Goal: Task Accomplishment & Management: Complete application form

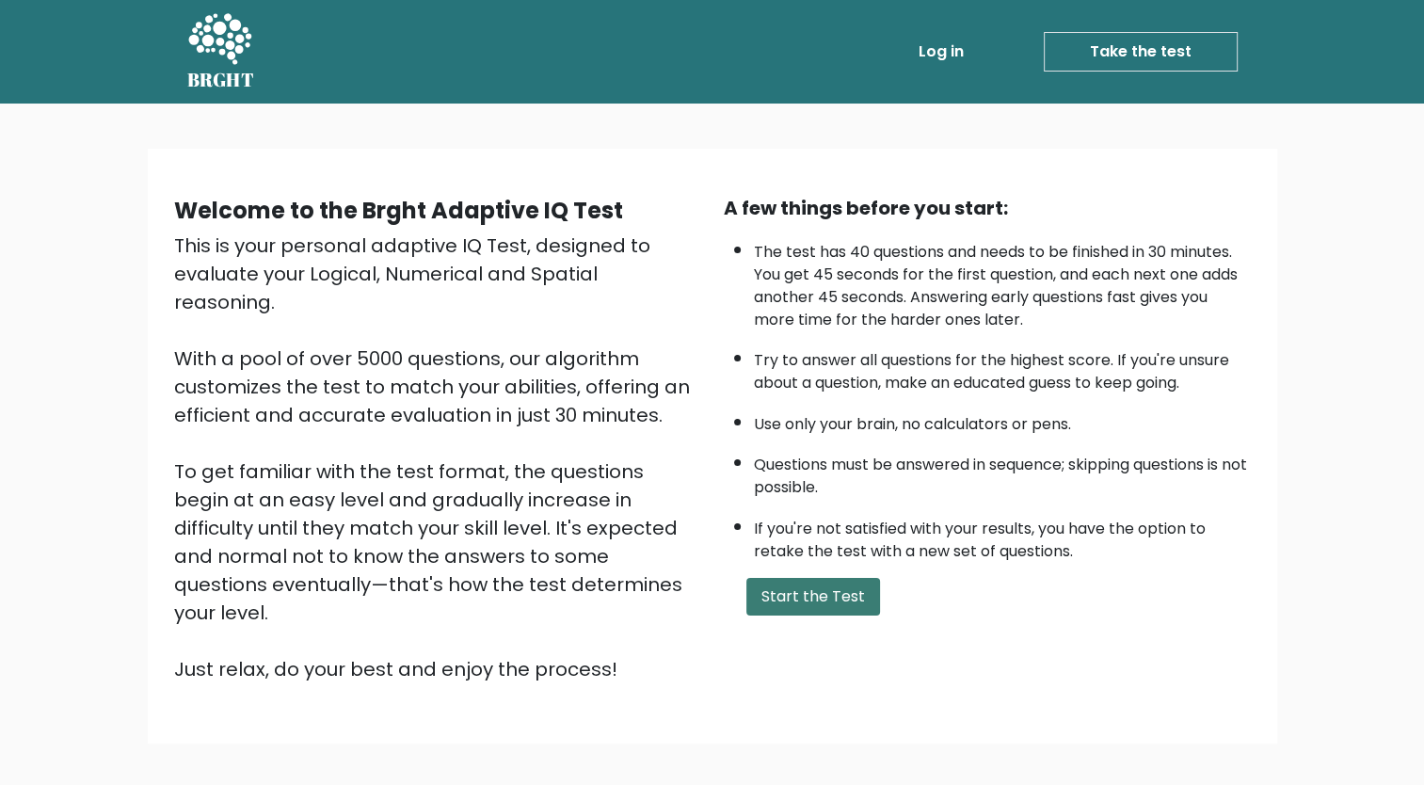
click at [821, 585] on button "Start the Test" at bounding box center [813, 597] width 134 height 38
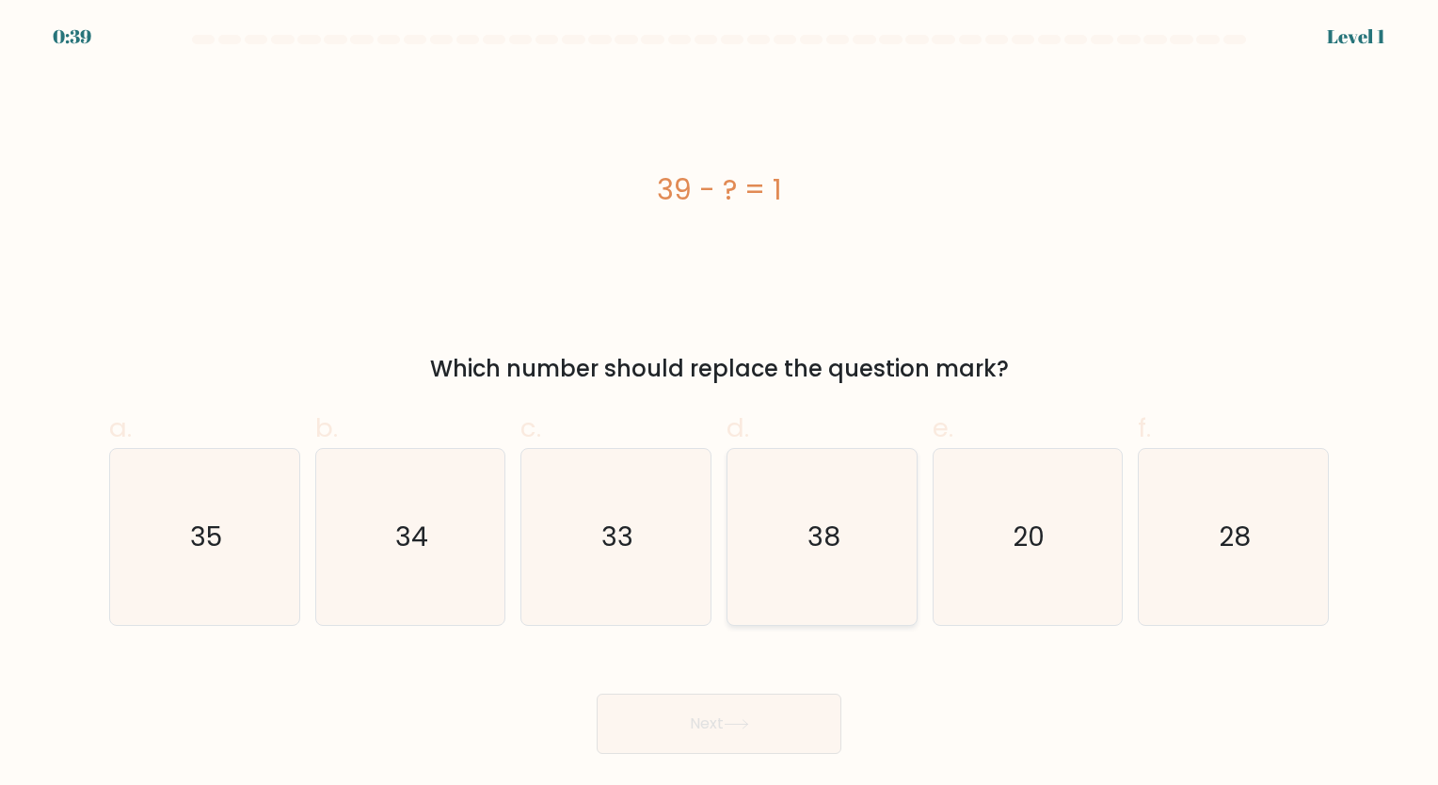
click at [806, 559] on icon "38" at bounding box center [822, 537] width 176 height 176
click at [720, 405] on input "d. 38" at bounding box center [719, 398] width 1 height 12
radio input "true"
click at [749, 724] on icon at bounding box center [736, 724] width 25 height 10
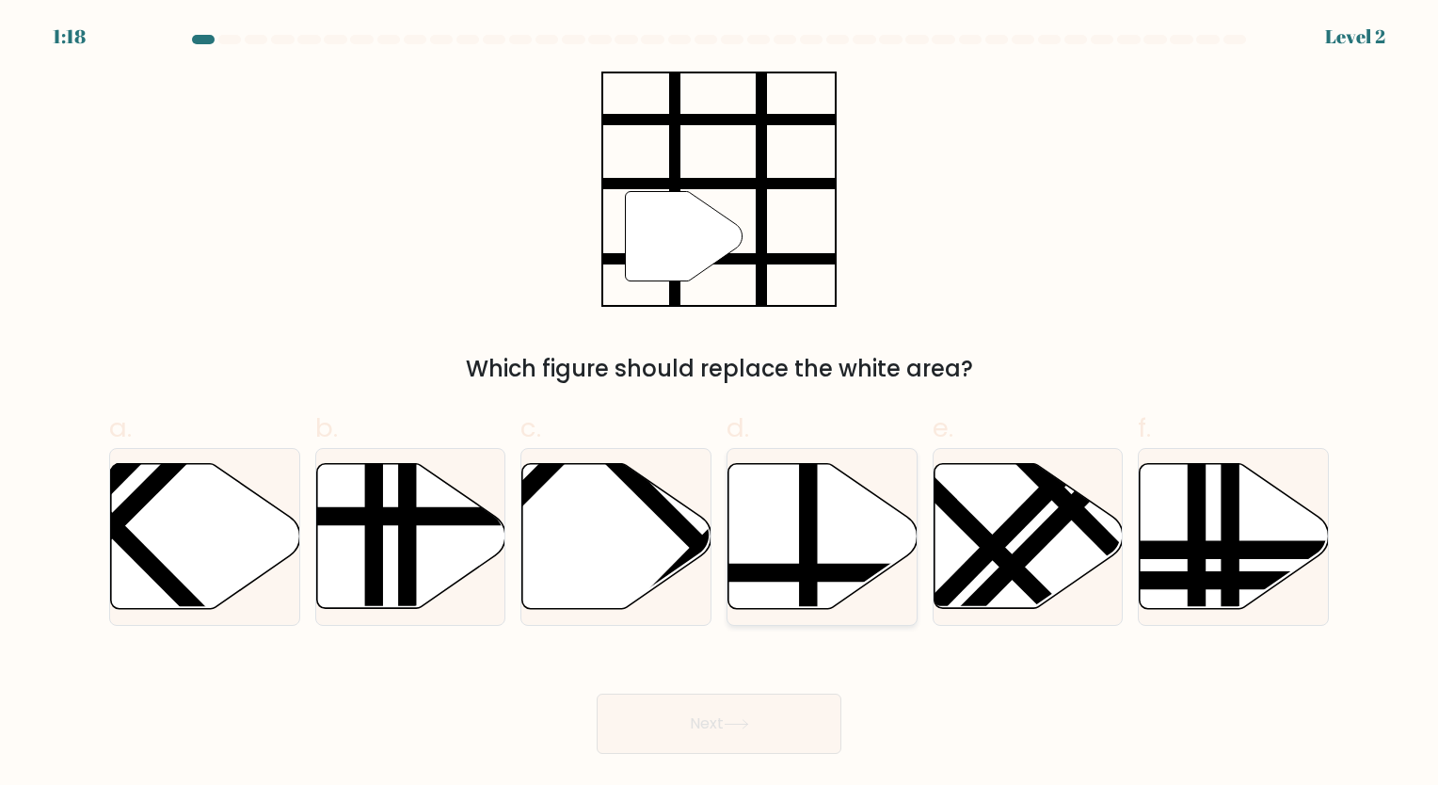
drag, startPoint x: 779, startPoint y: 570, endPoint x: 760, endPoint y: 474, distance: 97.8
click at [772, 454] on div at bounding box center [821, 537] width 191 height 178
click at [720, 405] on input "d." at bounding box center [719, 398] width 1 height 12
radio input "true"
click at [827, 572] on line at bounding box center [879, 572] width 376 height 0
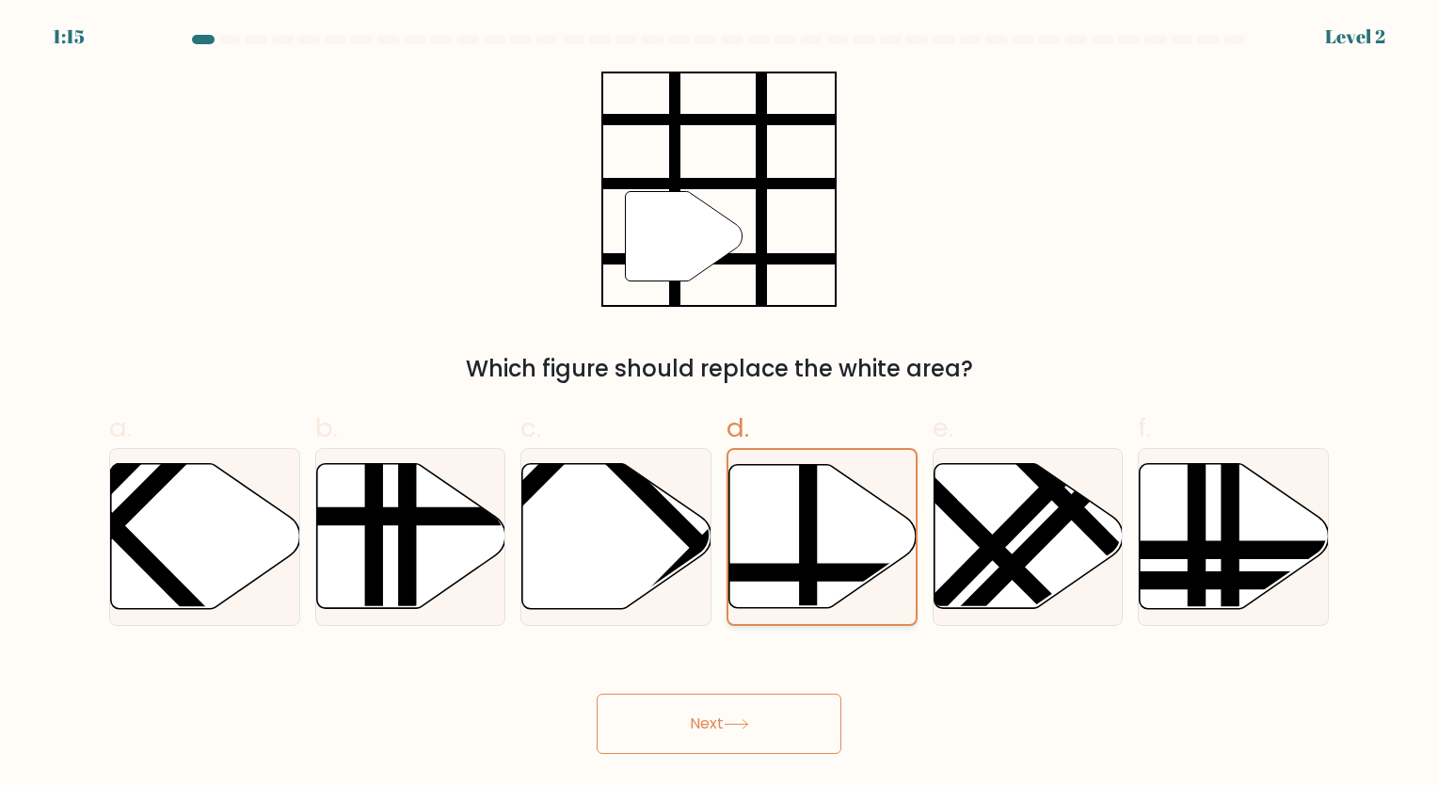
click at [720, 405] on input "d." at bounding box center [719, 398] width 1 height 12
click at [721, 712] on button "Next" at bounding box center [719, 723] width 245 height 60
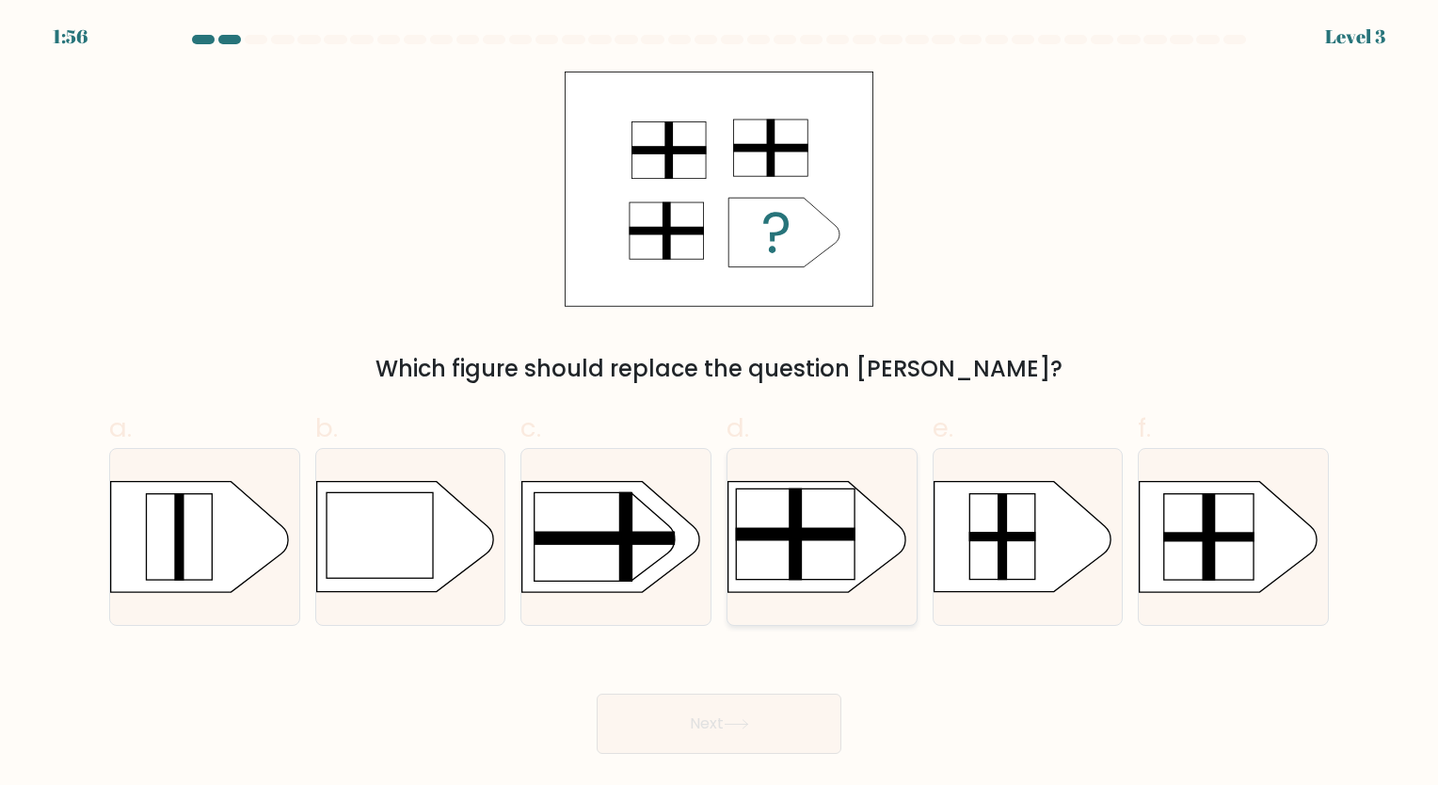
click at [801, 549] on rect at bounding box center [794, 533] width 13 height 91
click at [720, 405] on input "d." at bounding box center [719, 398] width 1 height 12
radio input "true"
click at [780, 713] on button "Next" at bounding box center [719, 723] width 245 height 60
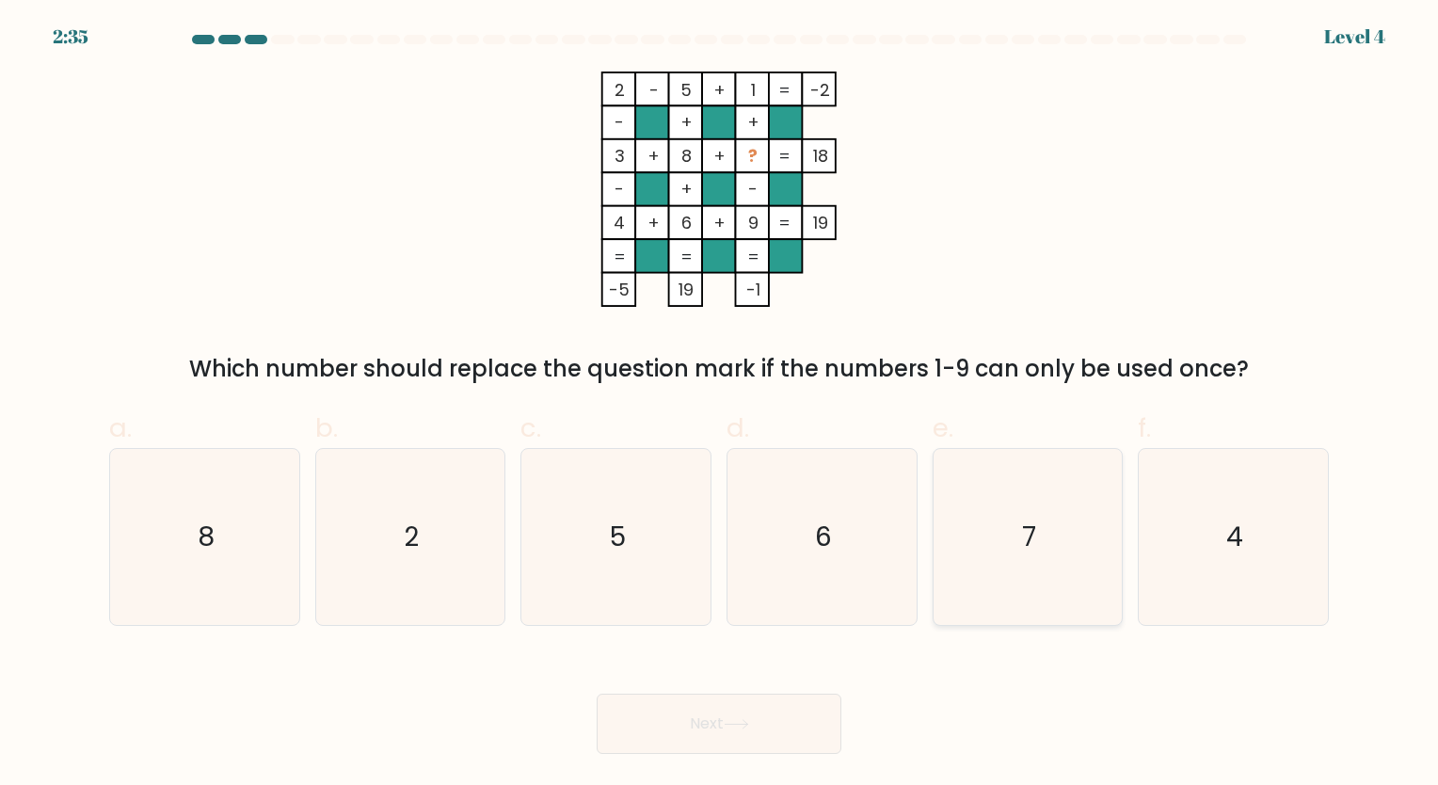
click at [1059, 594] on icon "7" at bounding box center [1027, 537] width 176 height 176
click at [720, 405] on input "e. 7" at bounding box center [719, 398] width 1 height 12
radio input "true"
click at [789, 730] on button "Next" at bounding box center [719, 723] width 245 height 60
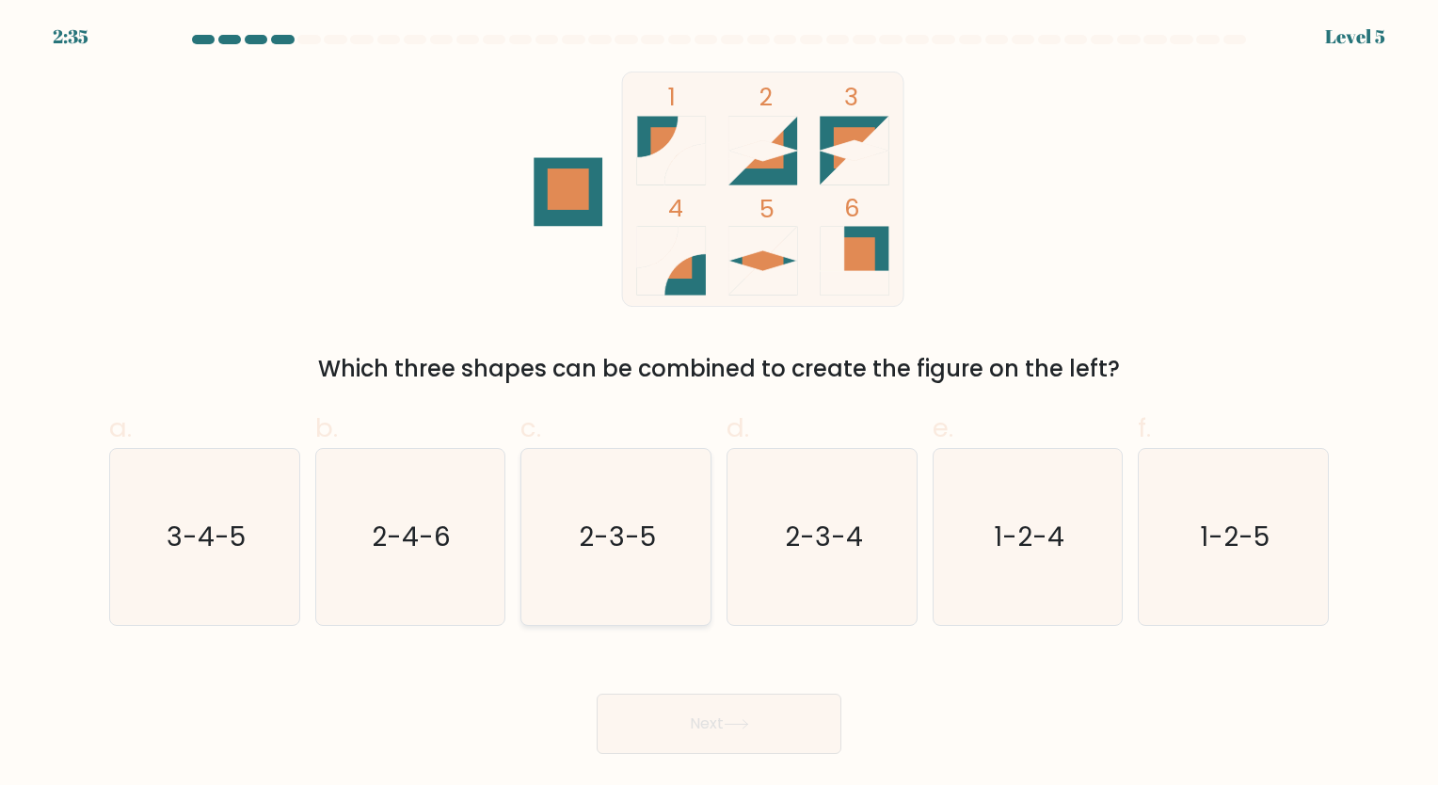
click at [642, 574] on icon "2-3-5" at bounding box center [616, 537] width 176 height 176
click at [719, 405] on input "c. 2-3-5" at bounding box center [719, 398] width 1 height 12
radio input "true"
click at [742, 739] on button "Next" at bounding box center [719, 723] width 245 height 60
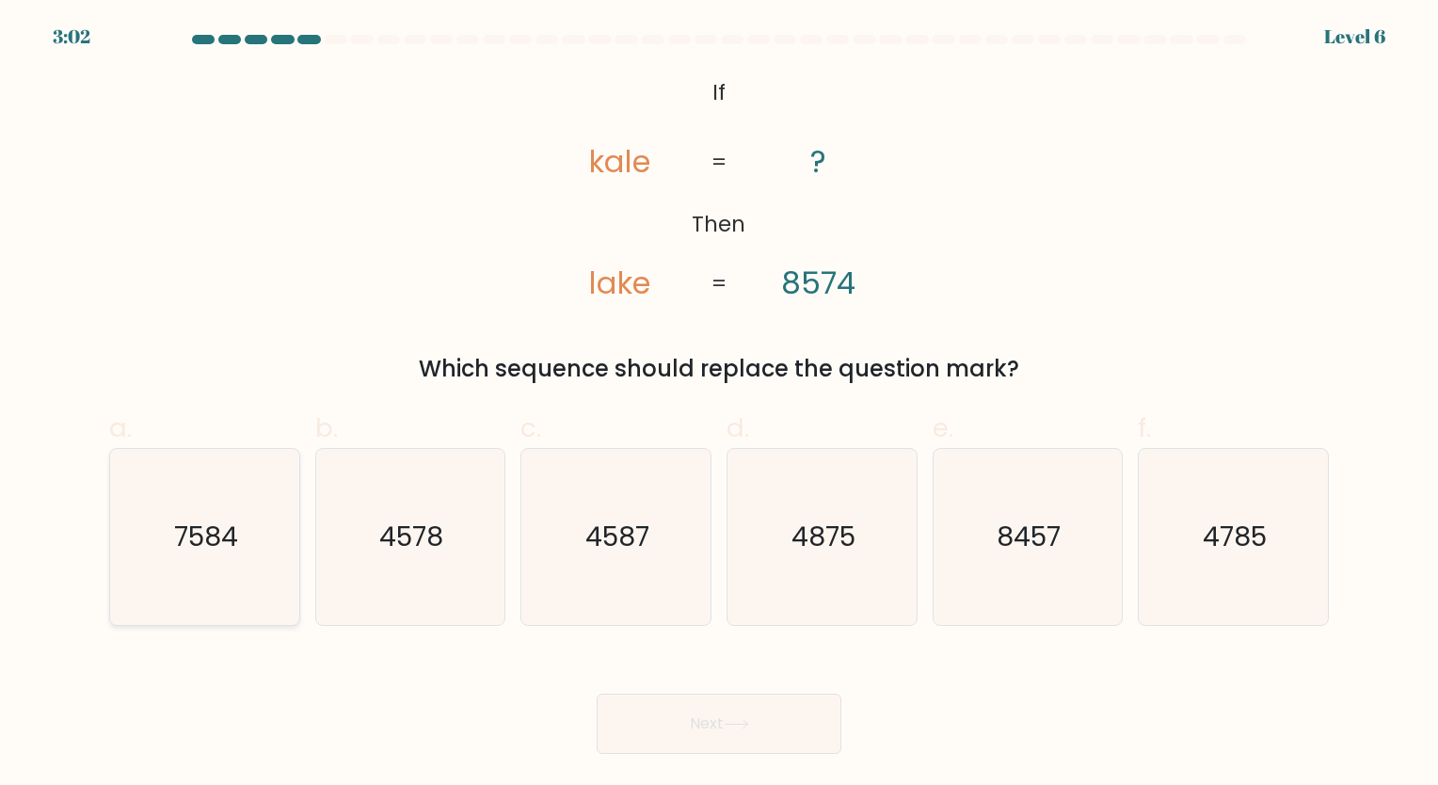
click at [196, 571] on icon "7584" at bounding box center [205, 537] width 176 height 176
click at [719, 405] on input "a. 7584" at bounding box center [719, 398] width 1 height 12
radio input "true"
click at [774, 728] on button "Next" at bounding box center [719, 723] width 245 height 60
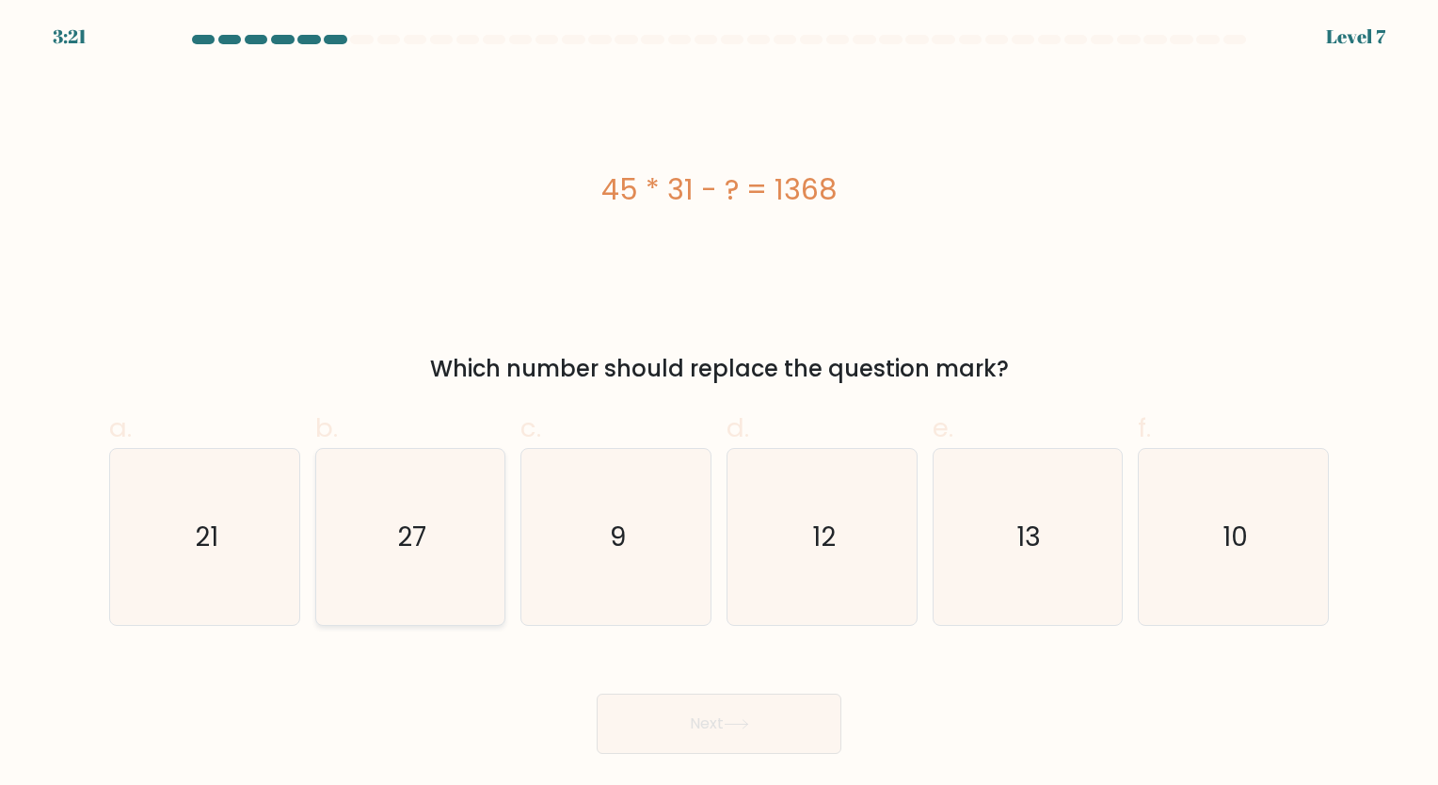
click at [402, 559] on icon "27" at bounding box center [410, 537] width 176 height 176
click at [719, 405] on input "b. 27" at bounding box center [719, 398] width 1 height 12
radio input "true"
click at [818, 754] on body "3:20 Level 7 a." at bounding box center [719, 392] width 1438 height 785
click at [820, 747] on button "Next" at bounding box center [719, 723] width 245 height 60
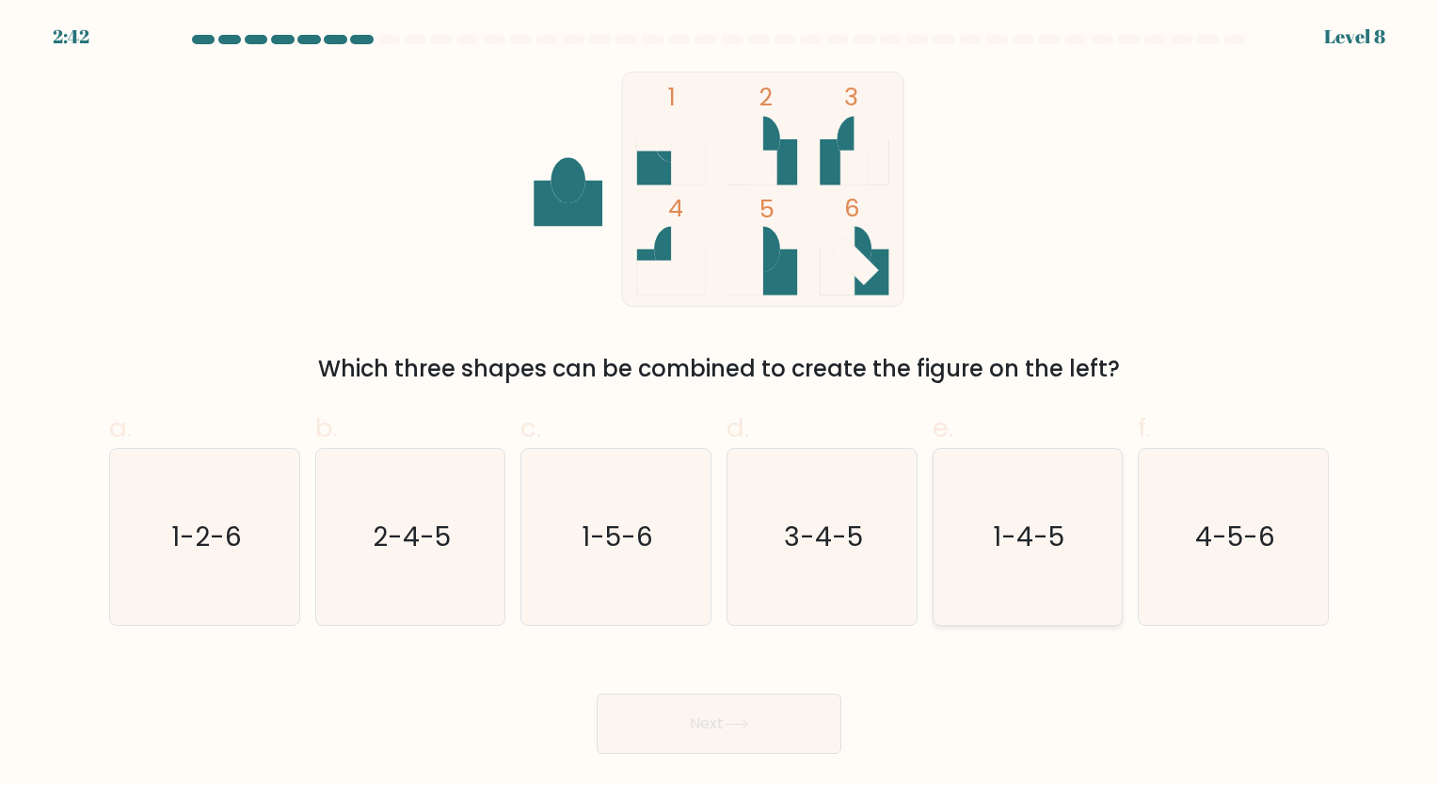
click at [1017, 575] on icon "1-4-5" at bounding box center [1027, 537] width 176 height 176
click at [720, 405] on input "e. 1-4-5" at bounding box center [719, 398] width 1 height 12
radio input "true"
click at [792, 730] on button "Next" at bounding box center [719, 723] width 245 height 60
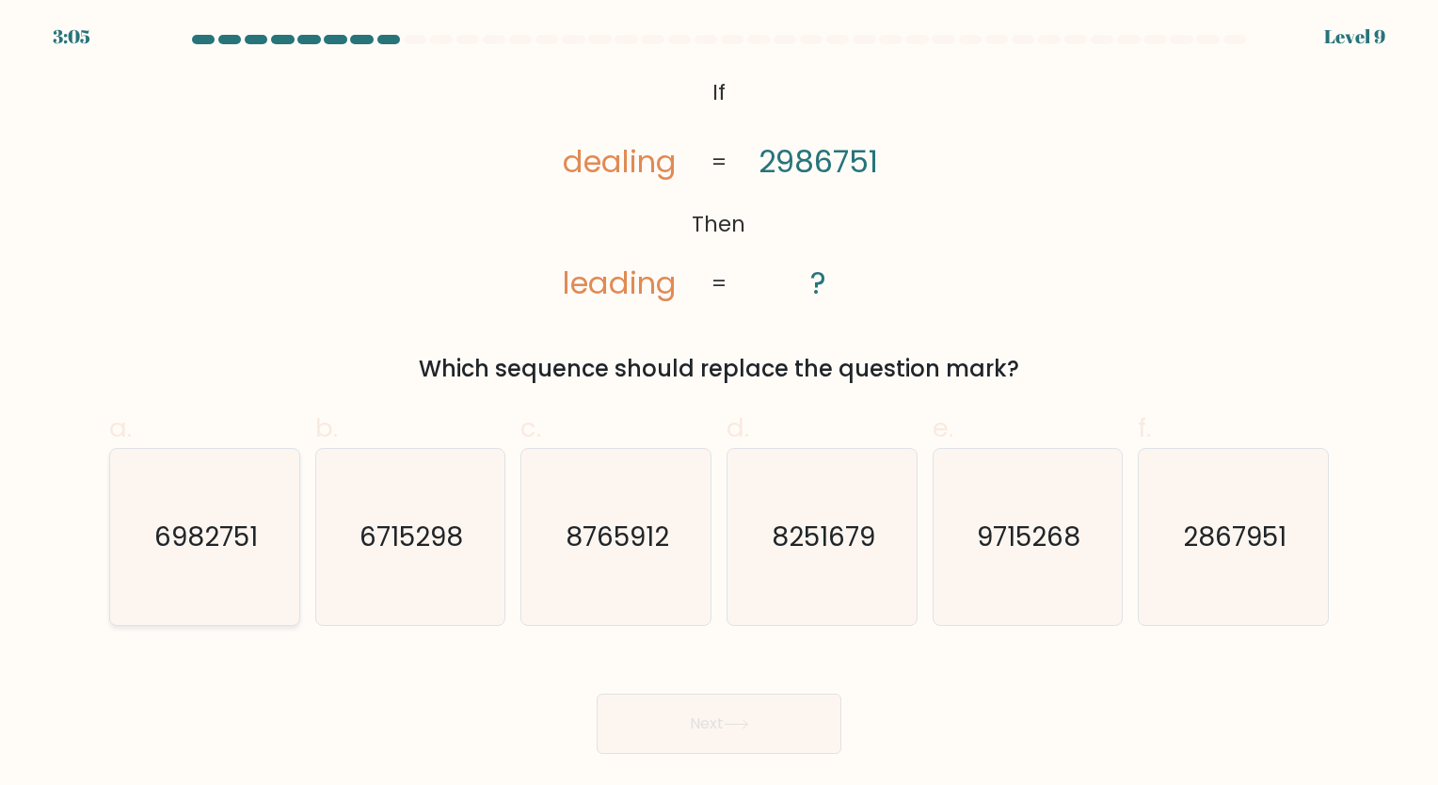
click at [238, 546] on text "6982751" at bounding box center [205, 536] width 103 height 37
click at [719, 405] on input "a. 6982751" at bounding box center [719, 398] width 1 height 12
radio input "true"
click at [739, 725] on icon at bounding box center [736, 724] width 25 height 10
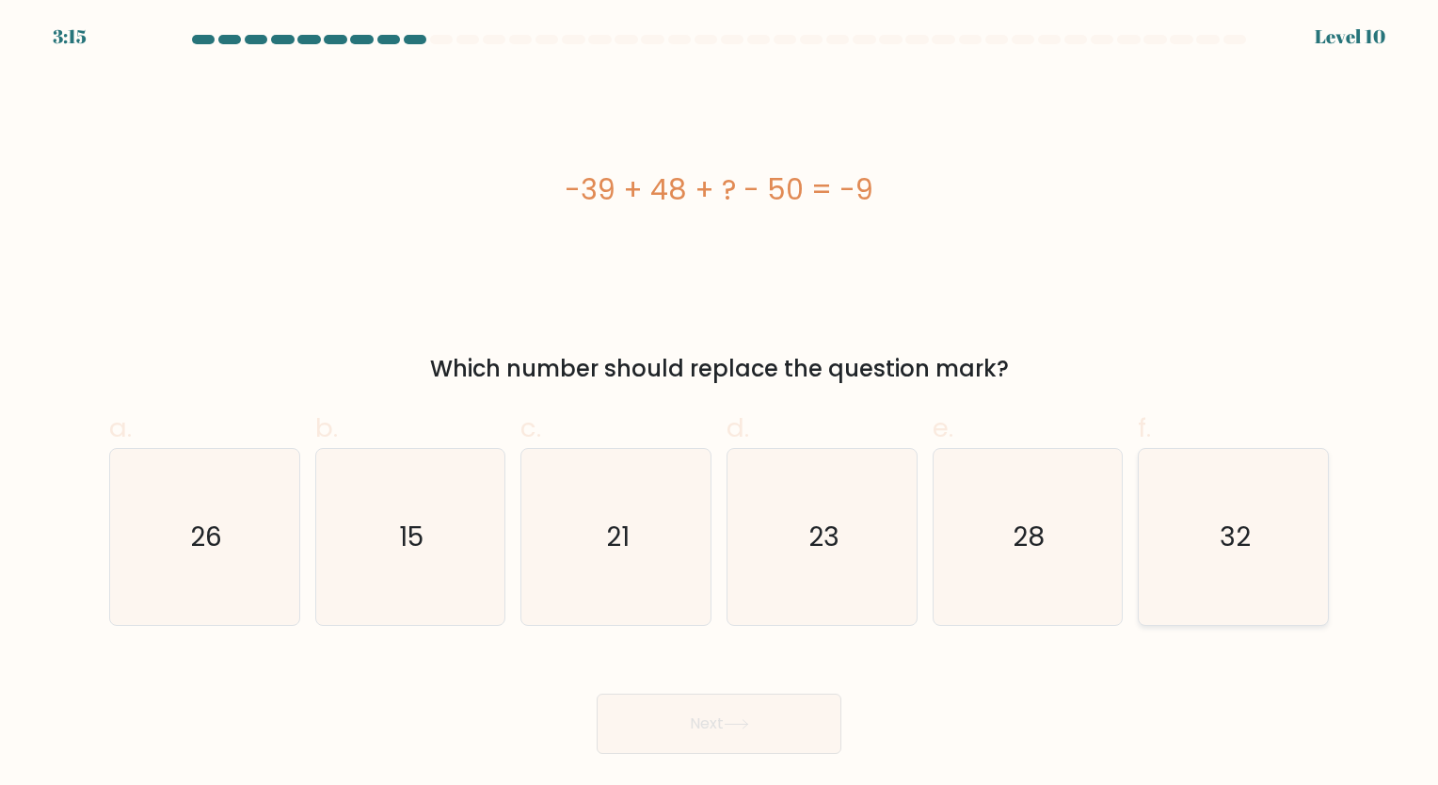
click at [1207, 533] on icon "32" at bounding box center [1233, 537] width 176 height 176
click at [720, 405] on input "f. 32" at bounding box center [719, 398] width 1 height 12
radio input "true"
click at [787, 719] on button "Next" at bounding box center [719, 723] width 245 height 60
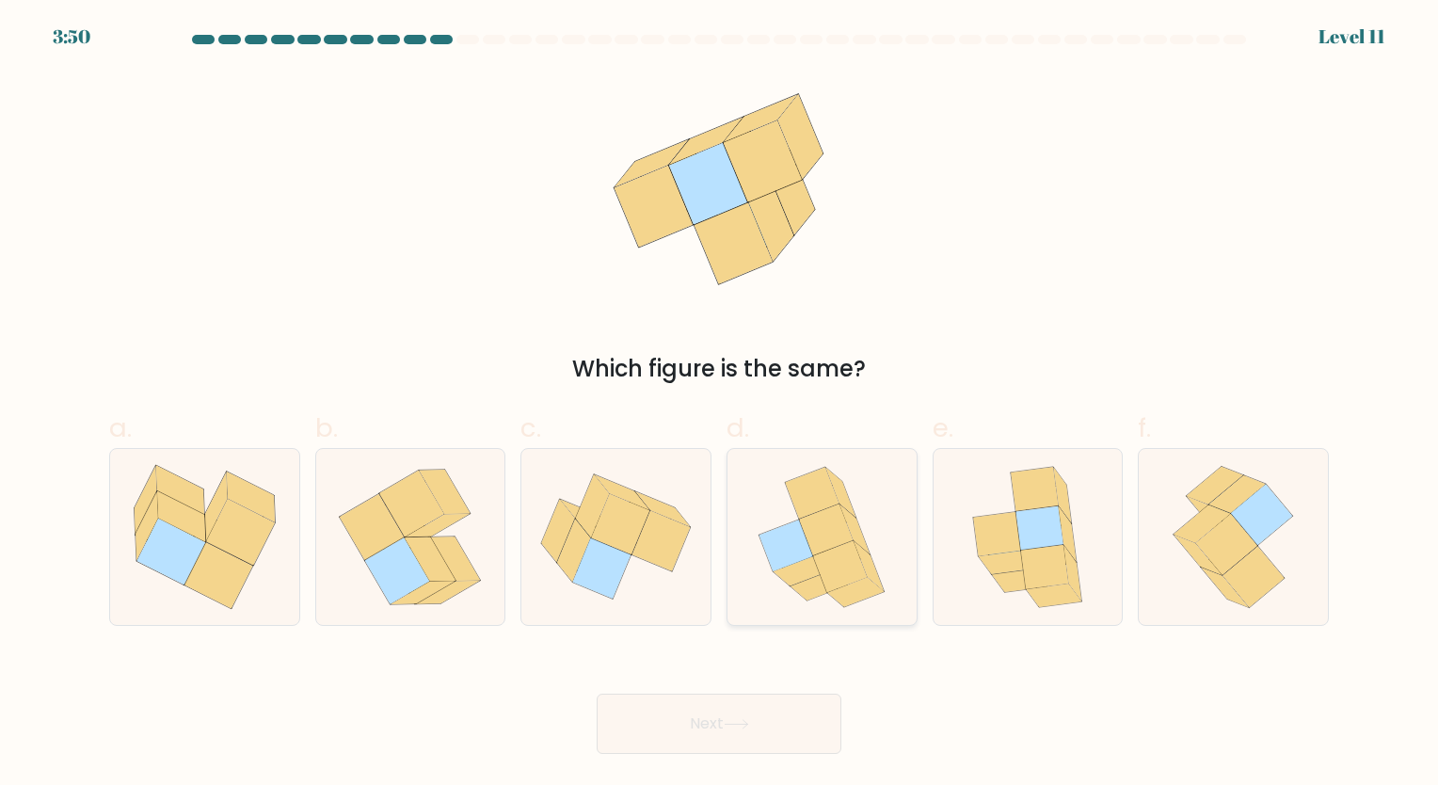
click at [850, 565] on icon at bounding box center [840, 566] width 54 height 52
click at [720, 405] on input "d." at bounding box center [719, 398] width 1 height 12
radio input "true"
click at [790, 713] on button "Next" at bounding box center [719, 723] width 245 height 60
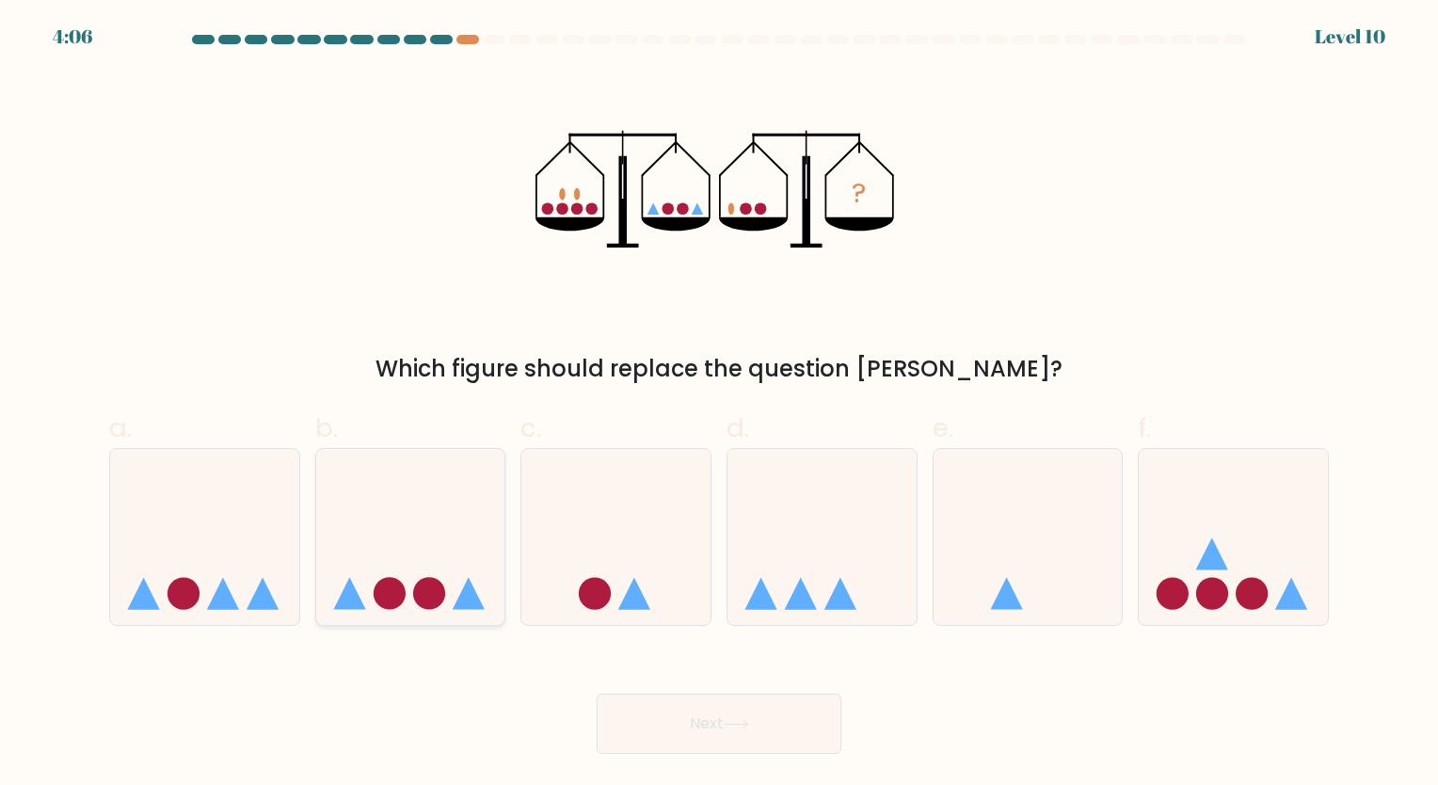
click at [431, 599] on circle at bounding box center [429, 594] width 32 height 32
click at [719, 405] on input "b." at bounding box center [719, 398] width 1 height 12
radio input "true"
click at [696, 734] on button "Next" at bounding box center [719, 723] width 245 height 60
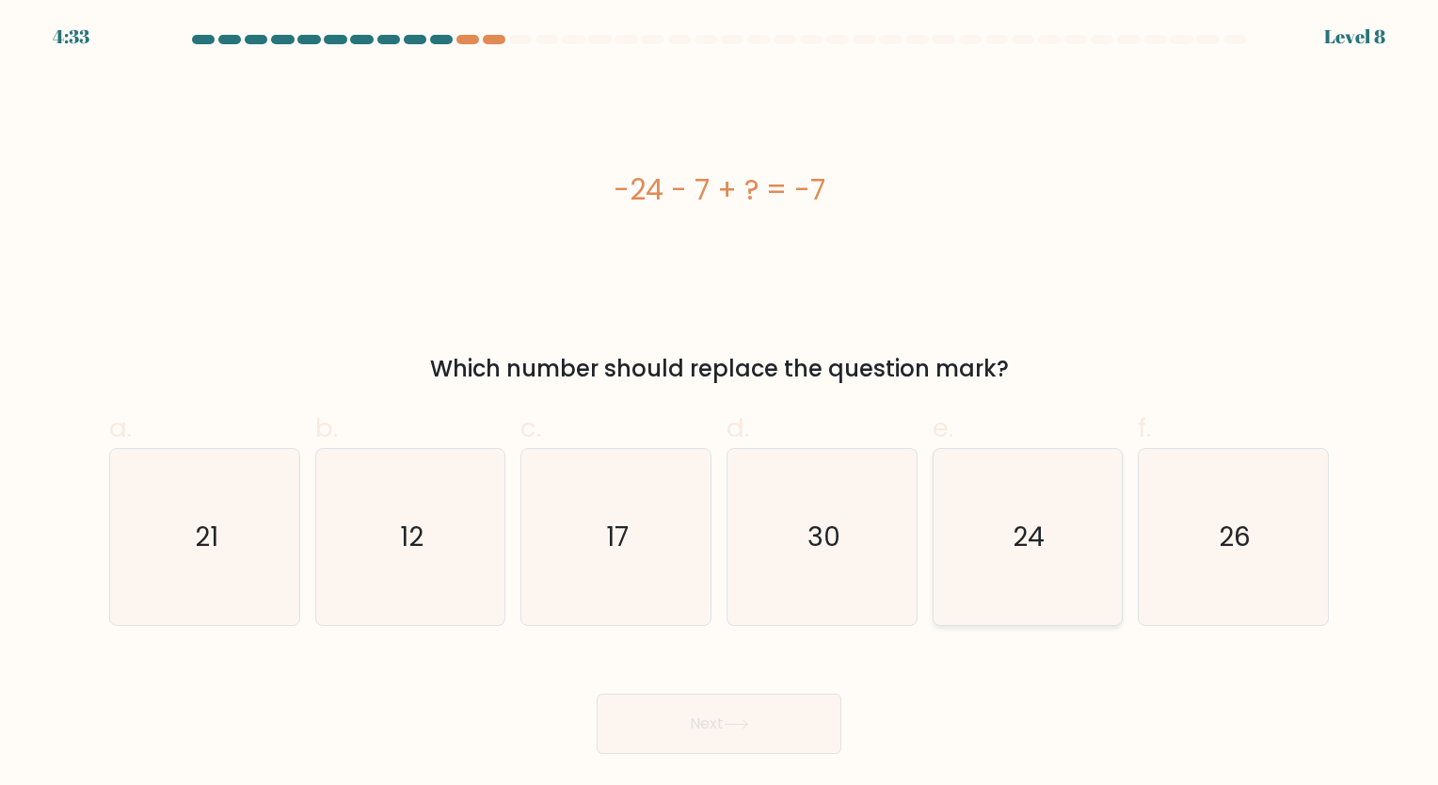
click at [1023, 551] on text "24" at bounding box center [1029, 536] width 32 height 37
click at [720, 405] on input "e. 24" at bounding box center [719, 398] width 1 height 12
radio input "true"
click at [757, 724] on button "Next" at bounding box center [719, 723] width 245 height 60
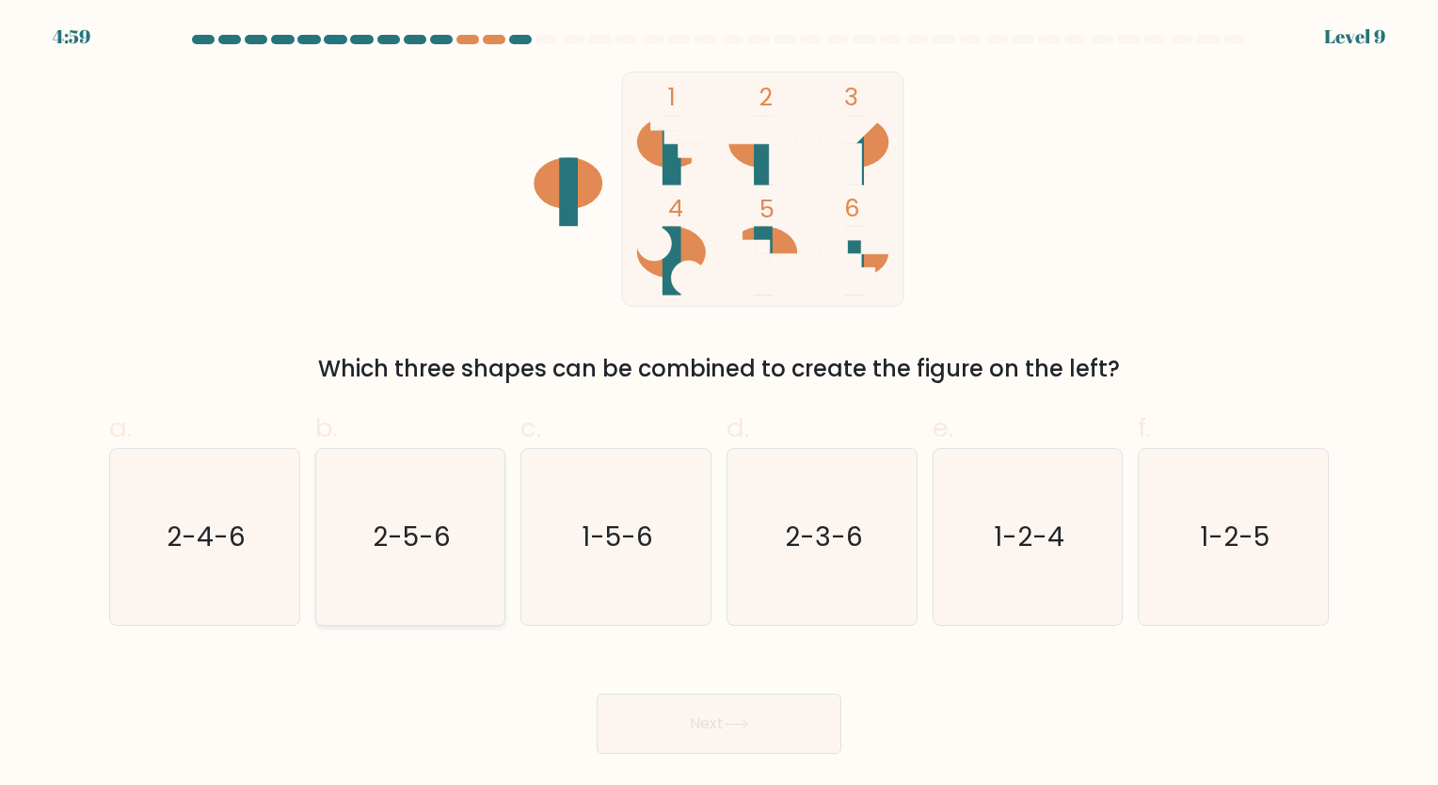
click at [455, 562] on icon "2-5-6" at bounding box center [410, 537] width 176 height 176
click at [719, 405] on input "b. 2-5-6" at bounding box center [719, 398] width 1 height 12
radio input "true"
click at [664, 727] on button "Next" at bounding box center [719, 723] width 245 height 60
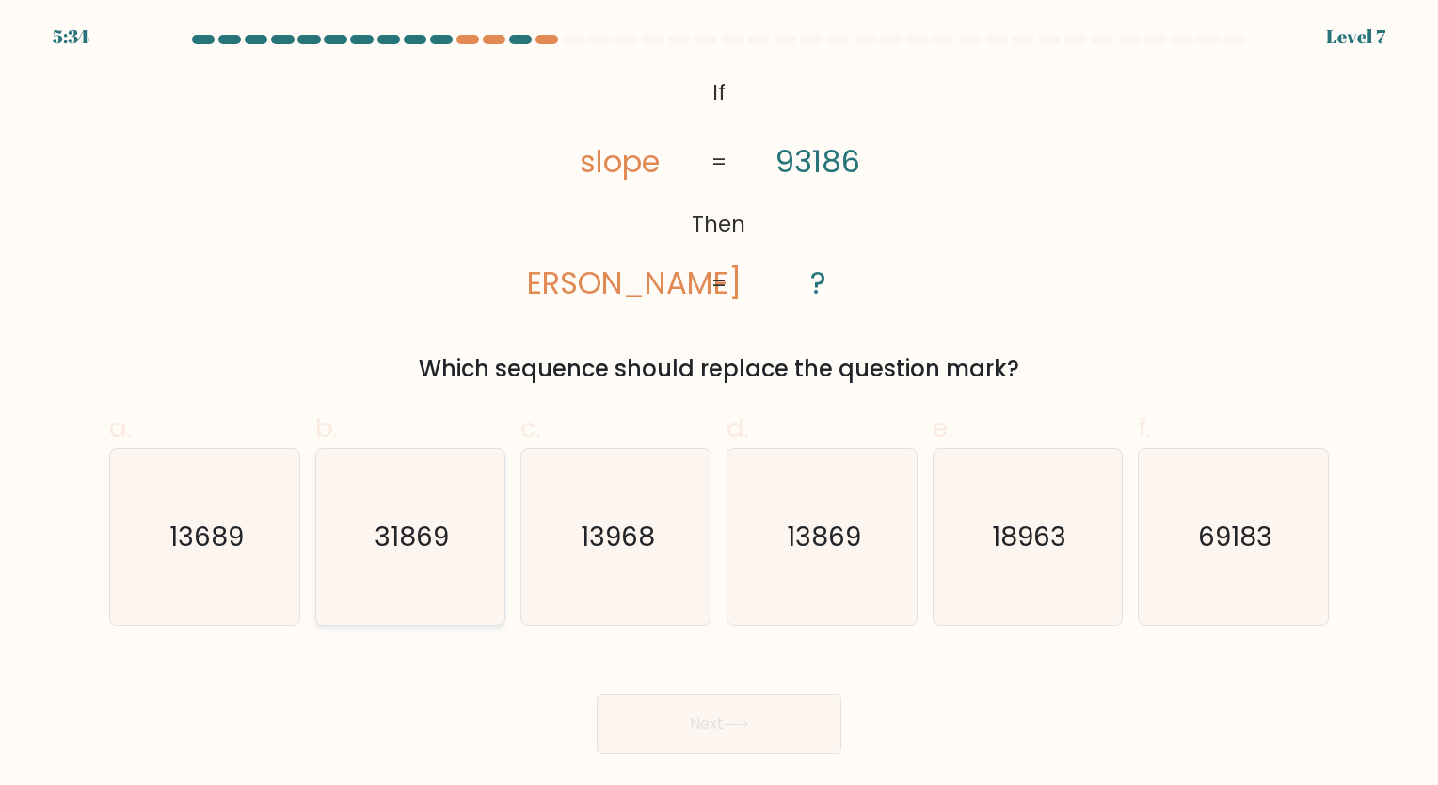
click at [445, 565] on icon "31869" at bounding box center [410, 537] width 176 height 176
click at [719, 405] on input "b. 31869" at bounding box center [719, 398] width 1 height 12
radio input "true"
click at [652, 709] on button "Next" at bounding box center [719, 723] width 245 height 60
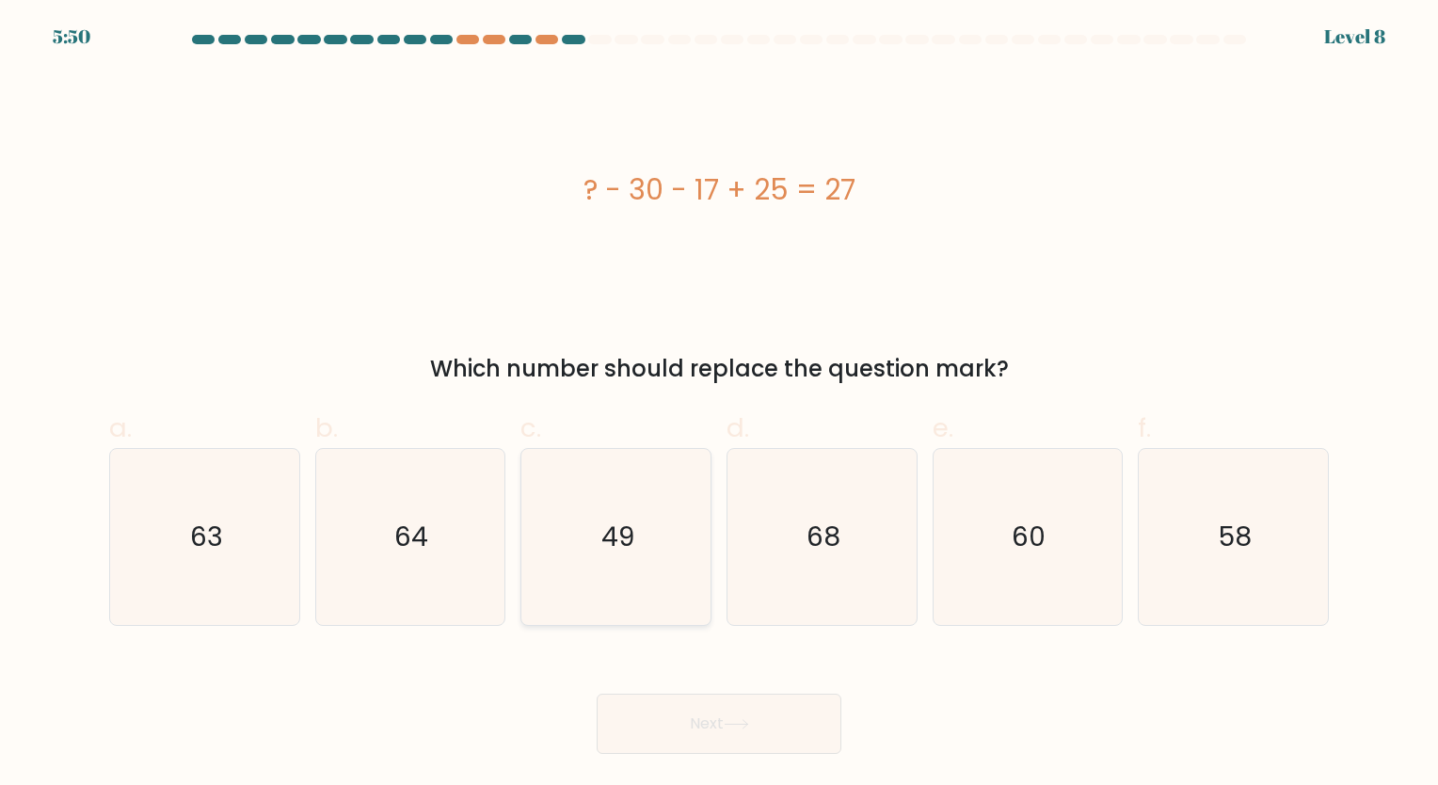
click at [629, 589] on icon "49" at bounding box center [616, 537] width 176 height 176
click at [719, 405] on input "c. 49" at bounding box center [719, 398] width 1 height 12
radio input "true"
click at [783, 726] on button "Next" at bounding box center [719, 723] width 245 height 60
click at [768, 731] on button "Next" at bounding box center [719, 723] width 245 height 60
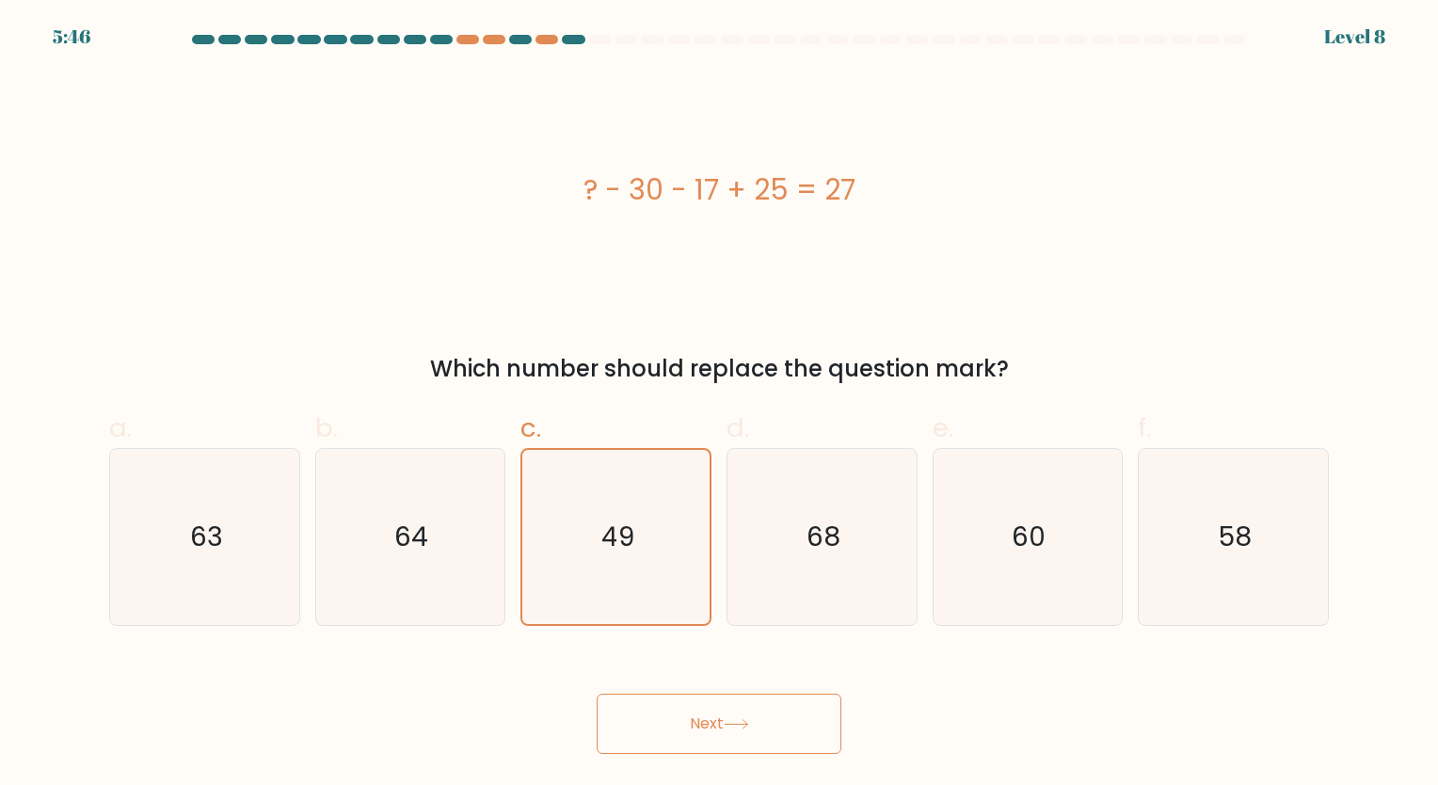
click at [715, 728] on button "Next" at bounding box center [719, 723] width 245 height 60
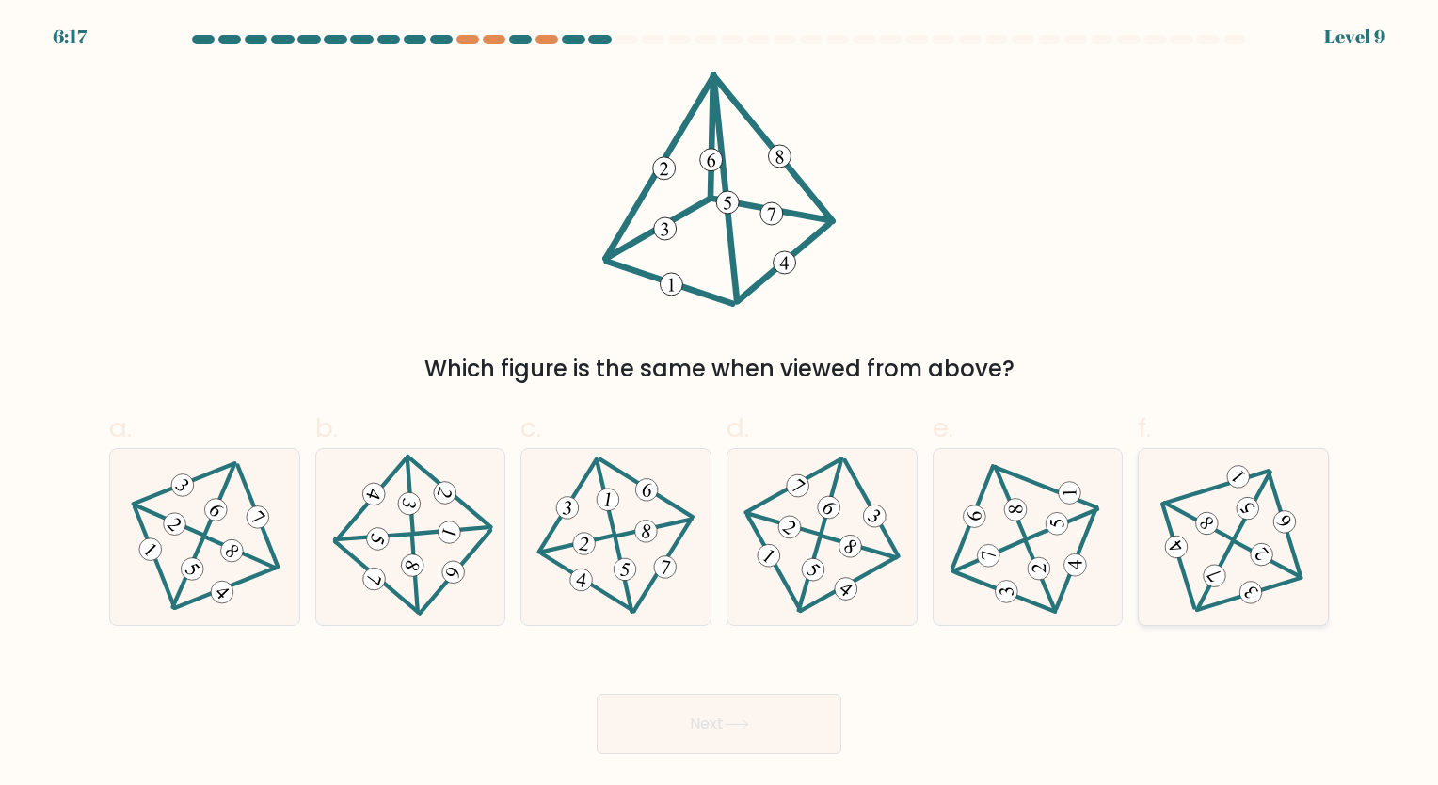
click at [1227, 506] on icon at bounding box center [1233, 536] width 145 height 141
click at [720, 405] on input "f." at bounding box center [719, 398] width 1 height 12
radio input "true"
click at [768, 726] on button "Next" at bounding box center [719, 723] width 245 height 60
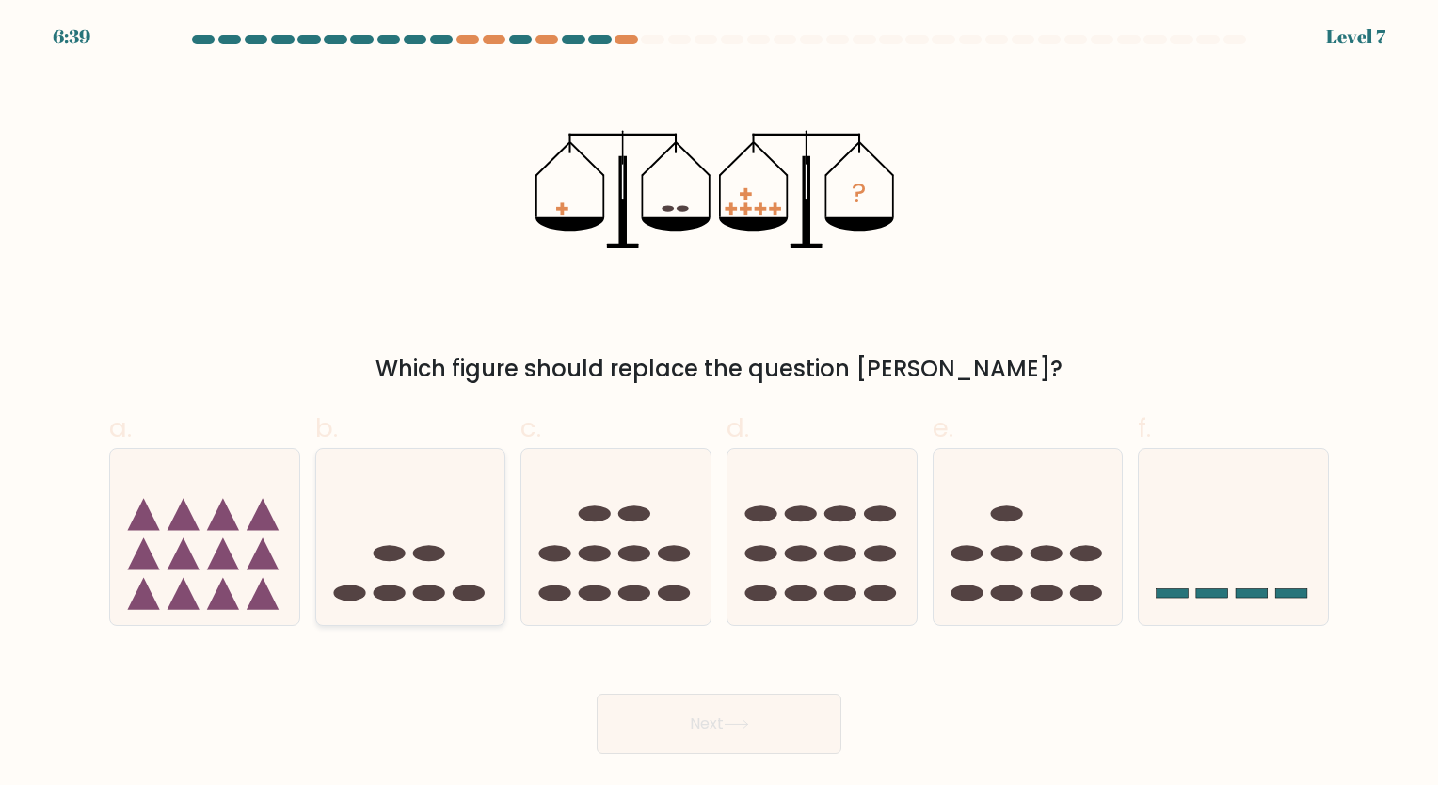
click at [497, 578] on icon at bounding box center [410, 536] width 189 height 156
click at [719, 405] on input "b." at bounding box center [719, 398] width 1 height 12
radio input "true"
click at [733, 720] on icon at bounding box center [736, 724] width 25 height 10
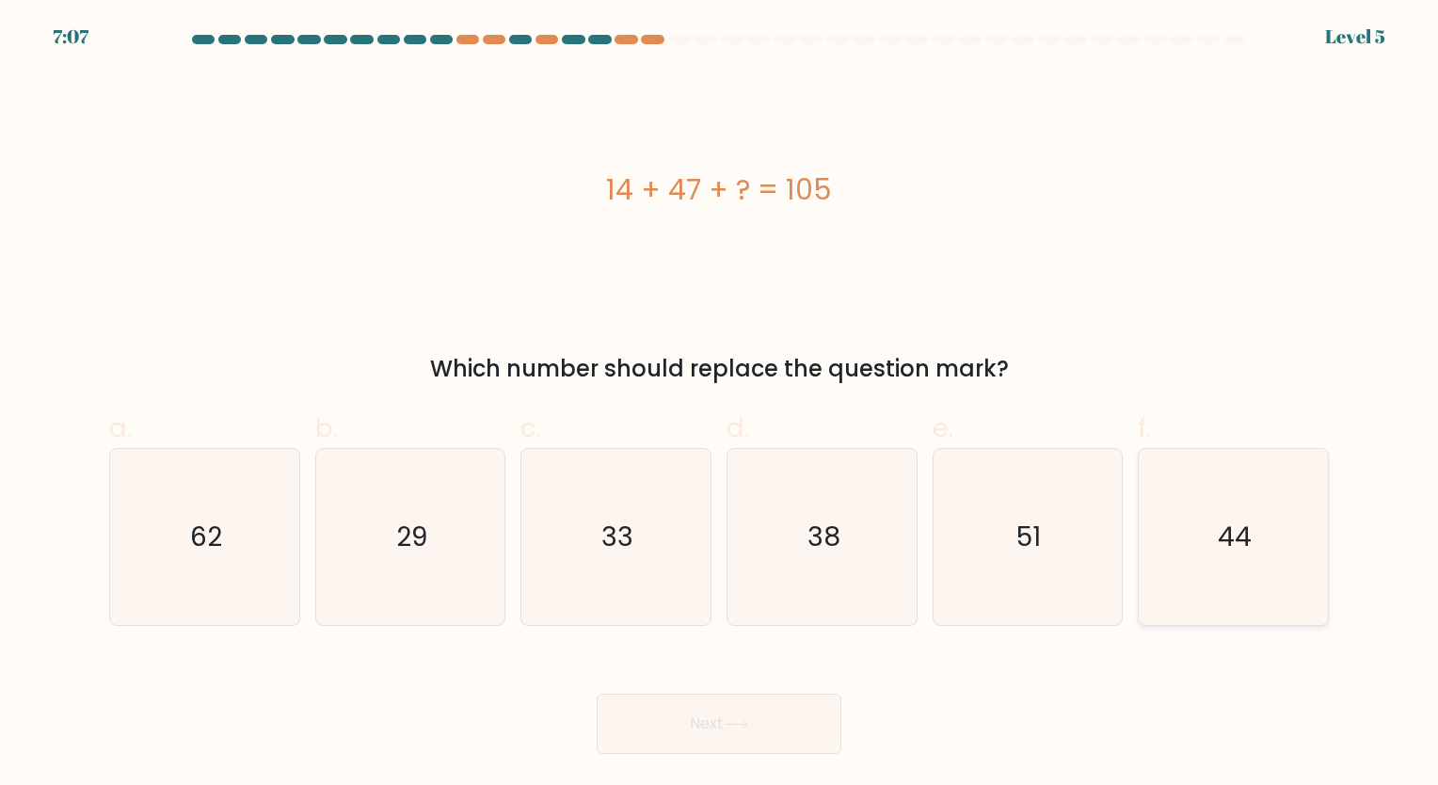
click at [1220, 553] on text "44" at bounding box center [1235, 536] width 34 height 37
click at [720, 405] on input "f. 44" at bounding box center [719, 398] width 1 height 12
radio input "true"
click at [769, 745] on button "Next" at bounding box center [719, 723] width 245 height 60
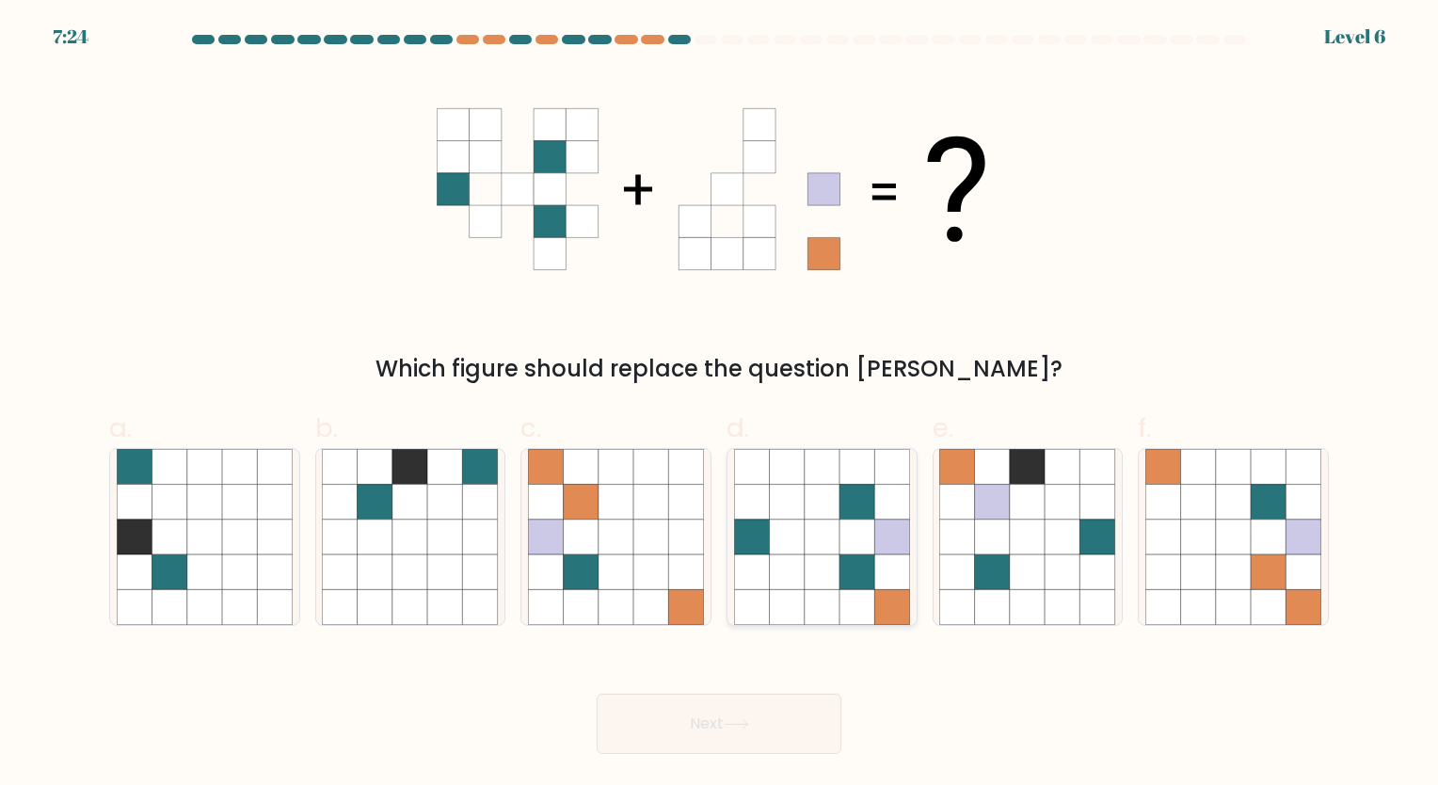
click at [844, 532] on icon at bounding box center [856, 536] width 35 height 35
click at [720, 405] on input "d." at bounding box center [719, 398] width 1 height 12
radio input "true"
click at [750, 712] on button "Next" at bounding box center [719, 723] width 245 height 60
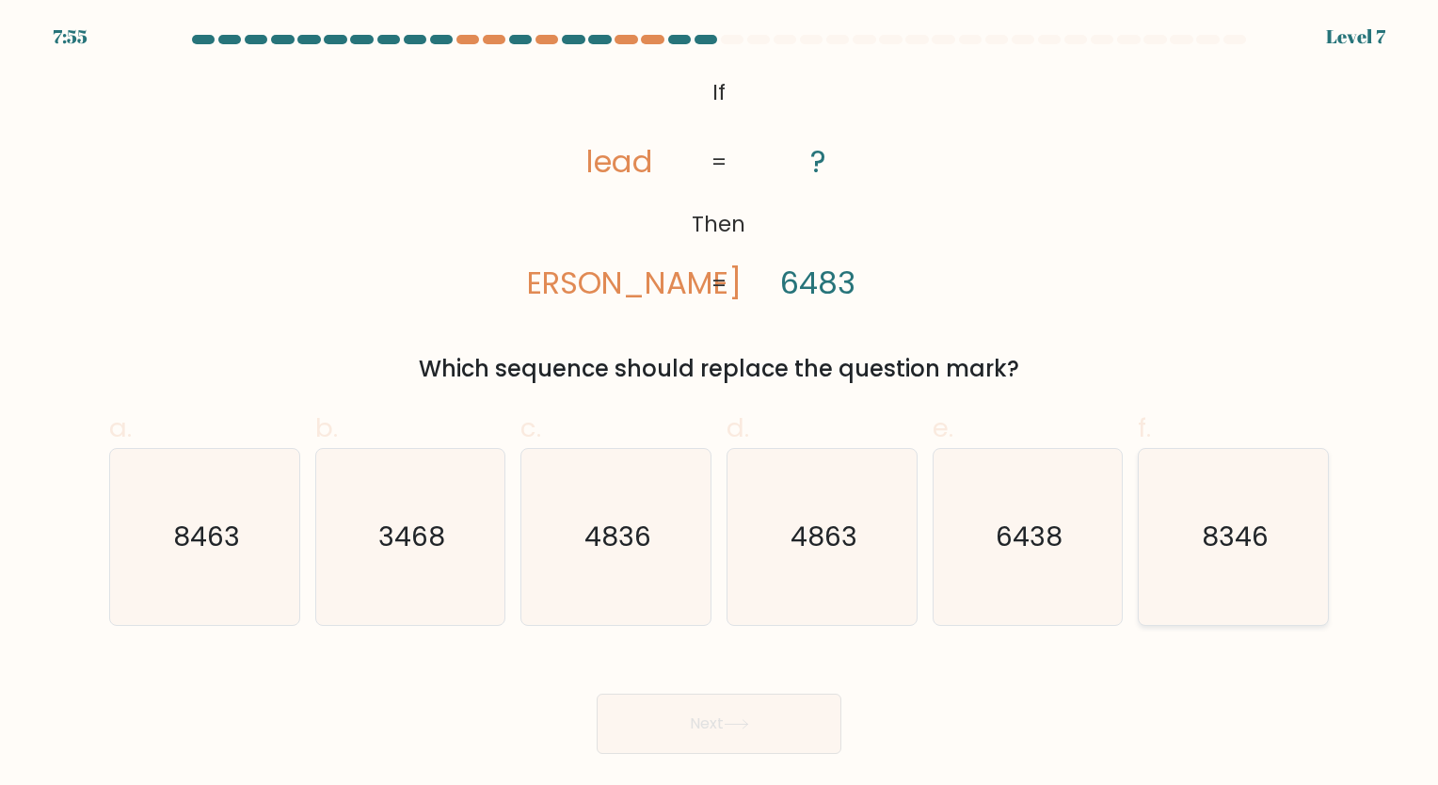
click at [1220, 536] on text "8346" at bounding box center [1235, 536] width 67 height 37
click at [720, 405] on input "f. 8346" at bounding box center [719, 398] width 1 height 12
radio input "true"
click at [726, 732] on button "Next" at bounding box center [719, 723] width 245 height 60
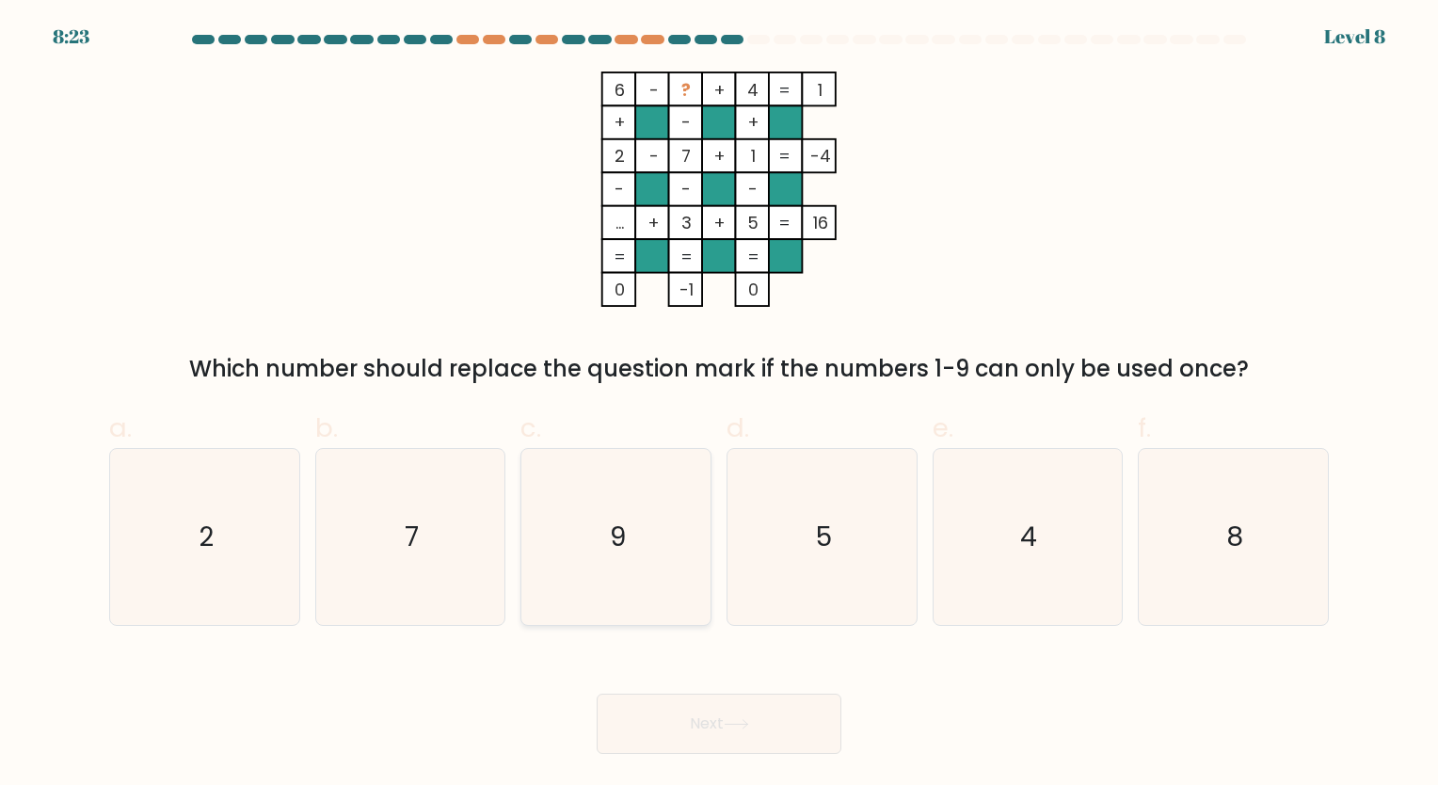
click at [598, 559] on icon "9" at bounding box center [616, 537] width 176 height 176
click at [719, 405] on input "c. 9" at bounding box center [719, 398] width 1 height 12
radio input "true"
click at [782, 727] on button "Next" at bounding box center [719, 723] width 245 height 60
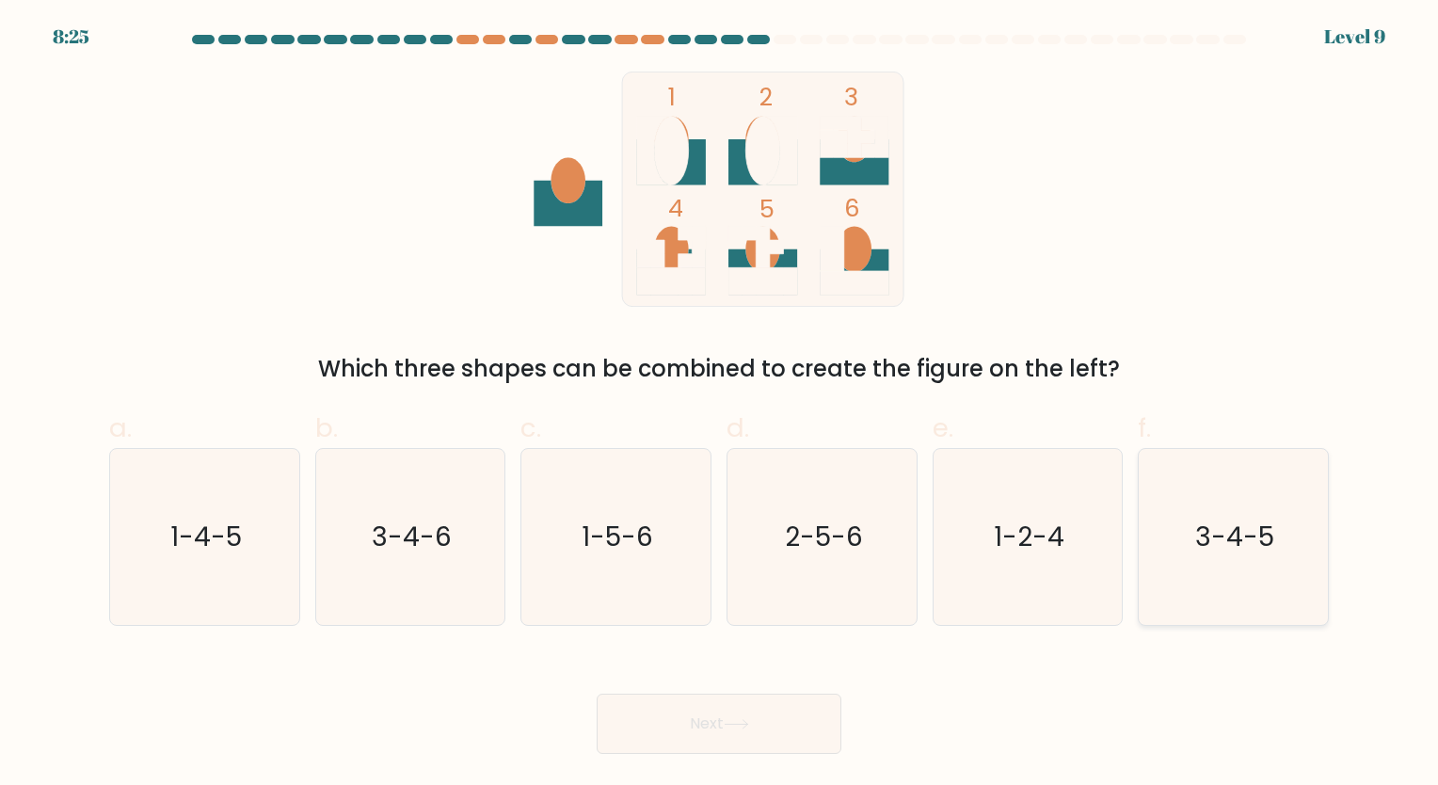
click at [1226, 525] on text "3-4-5" at bounding box center [1234, 536] width 79 height 37
click at [720, 405] on input "f. 3-4-5" at bounding box center [719, 398] width 1 height 12
radio input "true"
click at [744, 737] on button "Next" at bounding box center [719, 723] width 245 height 60
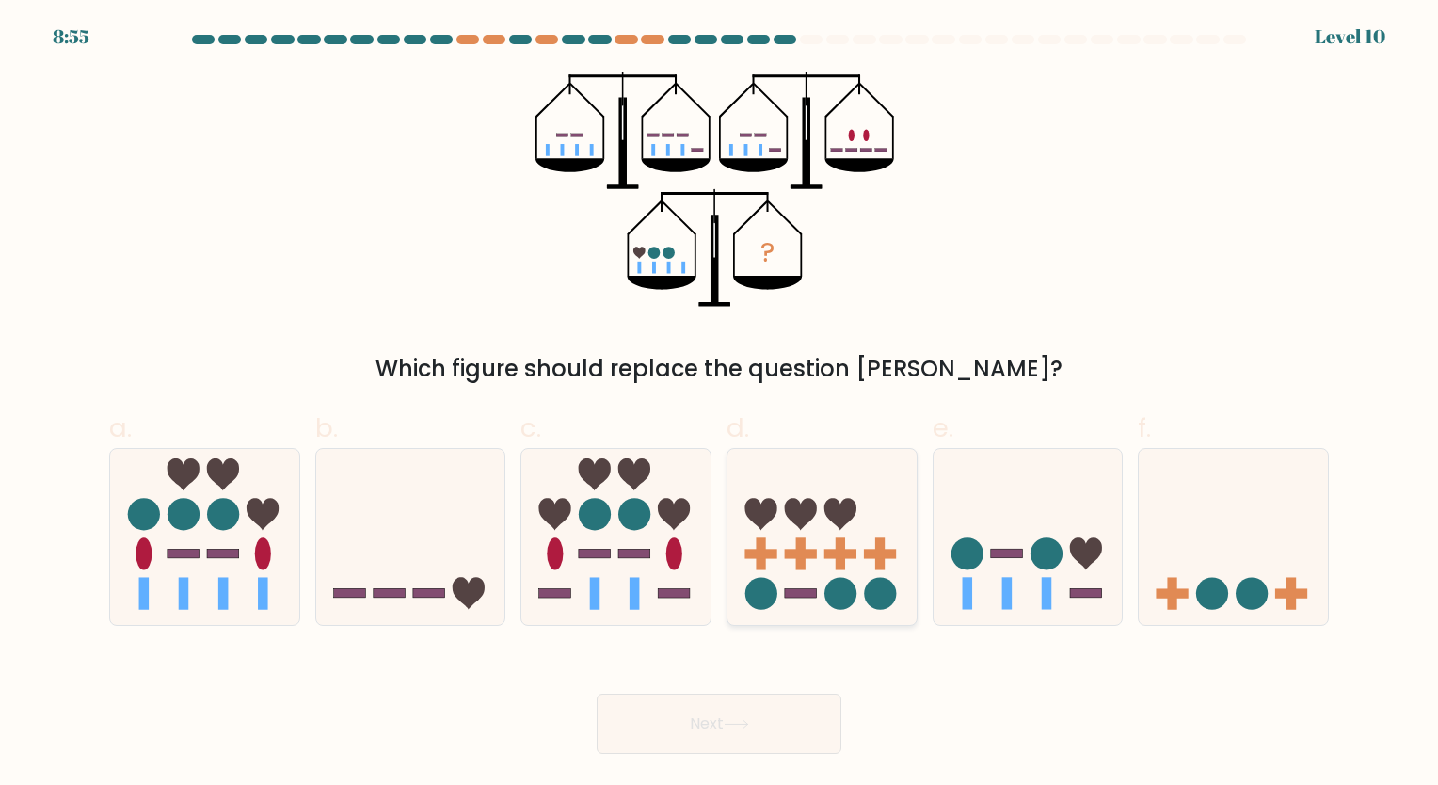
click at [790, 578] on icon at bounding box center [821, 536] width 189 height 156
click at [720, 405] on input "d." at bounding box center [719, 398] width 1 height 12
radio input "true"
click at [736, 724] on icon at bounding box center [736, 724] width 25 height 10
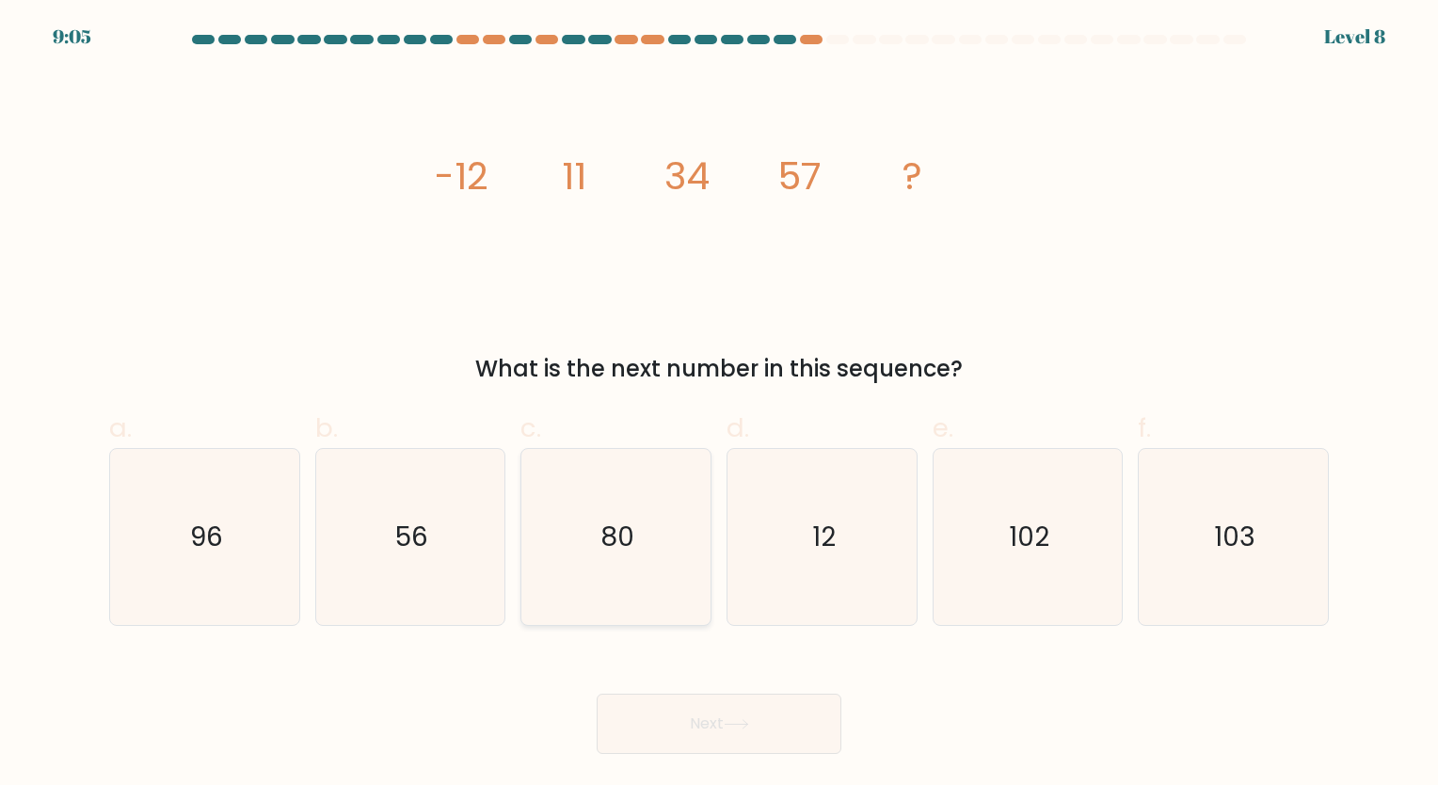
click at [584, 530] on icon "80" at bounding box center [616, 537] width 176 height 176
click at [719, 405] on input "c. 80" at bounding box center [719, 398] width 1 height 12
radio input "true"
click at [740, 716] on button "Next" at bounding box center [719, 723] width 245 height 60
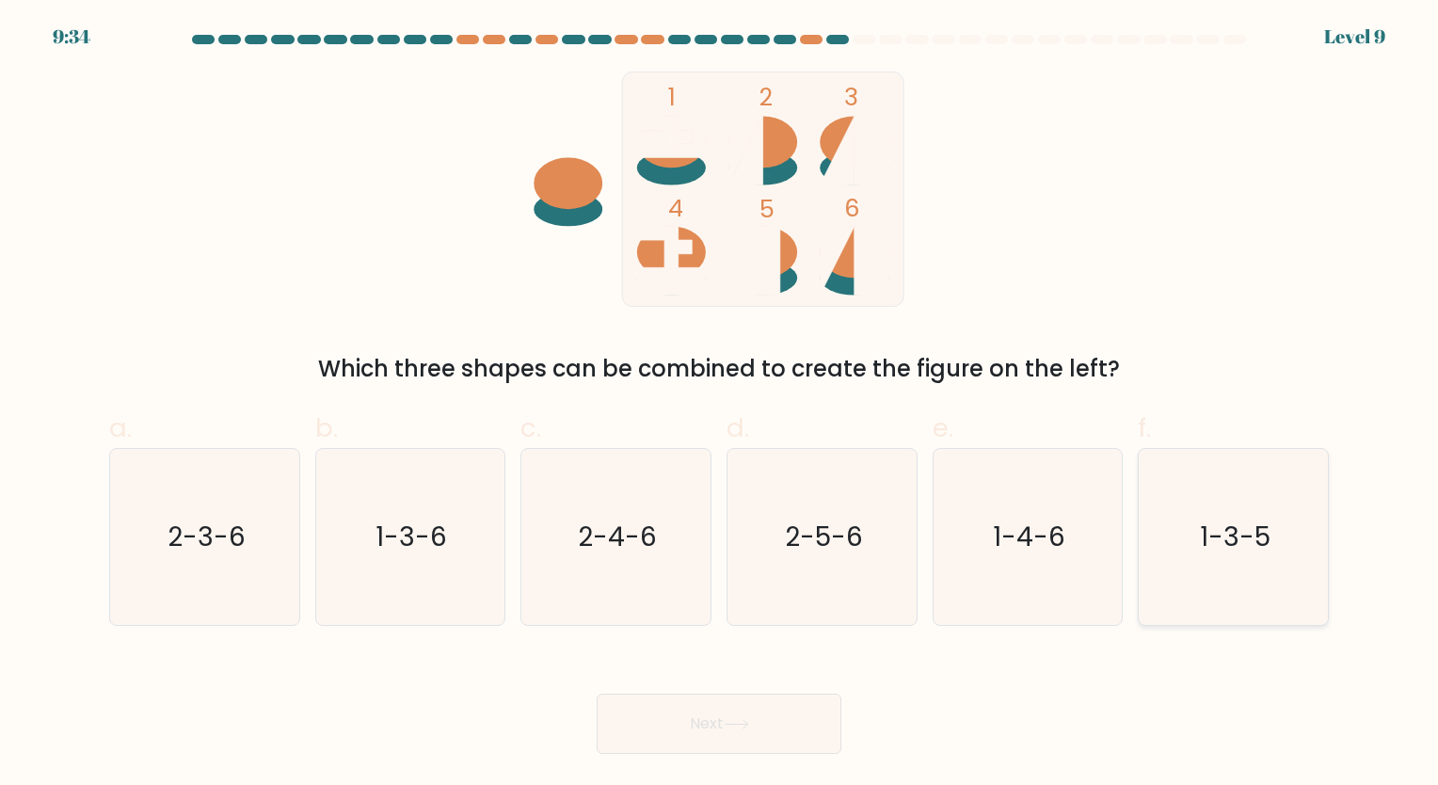
click at [1201, 556] on icon "1-3-5" at bounding box center [1233, 537] width 176 height 176
click at [720, 405] on input "f. 1-3-5" at bounding box center [719, 398] width 1 height 12
radio input "true"
click at [682, 731] on button "Next" at bounding box center [719, 723] width 245 height 60
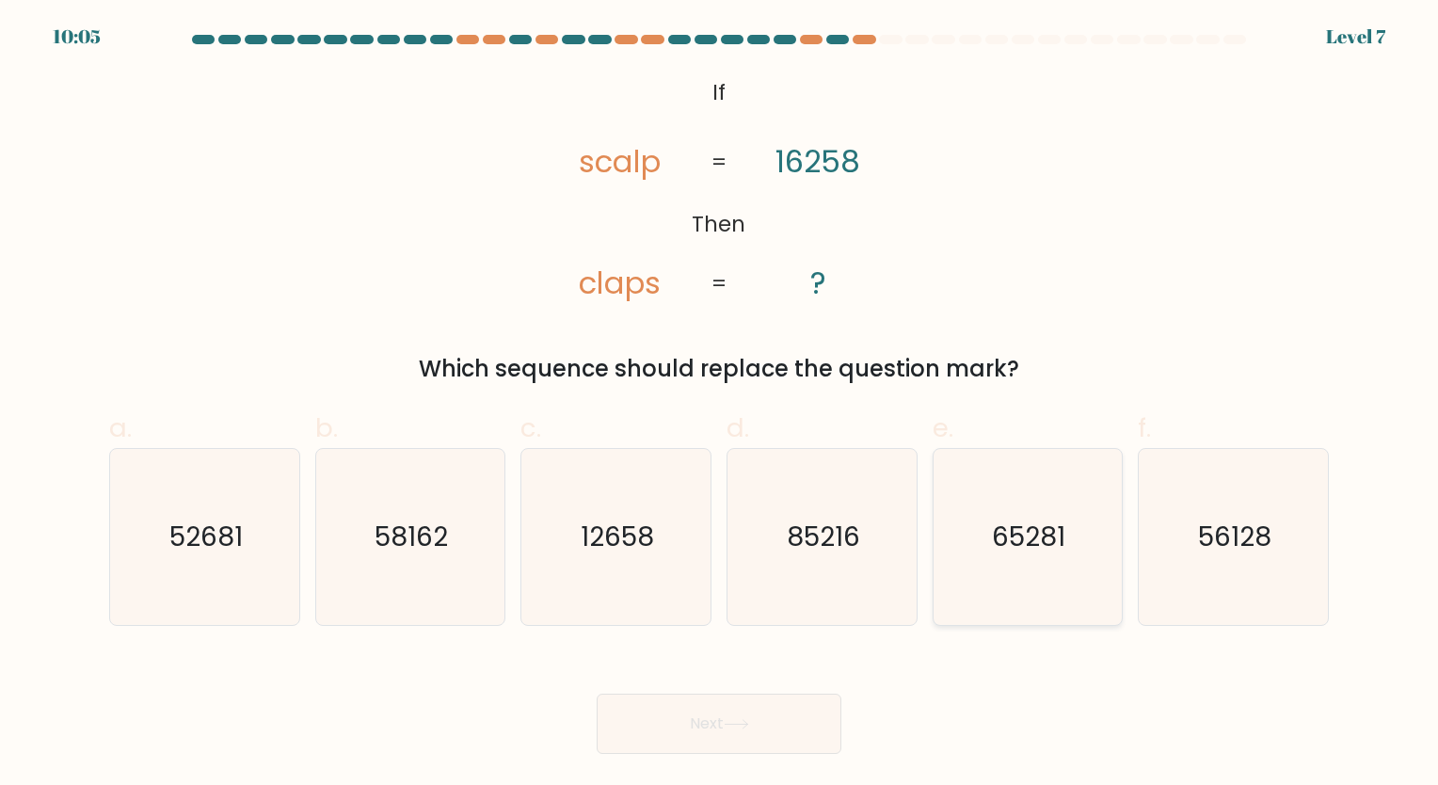
click at [1022, 588] on icon "65281" at bounding box center [1027, 537] width 176 height 176
click at [720, 405] on input "e. 65281" at bounding box center [719, 398] width 1 height 12
radio input "true"
click at [772, 712] on button "Next" at bounding box center [719, 723] width 245 height 60
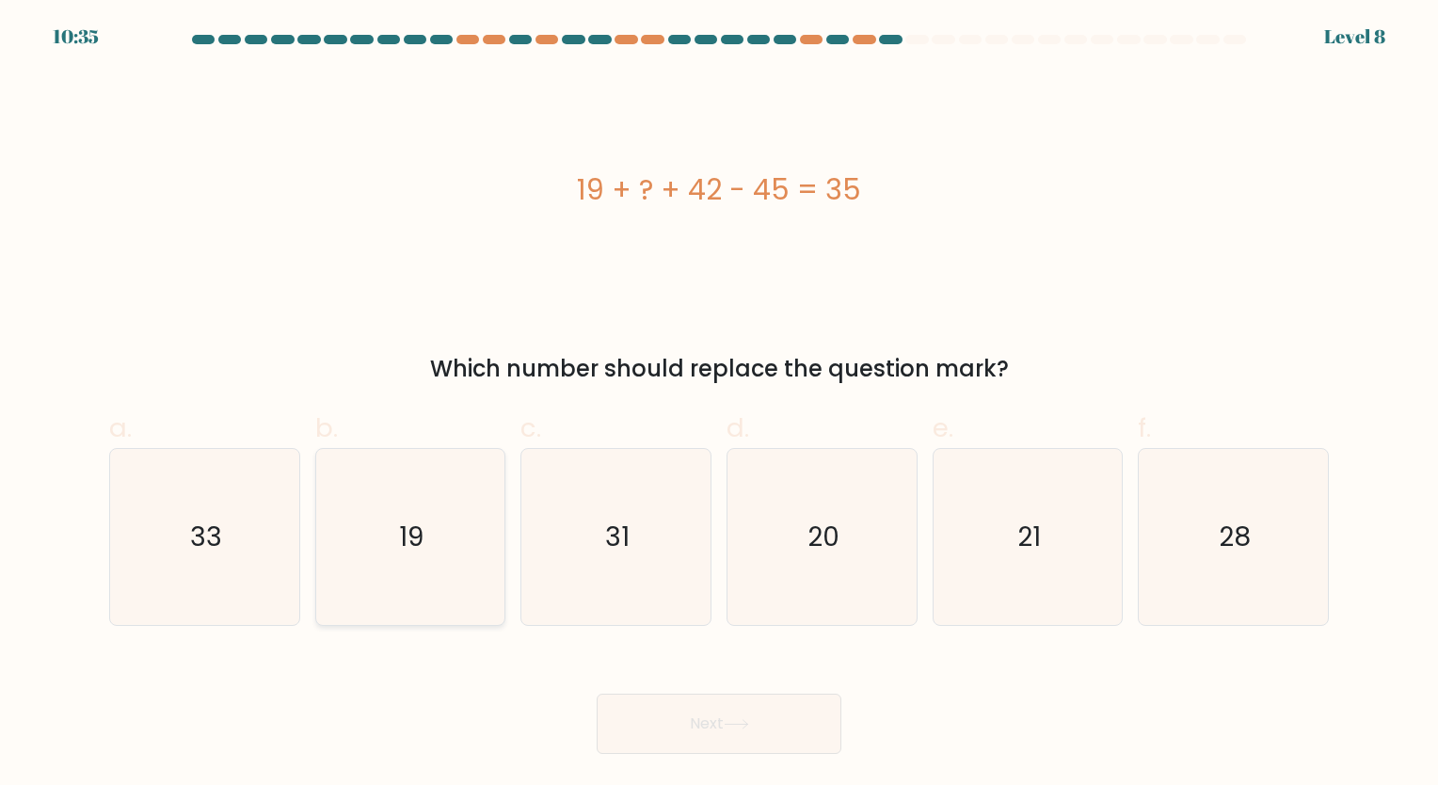
click at [447, 578] on icon "19" at bounding box center [410, 537] width 176 height 176
click at [719, 405] on input "b. 19" at bounding box center [719, 398] width 1 height 12
radio input "true"
click at [710, 724] on button "Next" at bounding box center [719, 723] width 245 height 60
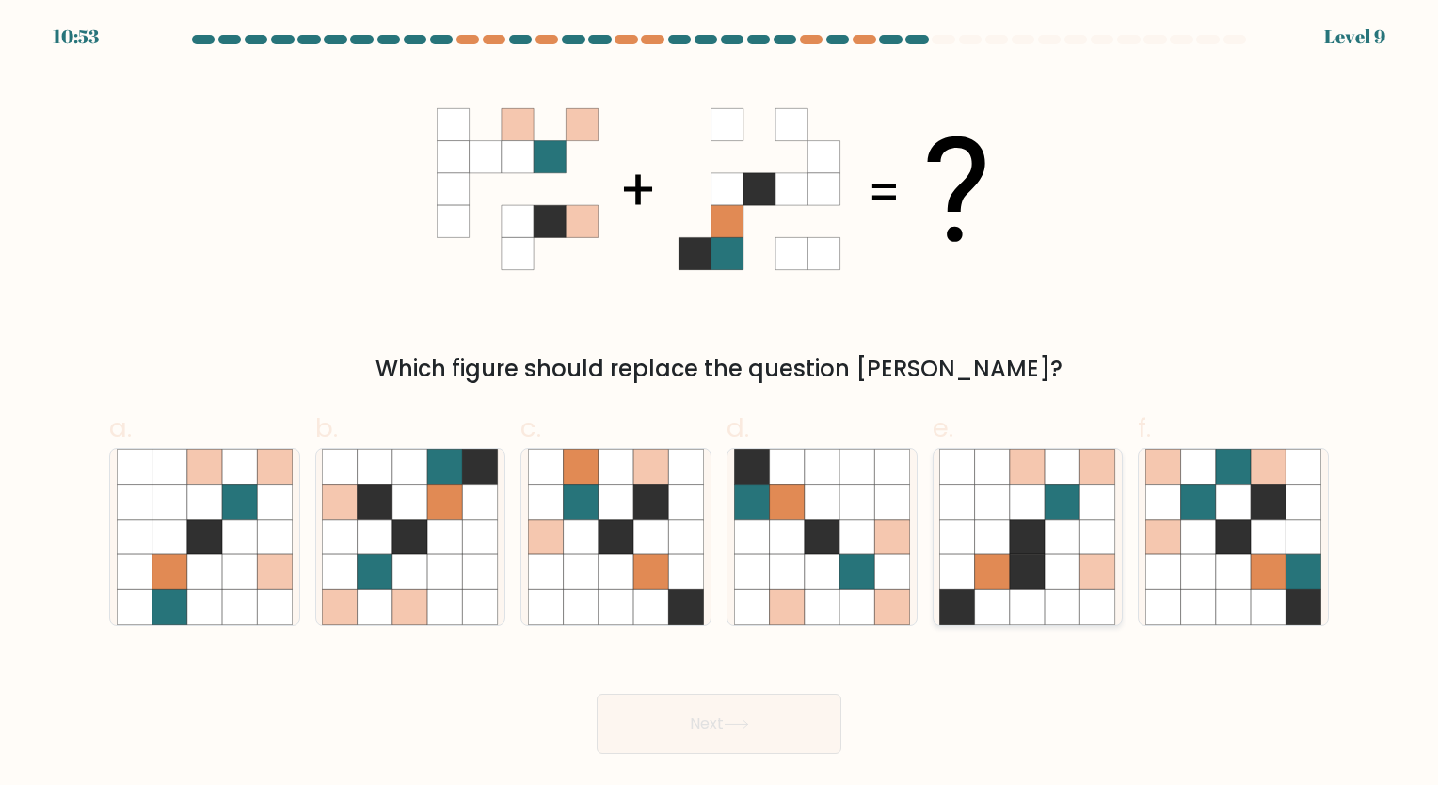
click at [1002, 568] on icon at bounding box center [992, 571] width 35 height 35
click at [720, 405] on input "e." at bounding box center [719, 398] width 1 height 12
radio input "true"
click at [768, 722] on button "Next" at bounding box center [719, 723] width 245 height 60
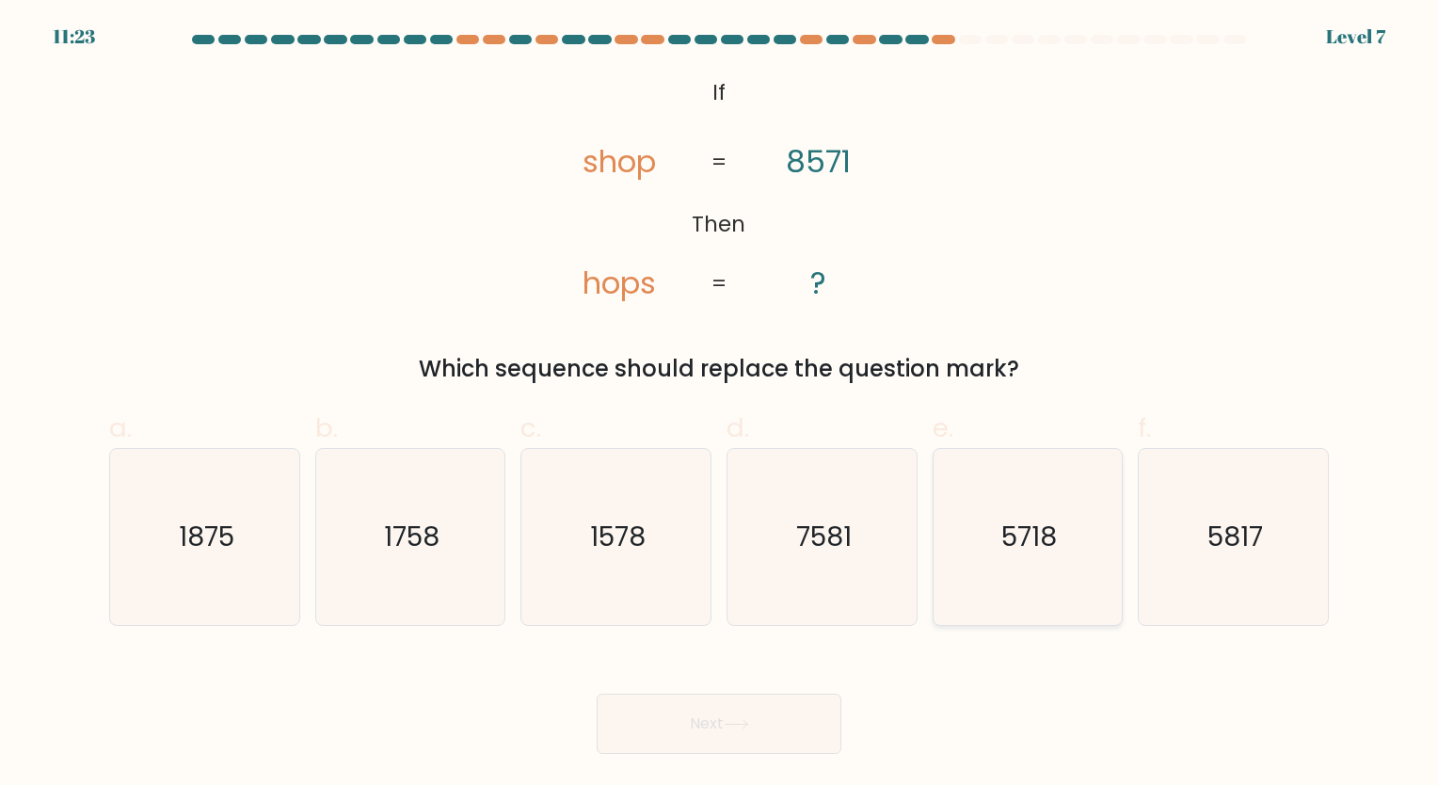
click at [1007, 550] on text "5718" at bounding box center [1029, 536] width 56 height 37
click at [720, 405] on input "e. 5718" at bounding box center [719, 398] width 1 height 12
radio input "true"
click at [747, 724] on icon at bounding box center [735, 724] width 23 height 8
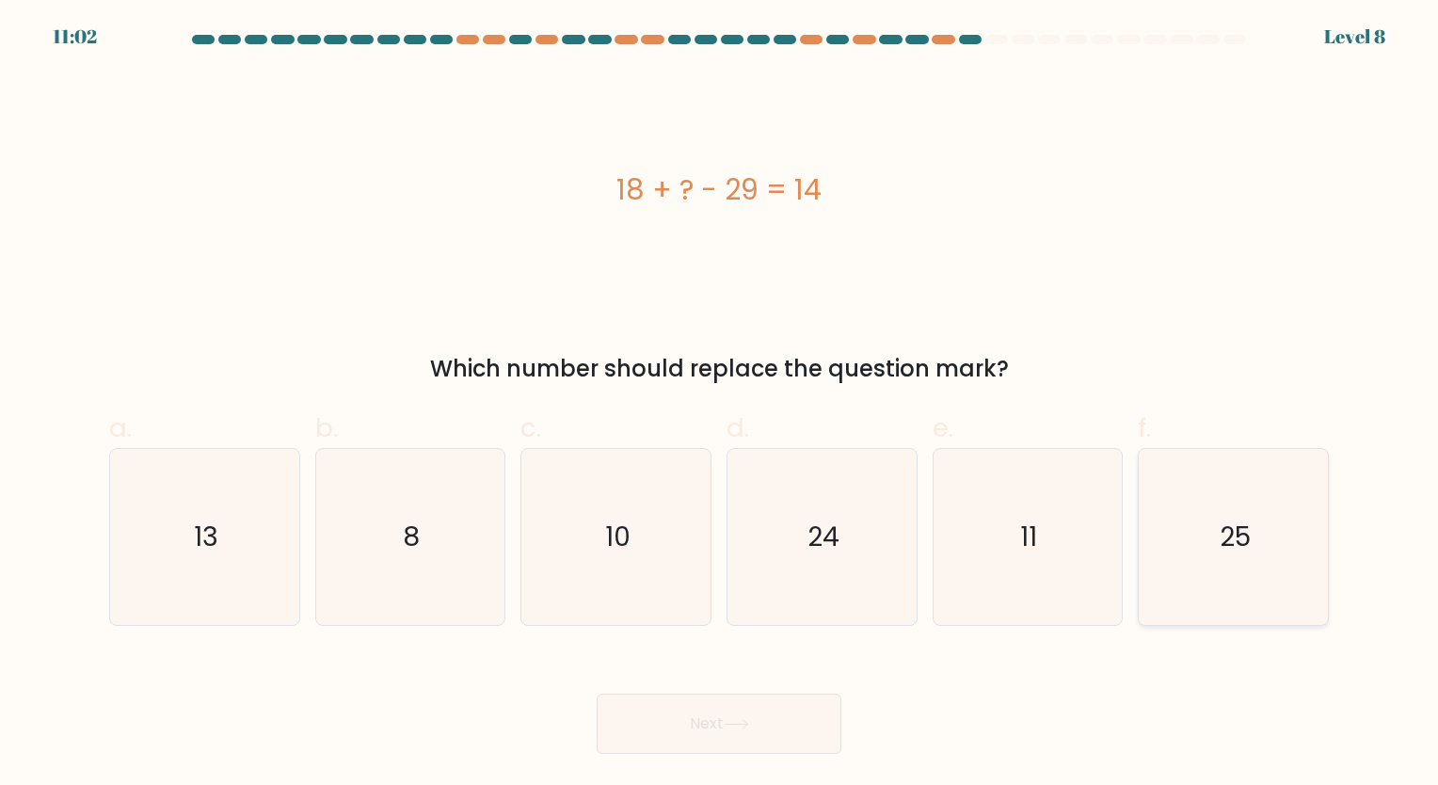
click at [1272, 593] on icon "25" at bounding box center [1233, 537] width 176 height 176
click at [720, 405] on input "f. 25" at bounding box center [719, 398] width 1 height 12
radio input "true"
click at [655, 721] on button "Next" at bounding box center [719, 723] width 245 height 60
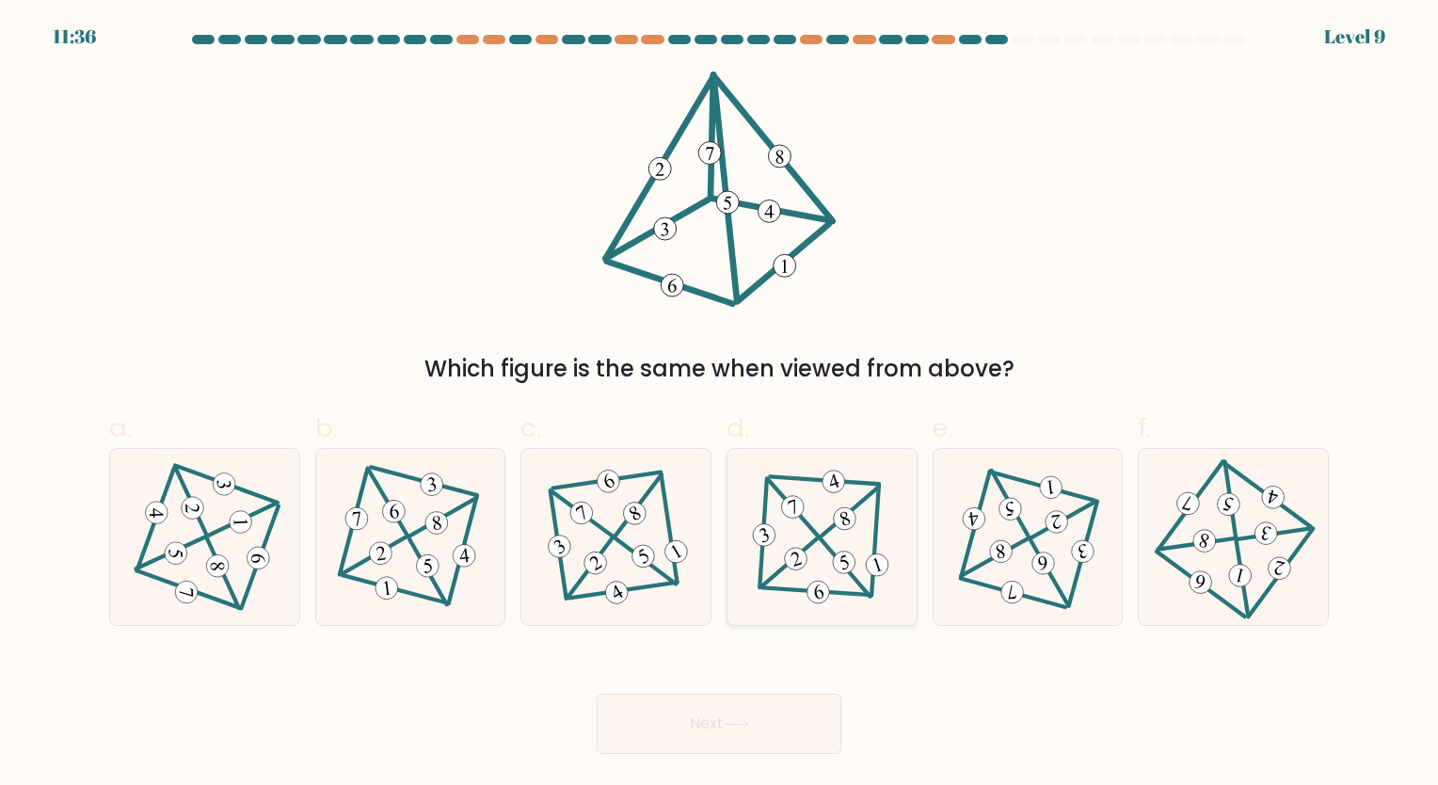
click at [850, 571] on 583 at bounding box center [844, 563] width 28 height 28
click at [720, 405] on input "d." at bounding box center [719, 398] width 1 height 12
radio input "true"
drag, startPoint x: 765, startPoint y: 731, endPoint x: 771, endPoint y: 715, distance: 17.0
click at [765, 730] on button "Next" at bounding box center [719, 723] width 245 height 60
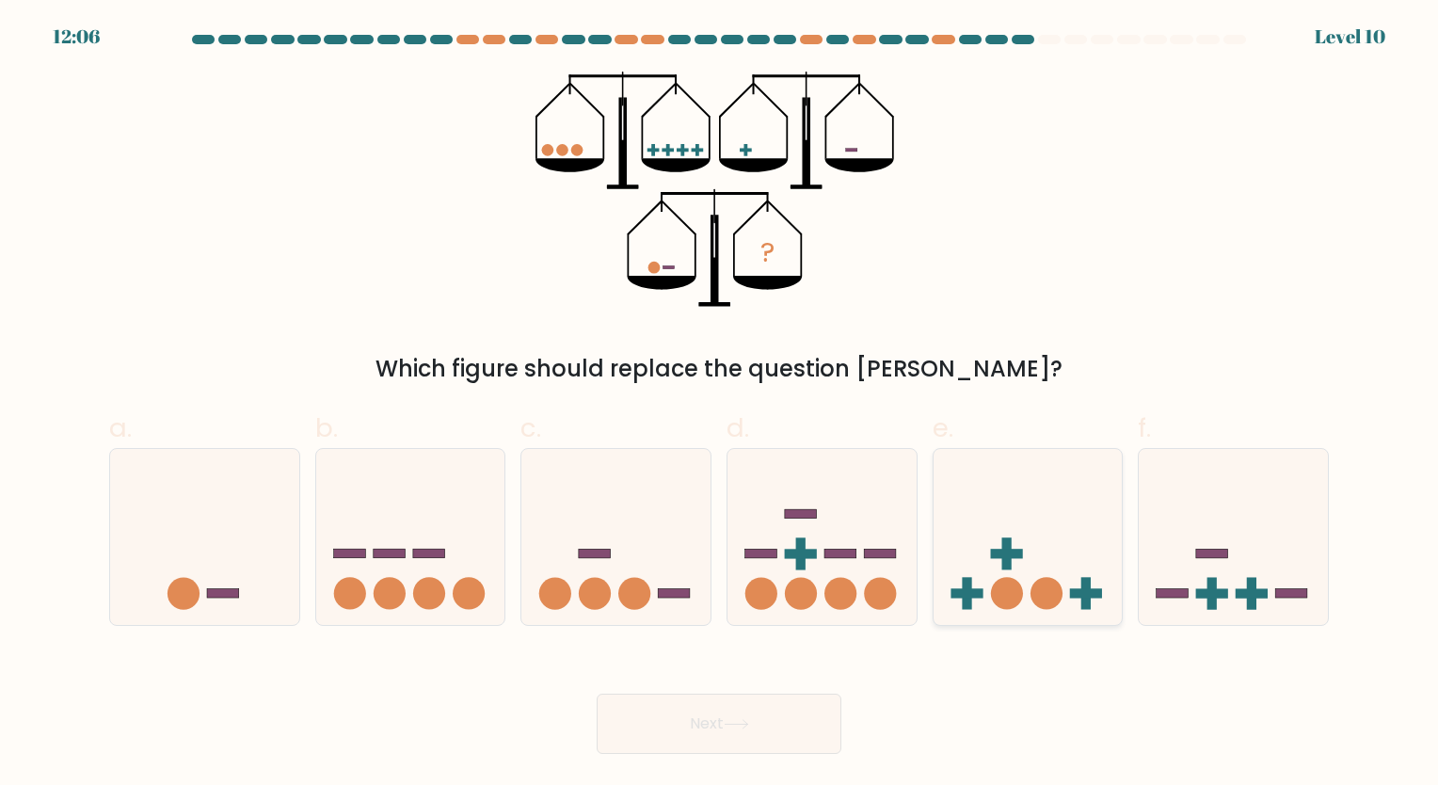
click at [1034, 565] on icon at bounding box center [1027, 536] width 189 height 156
click at [720, 405] on input "e." at bounding box center [719, 398] width 1 height 12
radio input "true"
click at [754, 728] on button "Next" at bounding box center [719, 723] width 245 height 60
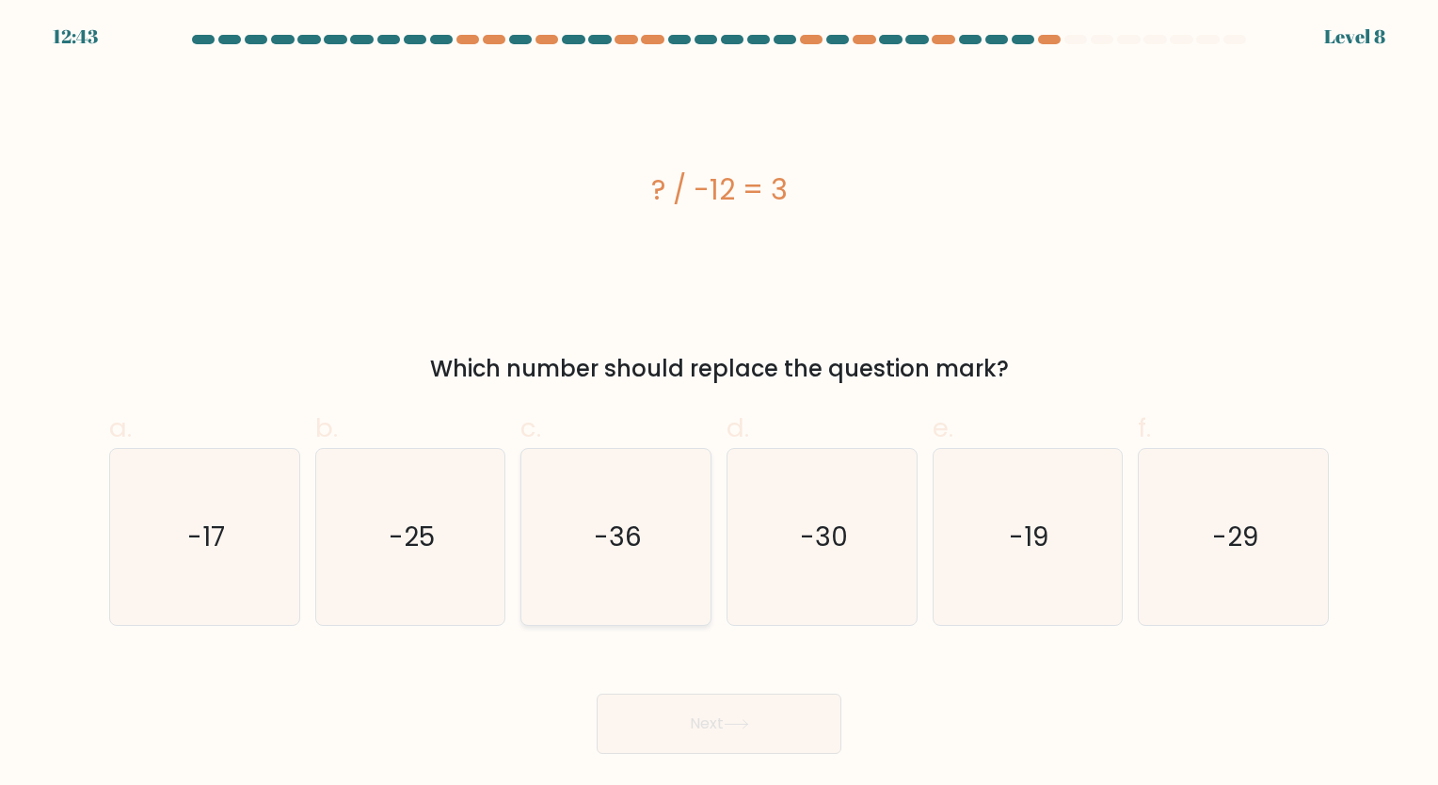
click at [613, 551] on text "-36" at bounding box center [618, 536] width 48 height 37
click at [719, 405] on input "c. -36" at bounding box center [719, 398] width 1 height 12
radio input "true"
click at [689, 715] on button "Next" at bounding box center [719, 723] width 245 height 60
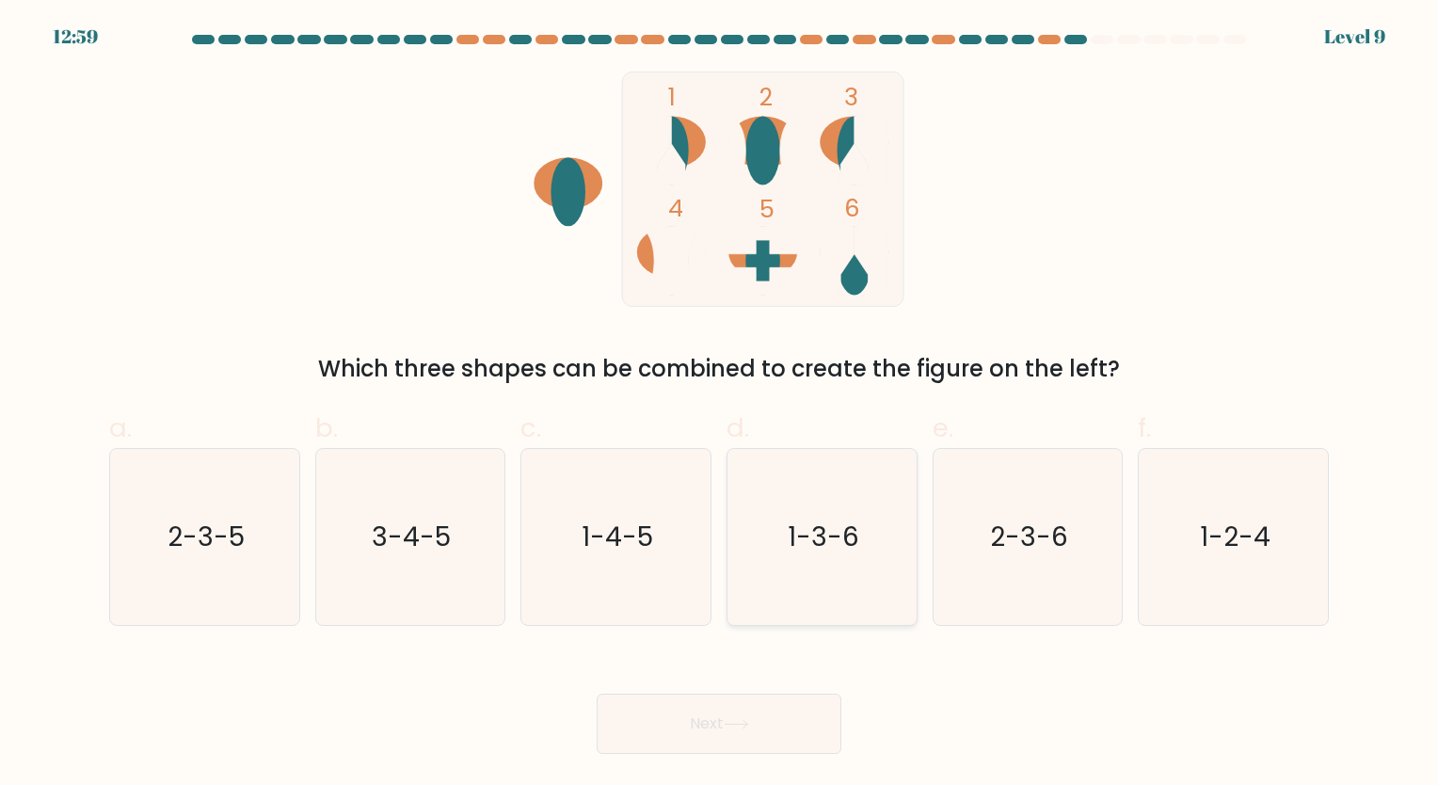
click at [848, 581] on icon "1-3-6" at bounding box center [822, 537] width 176 height 176
click at [720, 405] on input "d. 1-3-6" at bounding box center [719, 398] width 1 height 12
radio input "true"
click at [730, 730] on button "Next" at bounding box center [719, 723] width 245 height 60
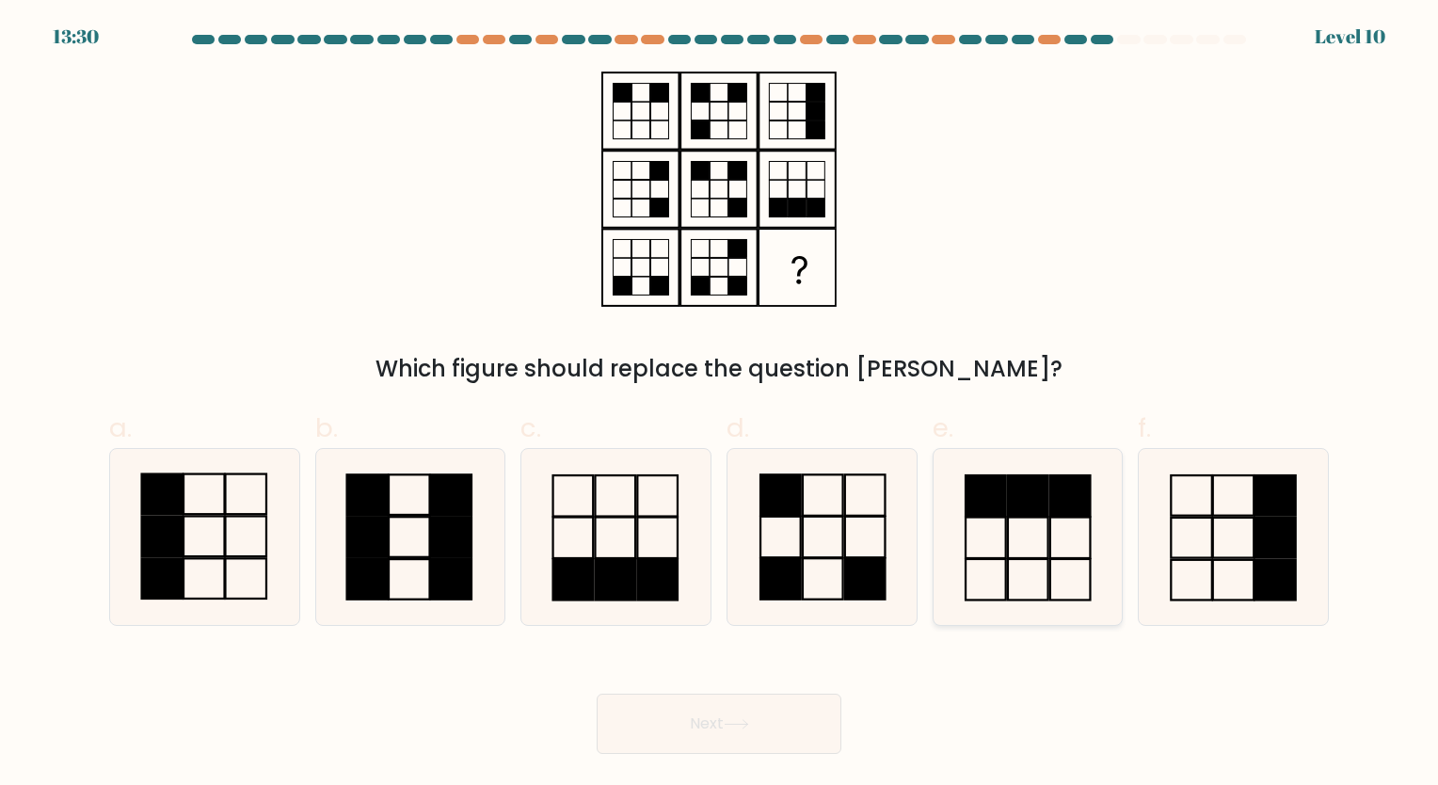
click at [1000, 514] on rect at bounding box center [985, 495] width 40 height 41
click at [720, 405] on input "e." at bounding box center [719, 398] width 1 height 12
radio input "true"
click at [779, 740] on button "Next" at bounding box center [719, 723] width 245 height 60
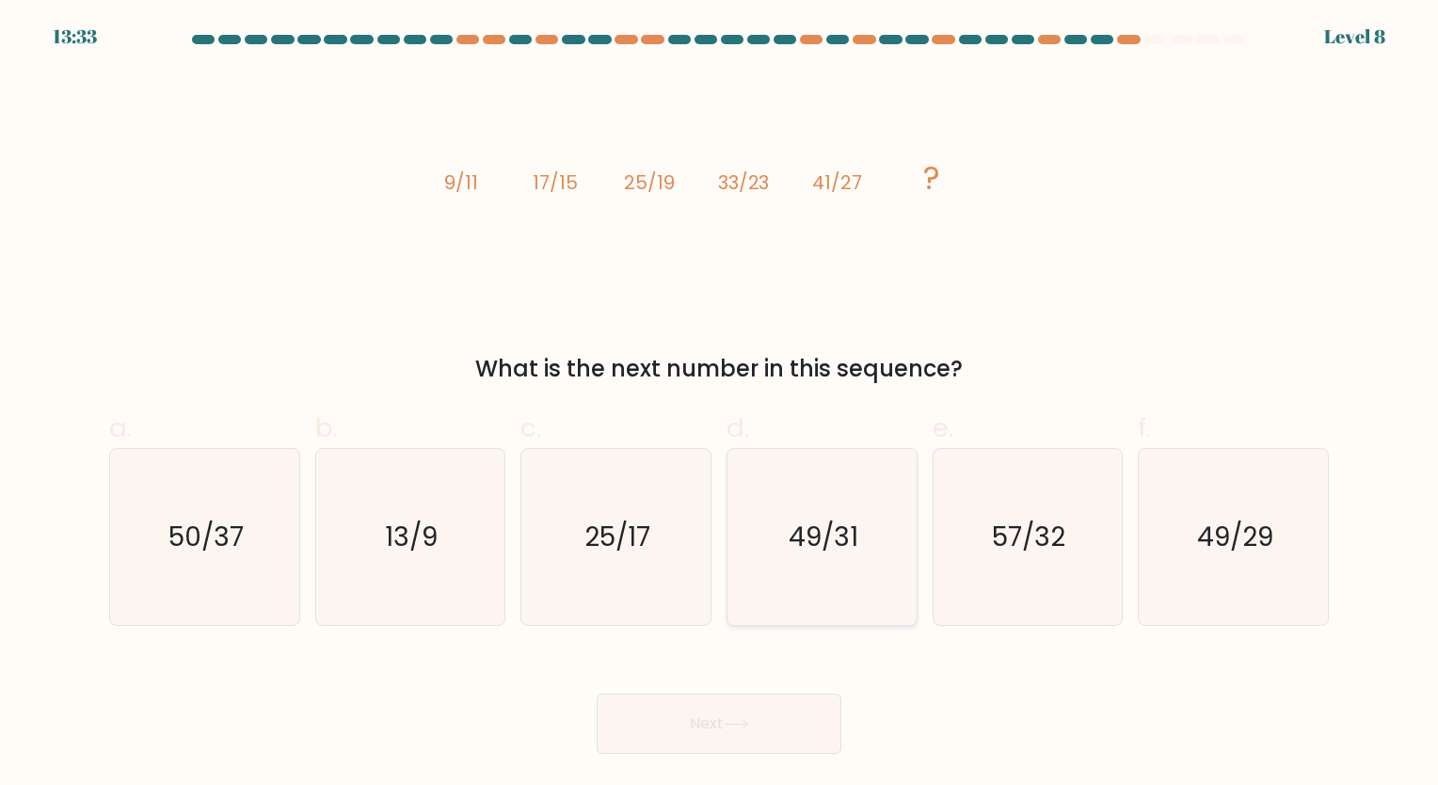
click at [821, 555] on icon "49/31" at bounding box center [822, 537] width 176 height 176
click at [720, 405] on input "d. 49/31" at bounding box center [719, 398] width 1 height 12
radio input "true"
click at [766, 715] on button "Next" at bounding box center [719, 723] width 245 height 60
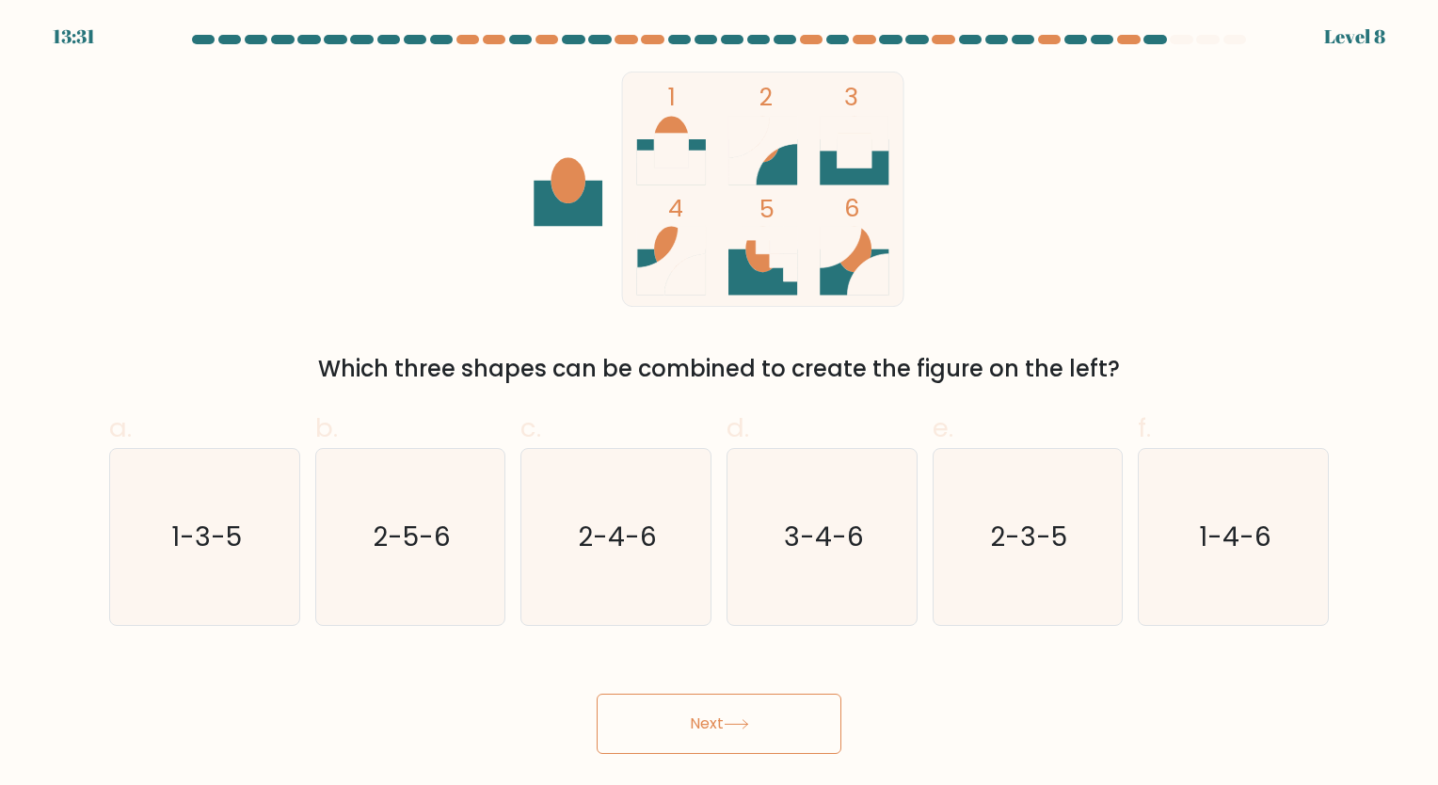
click at [767, 720] on button "Next" at bounding box center [719, 723] width 245 height 60
click at [237, 574] on icon "1-3-5" at bounding box center [205, 537] width 176 height 176
click at [719, 405] on input "a. 1-3-5" at bounding box center [719, 398] width 1 height 12
radio input "true"
click at [763, 713] on button "Next" at bounding box center [719, 723] width 245 height 60
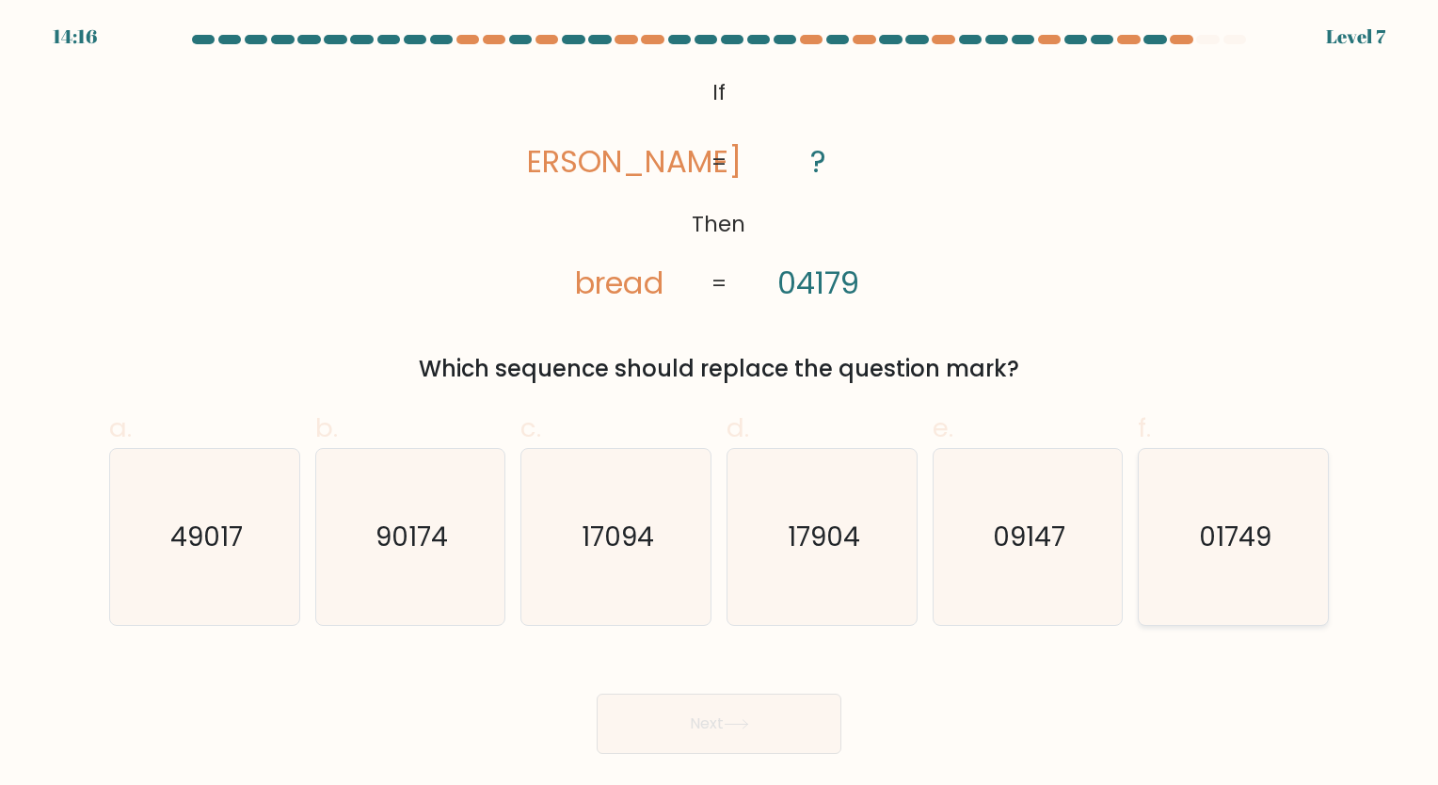
click at [1176, 560] on icon "01749" at bounding box center [1233, 537] width 176 height 176
click at [720, 405] on input "f. 01749" at bounding box center [719, 398] width 1 height 12
radio input "true"
click at [695, 735] on button "Next" at bounding box center [719, 723] width 245 height 60
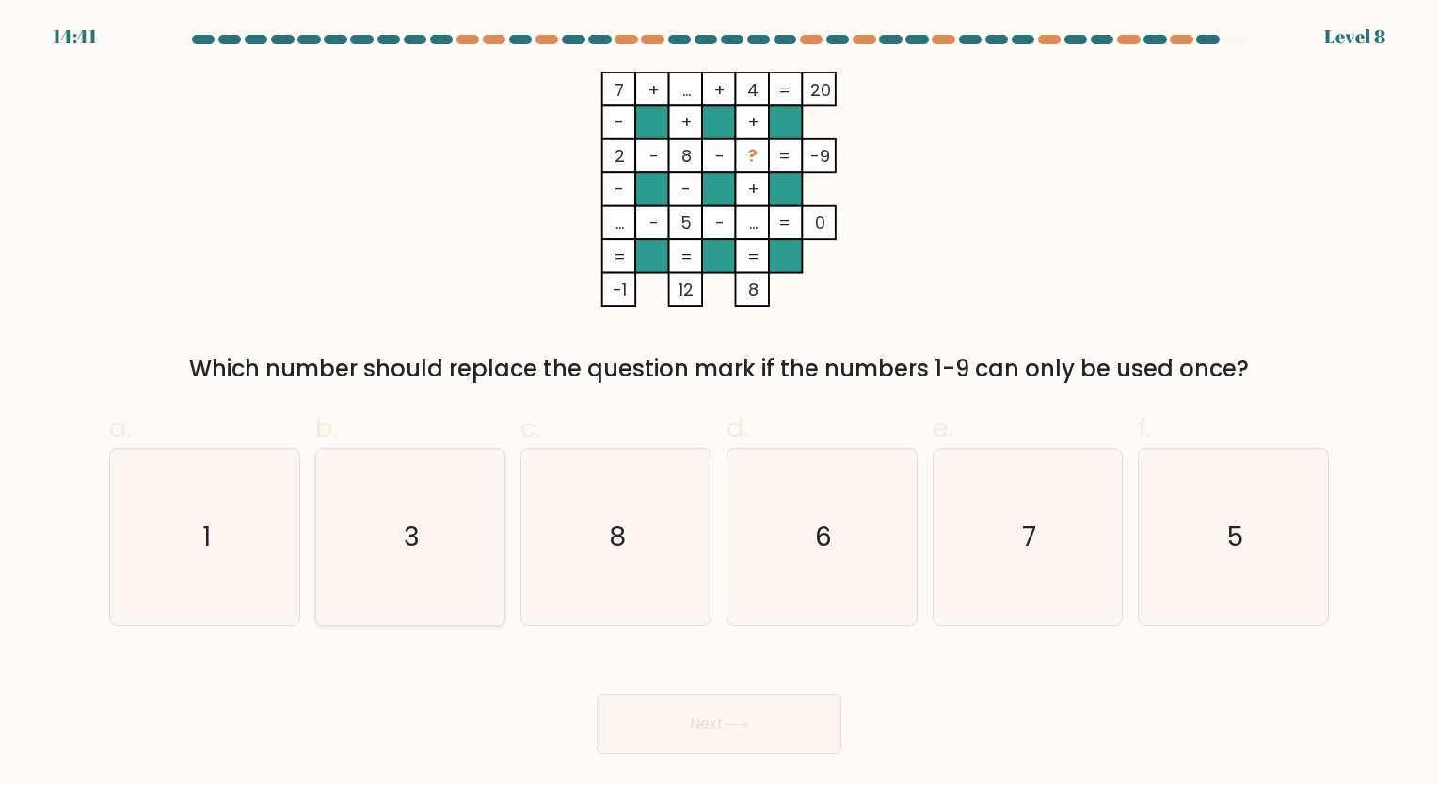
click at [455, 533] on icon "3" at bounding box center [410, 537] width 176 height 176
click at [719, 405] on input "b. 3" at bounding box center [719, 398] width 1 height 12
radio input "true"
click at [690, 725] on button "Next" at bounding box center [719, 723] width 245 height 60
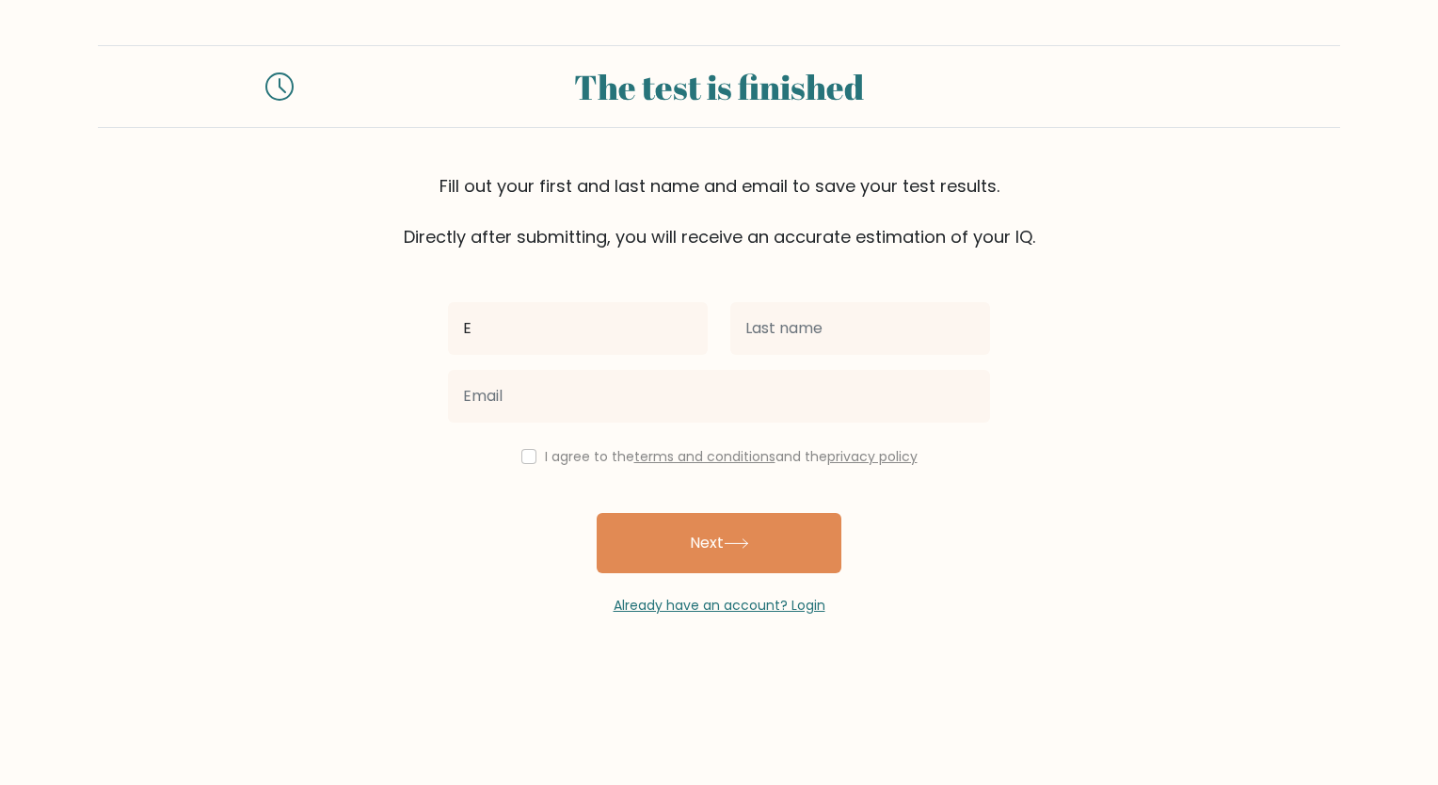
type input "Emilyn"
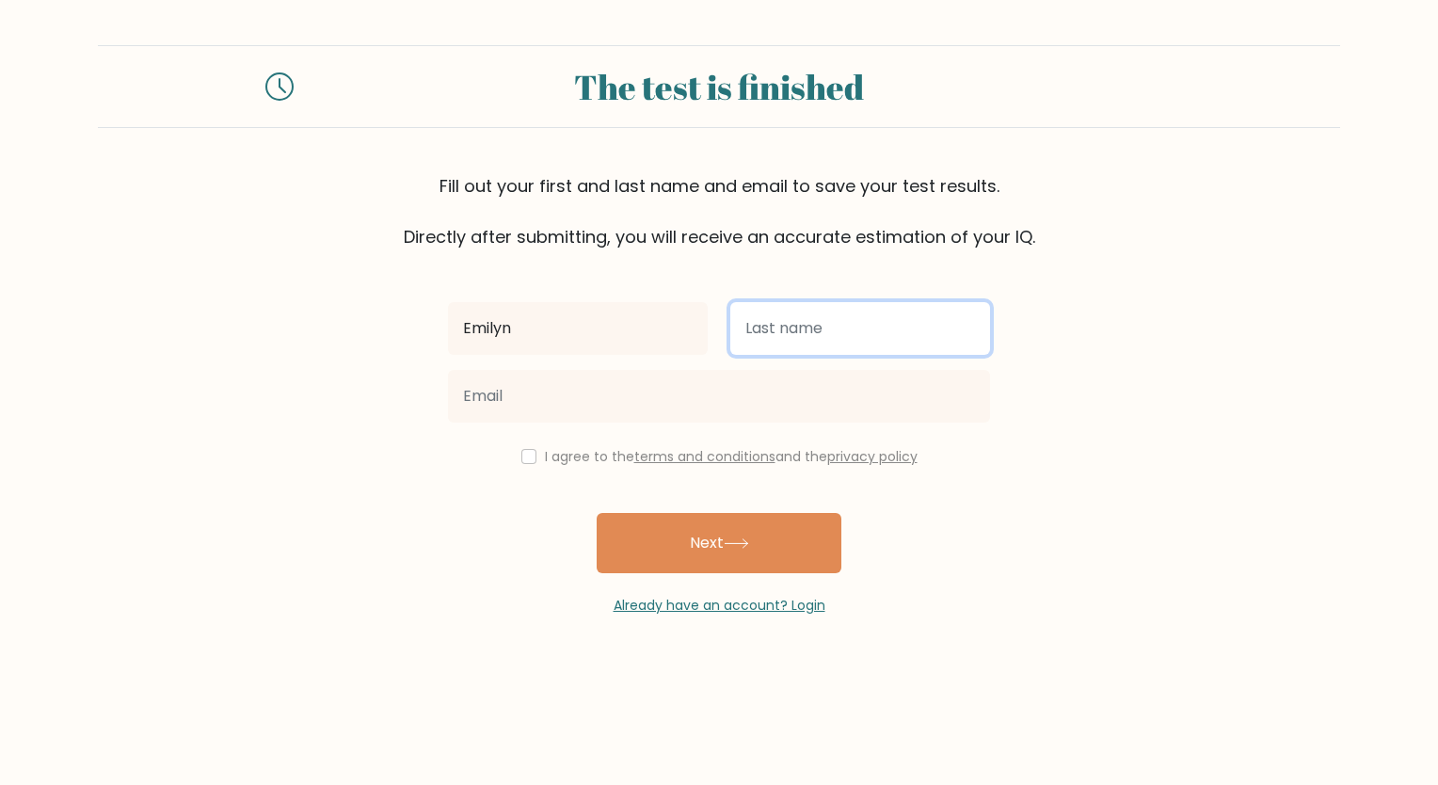
click at [794, 331] on input "text" at bounding box center [860, 328] width 260 height 53
type input "Arambulo"
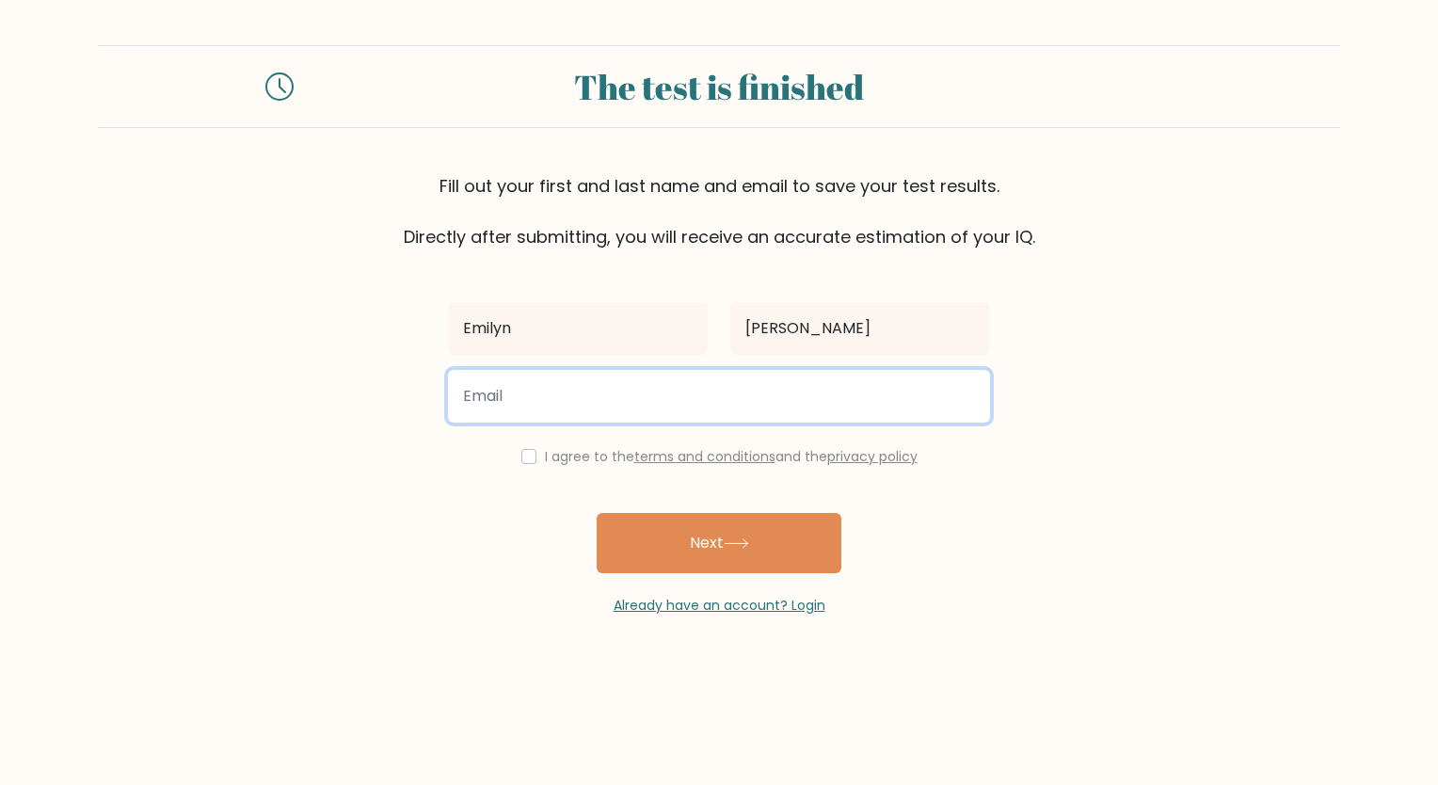
click at [626, 371] on input "email" at bounding box center [719, 396] width 542 height 53
type input "nylimepescador@gmail.com"
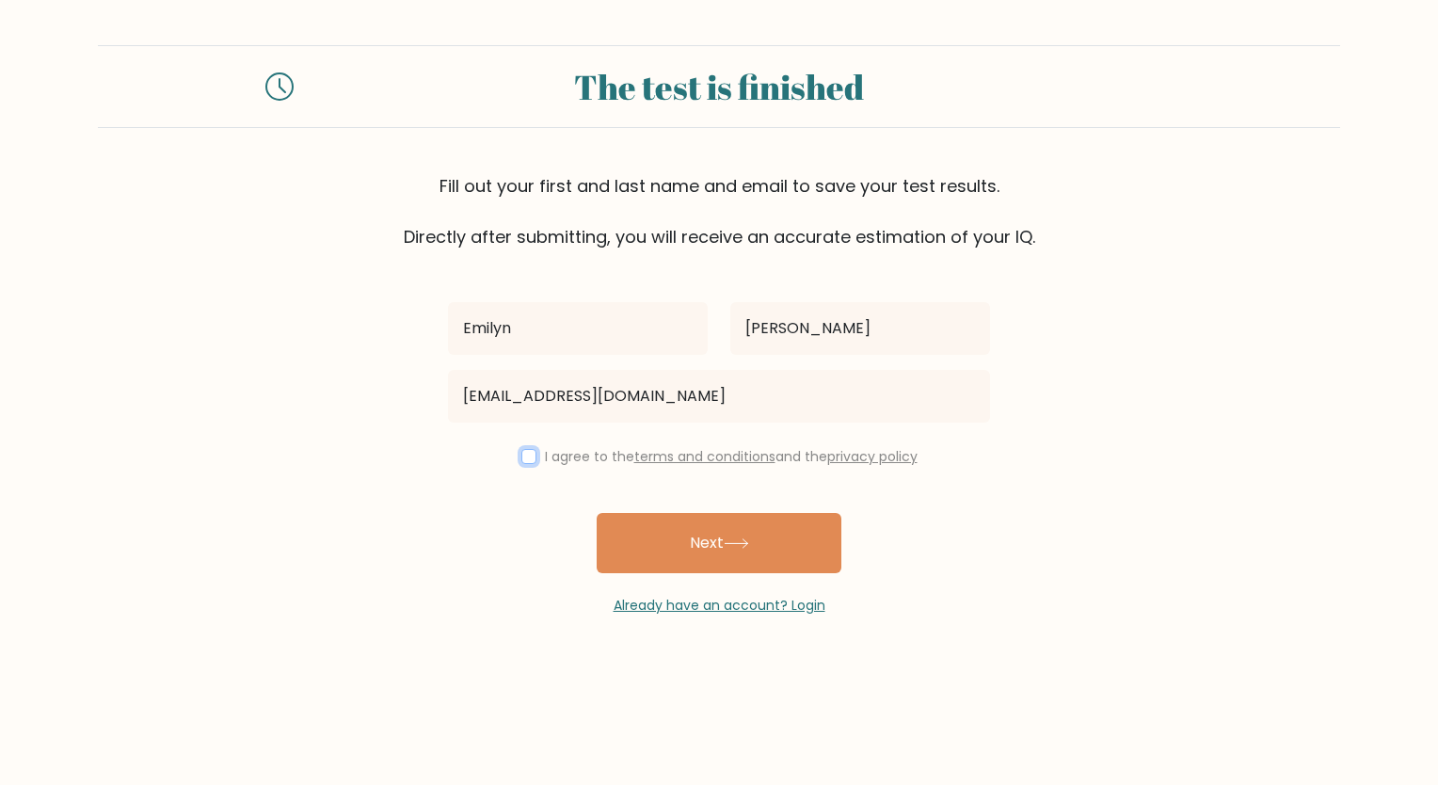
click at [529, 457] on input "checkbox" at bounding box center [528, 456] width 15 height 15
checkbox input "true"
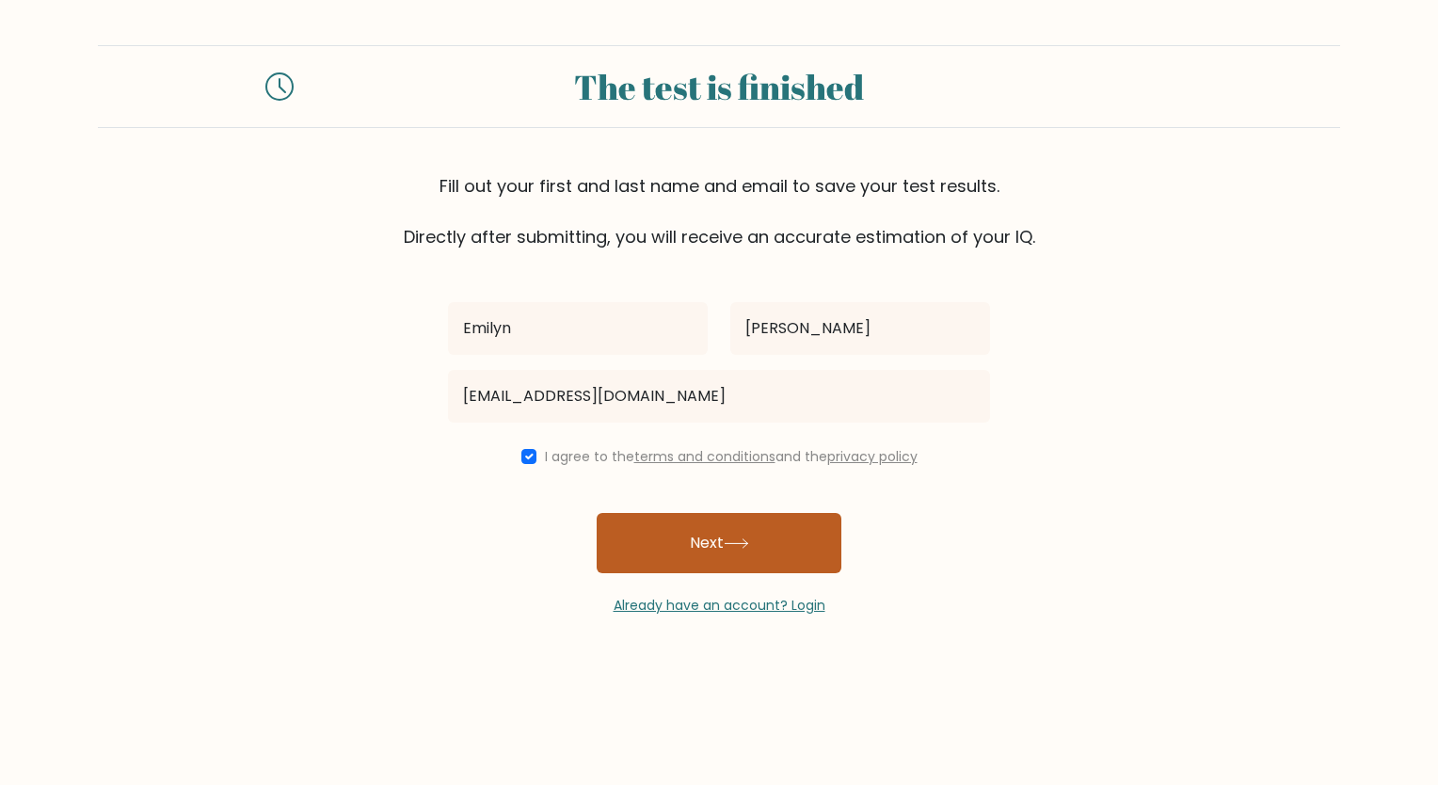
click at [722, 548] on button "Next" at bounding box center [719, 543] width 245 height 60
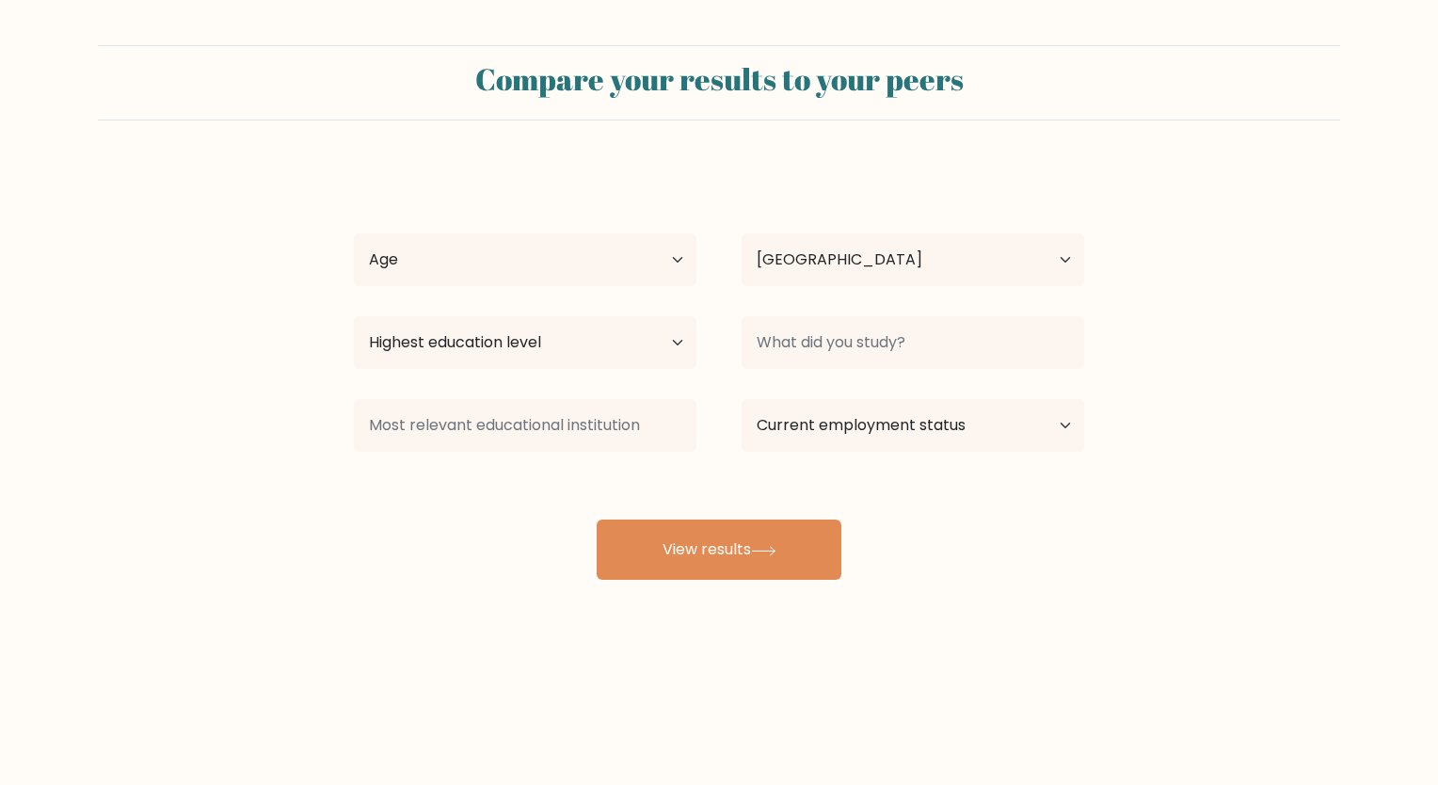
select select "AU"
click at [595, 276] on select "Age Under 18 years old 18-24 years old 25-34 years old 35-44 years old 45-54 ye…" at bounding box center [525, 259] width 342 height 53
select select "35_44"
click at [354, 233] on select "Age Under 18 years old 18-24 years old 25-34 years old 35-44 years old 45-54 ye…" at bounding box center [525, 259] width 342 height 53
click at [611, 344] on select "Highest education level No schooling Primary Lower Secondary Upper Secondary Oc…" at bounding box center [525, 342] width 342 height 53
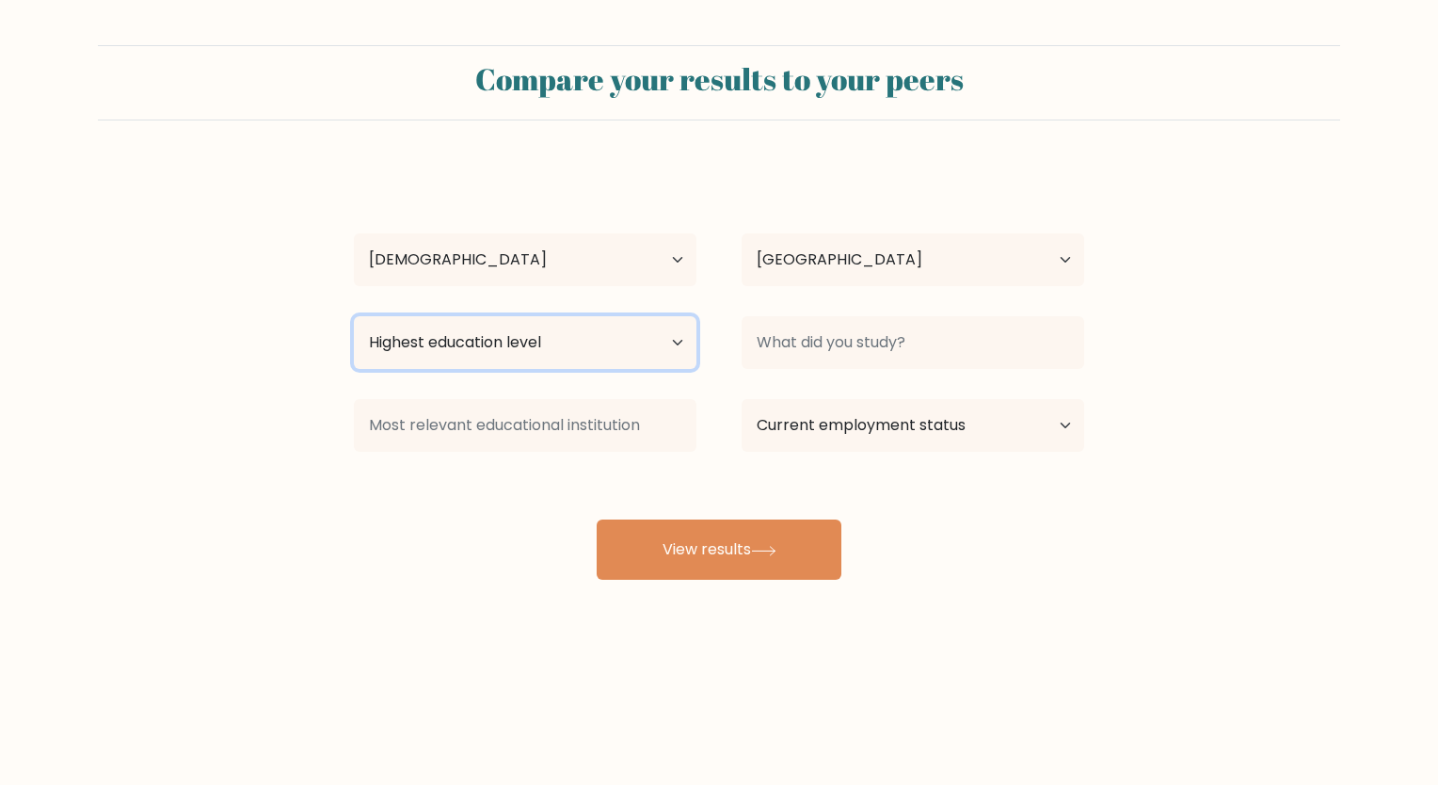
select select "bachelors_degree"
click at [354, 316] on select "Highest education level No schooling Primary Lower Secondary Upper Secondary Oc…" at bounding box center [525, 342] width 342 height 53
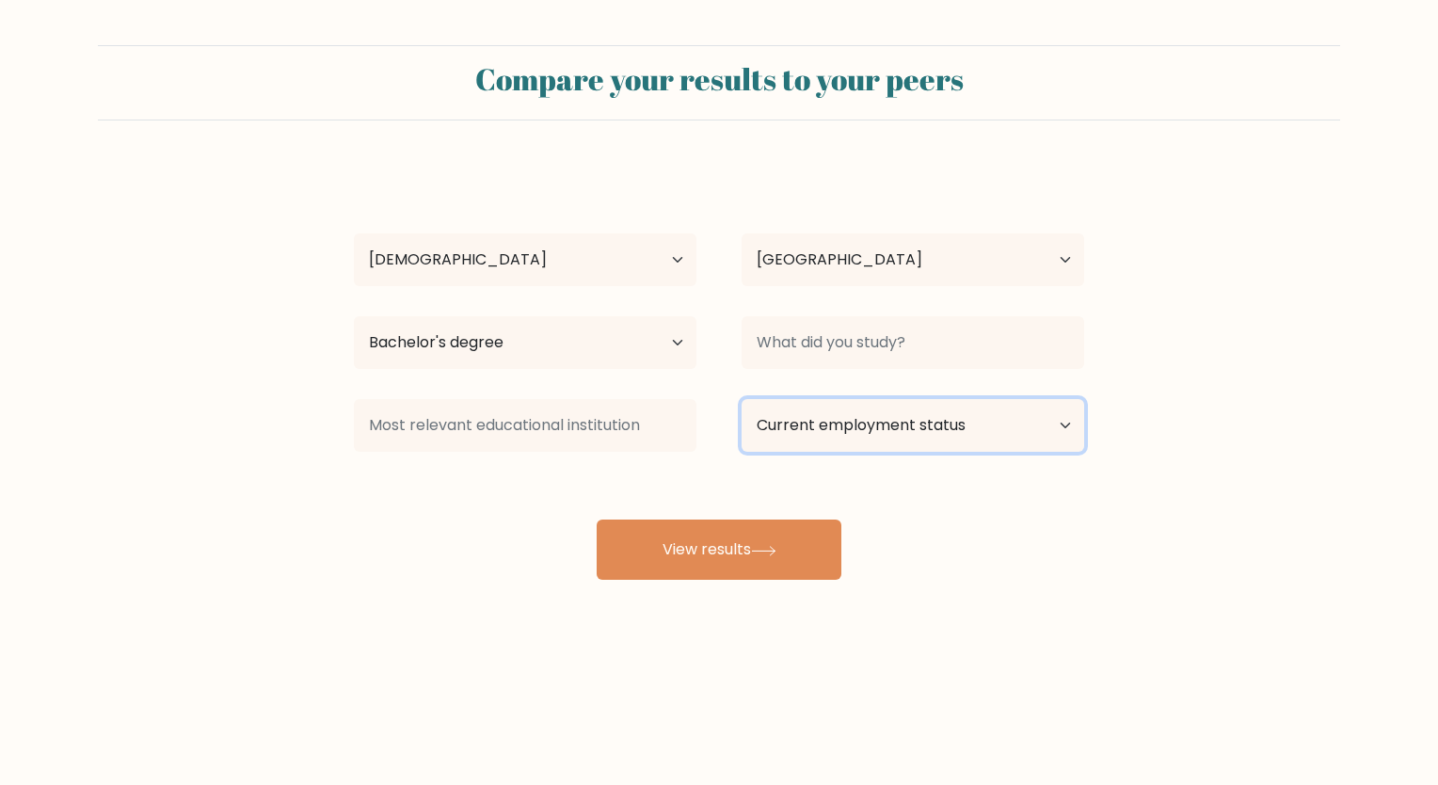
click at [852, 427] on select "Current employment status Employed Student Retired Other / prefer not to answer" at bounding box center [912, 425] width 342 height 53
select select "other"
click at [741, 399] on select "Current employment status Employed Student Retired Other / prefer not to answer" at bounding box center [912, 425] width 342 height 53
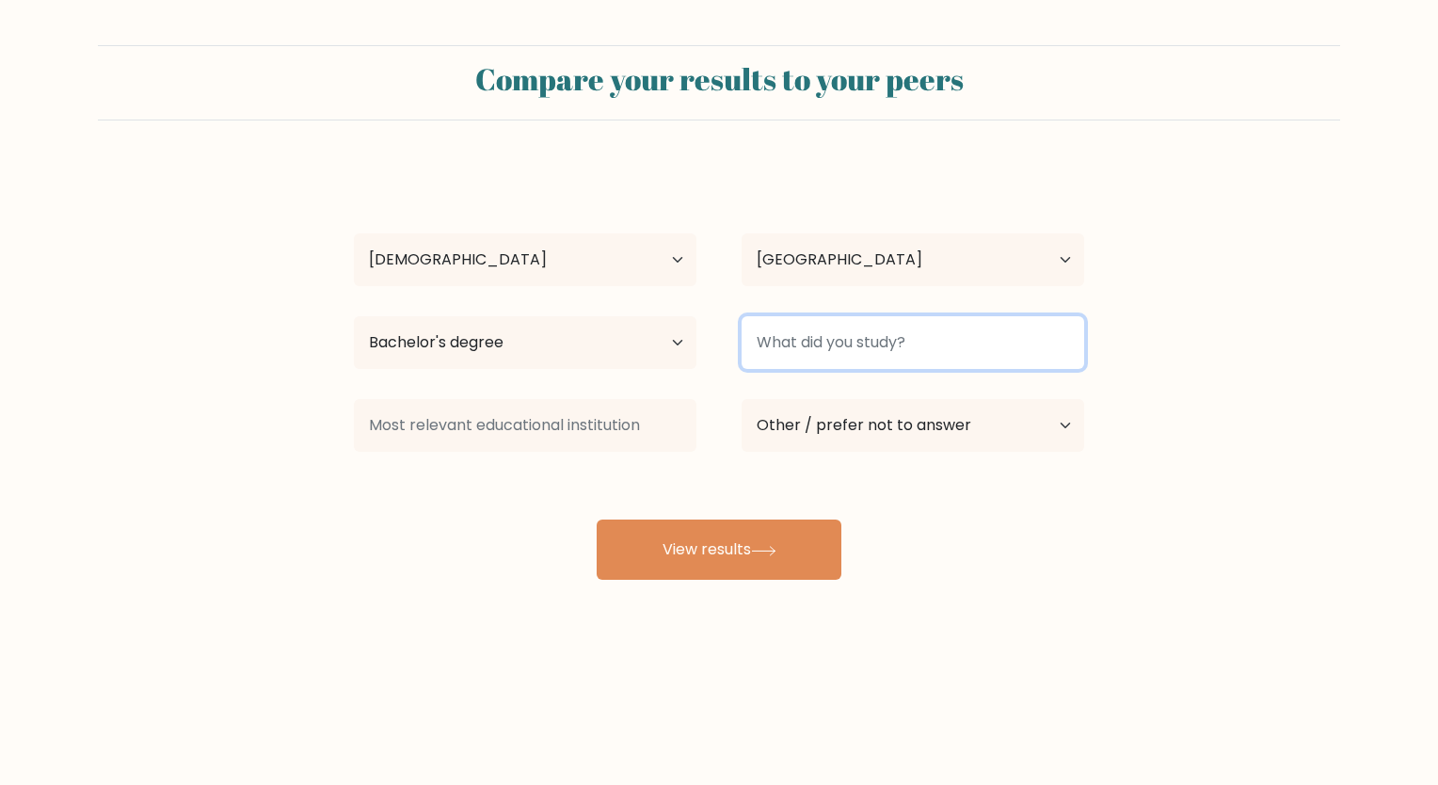
click at [832, 348] on input at bounding box center [912, 342] width 342 height 53
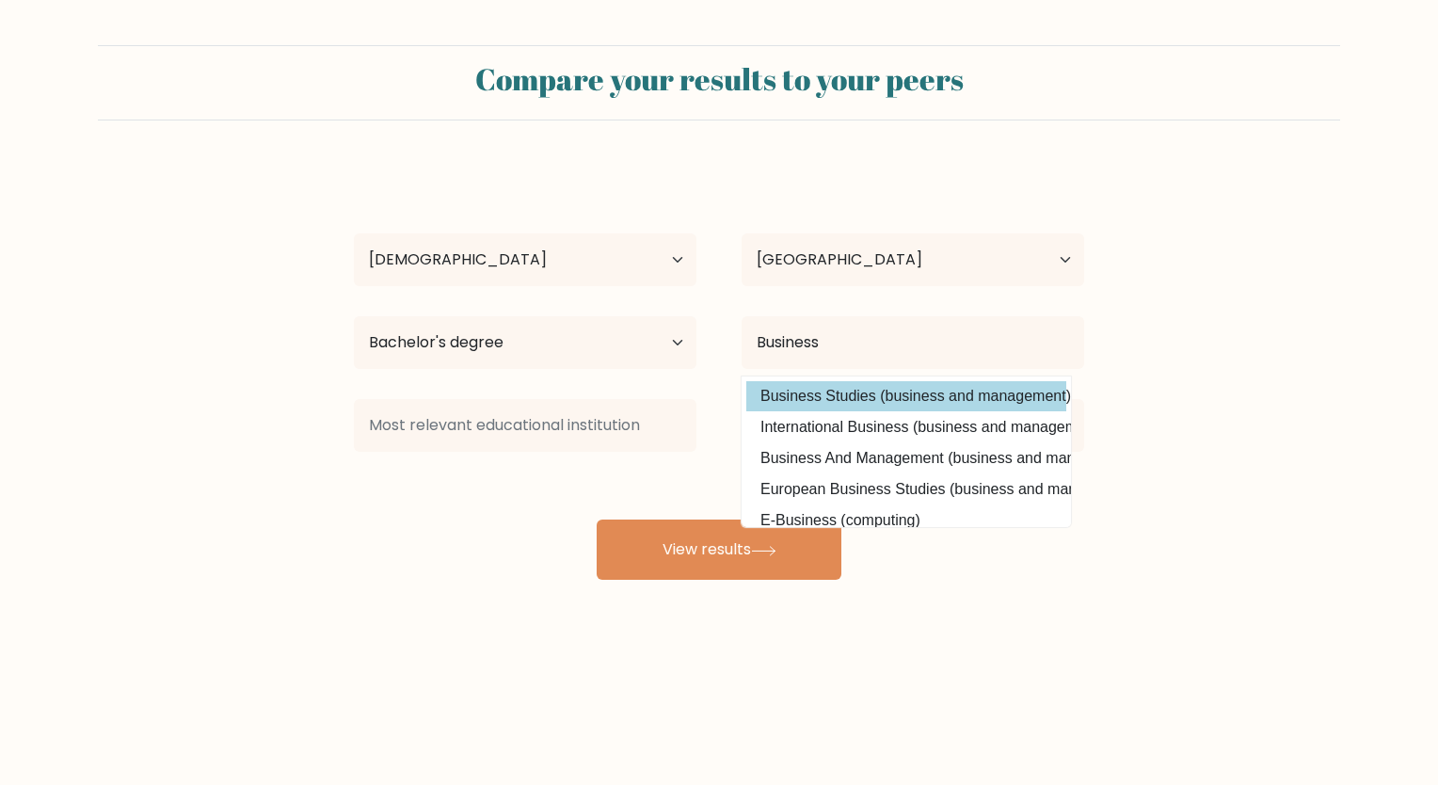
click at [868, 388] on option "Business Studies (business and management)" at bounding box center [906, 396] width 320 height 30
type input "Business Studies"
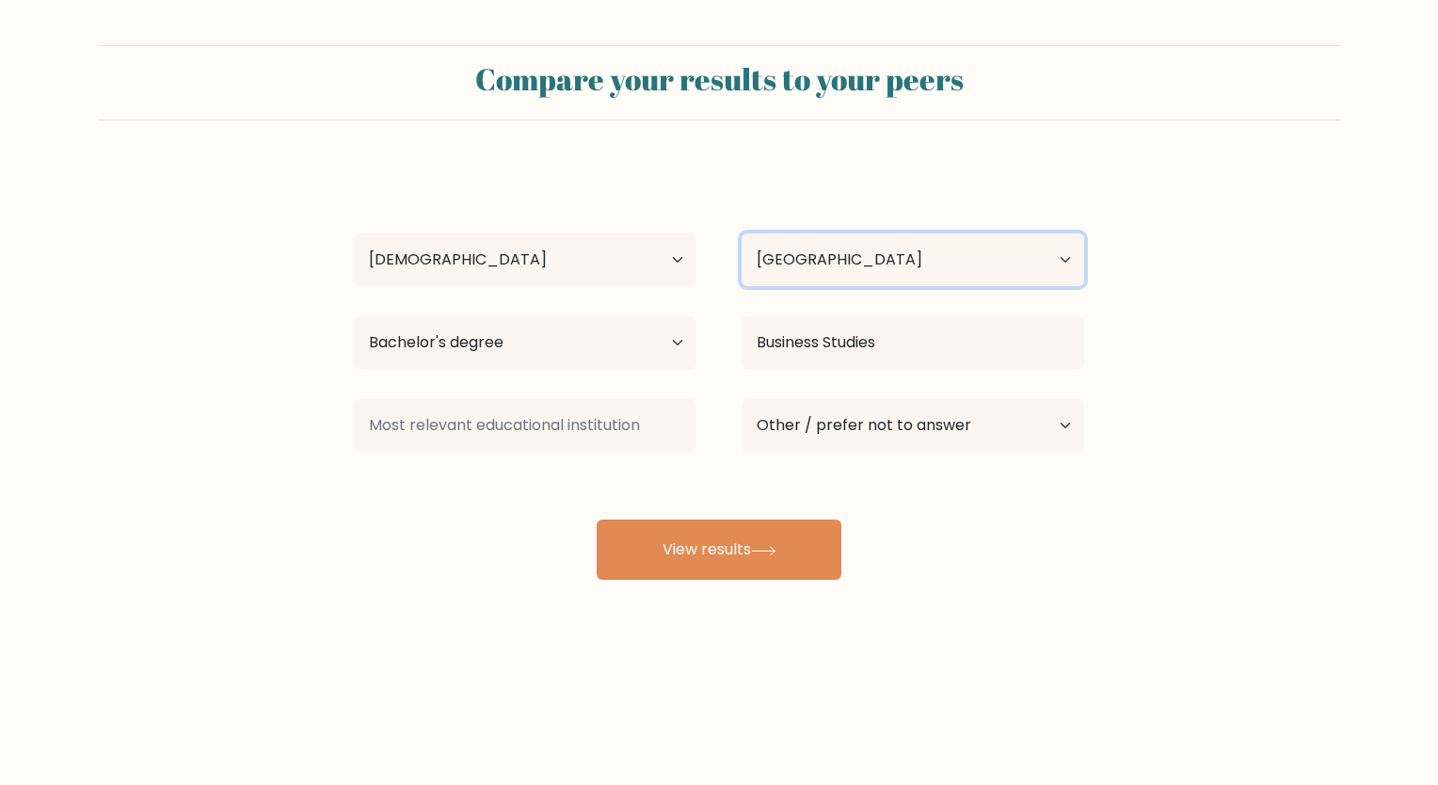
click at [1044, 257] on select "Country Afghanistan Albania Algeria American Samoa Andorra Angola Anguilla Anta…" at bounding box center [912, 259] width 342 height 53
click at [741, 233] on select "Country Afghanistan Albania Algeria American Samoa Andorra Angola Anguilla Anta…" at bounding box center [912, 259] width 342 height 53
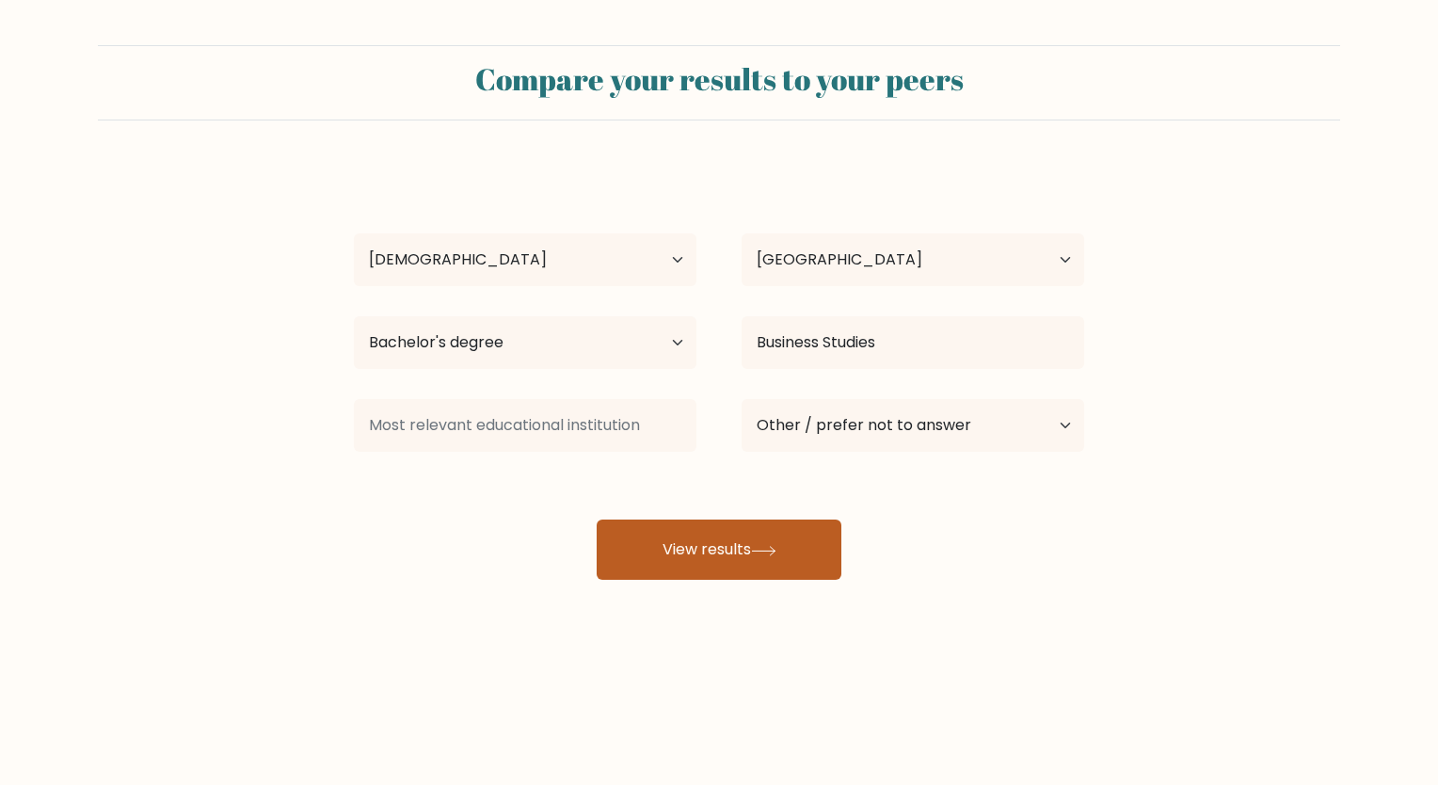
click at [723, 556] on button "View results" at bounding box center [719, 549] width 245 height 60
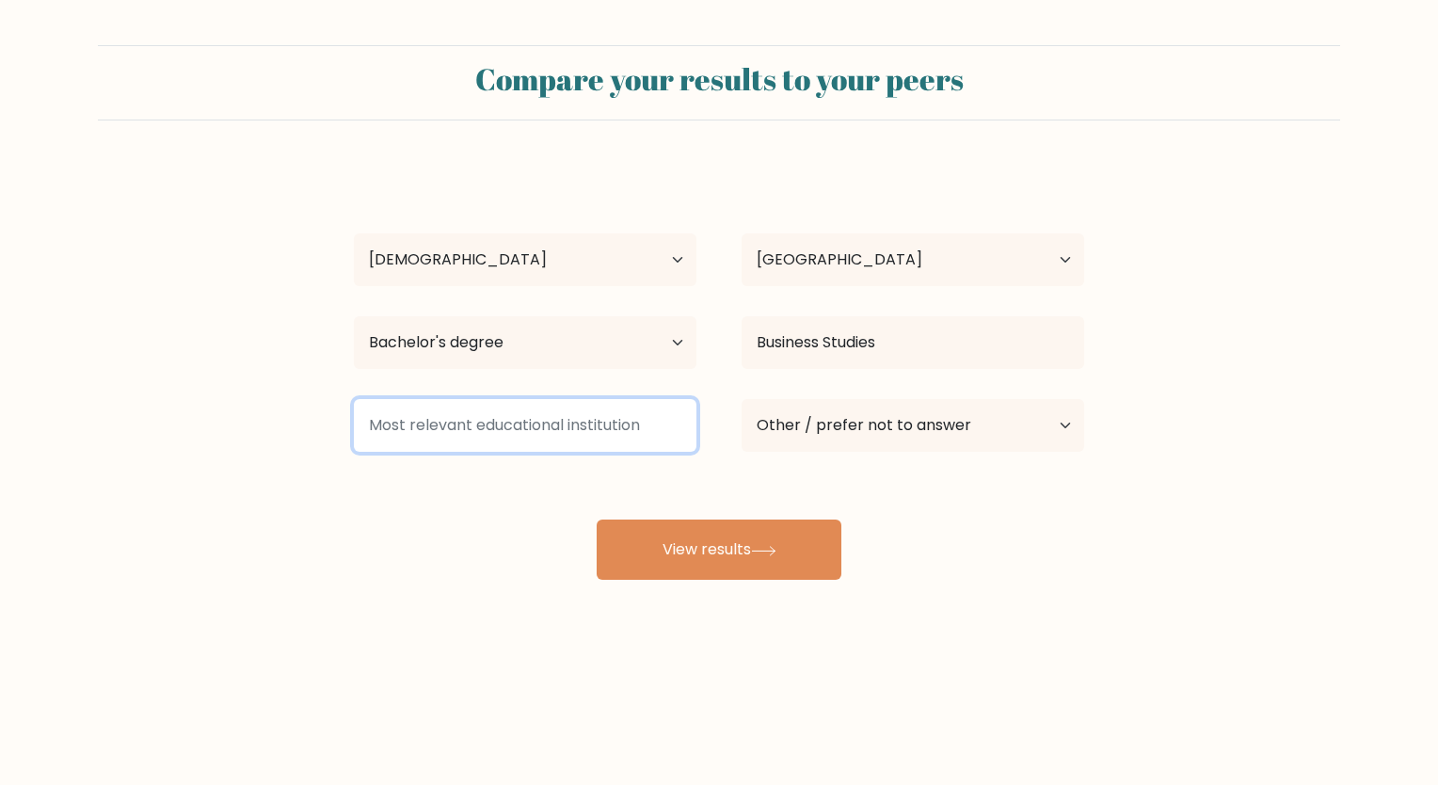
click at [647, 435] on input at bounding box center [525, 425] width 342 height 53
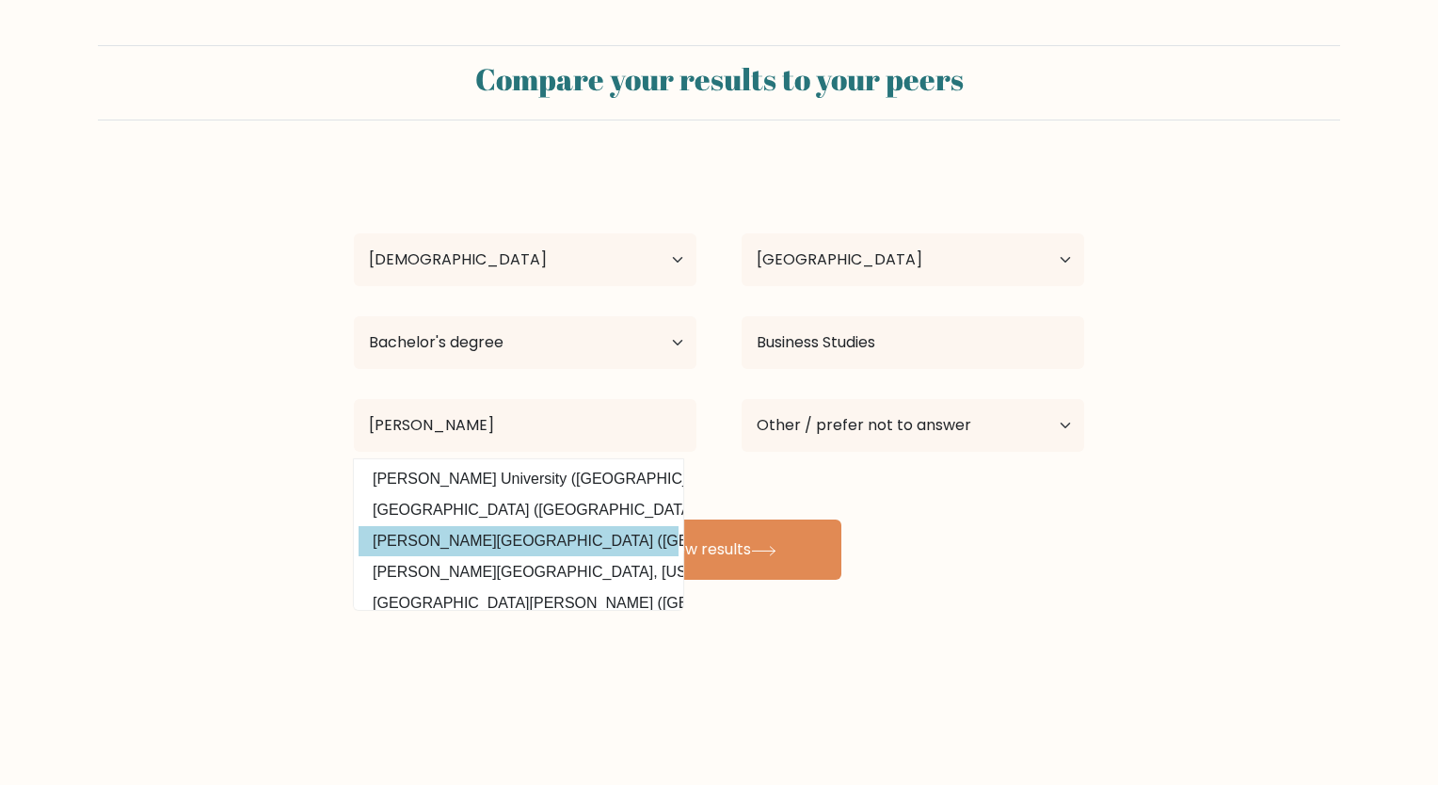
click at [580, 536] on option "Mariano Marcos State University (Philippines)" at bounding box center [518, 541] width 320 height 30
type input "[PERSON_NAME][GEOGRAPHIC_DATA]"
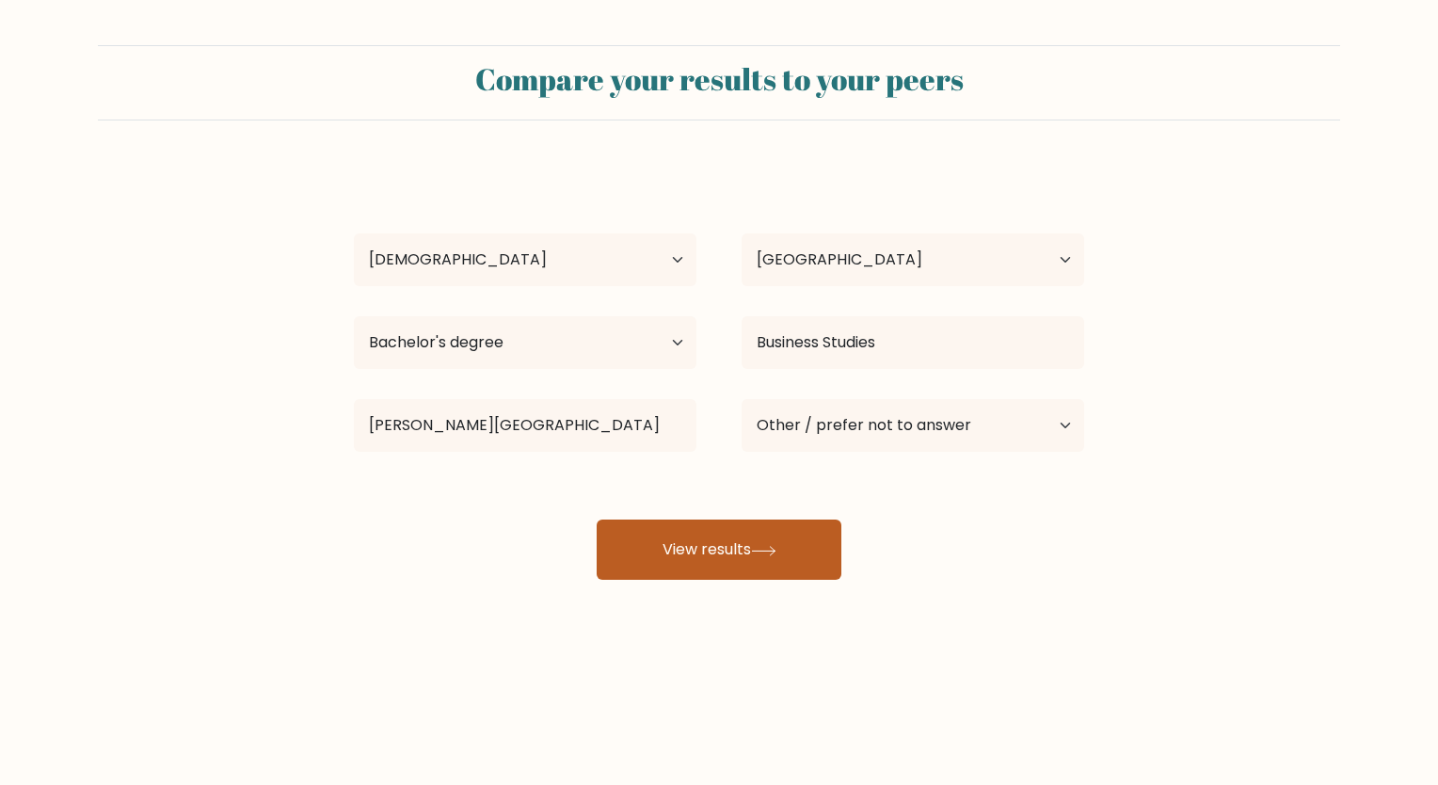
click at [743, 566] on button "View results" at bounding box center [719, 549] width 245 height 60
